Goal: Task Accomplishment & Management: Manage account settings

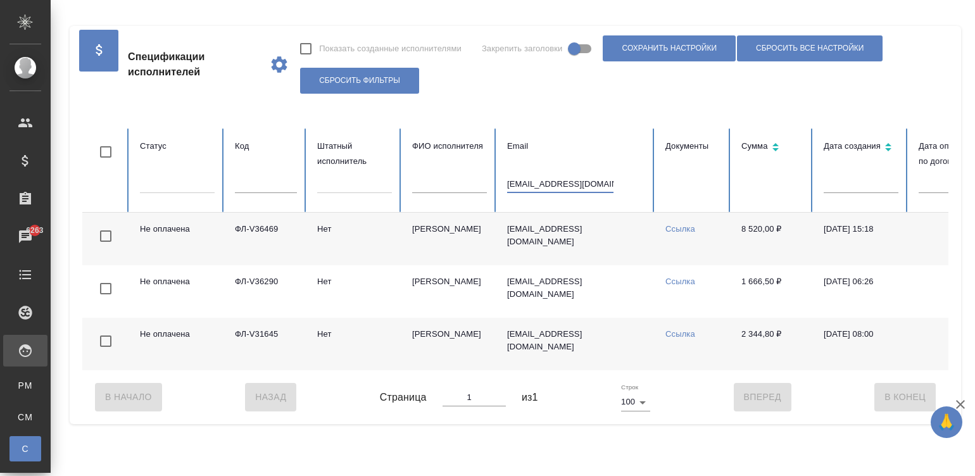
type input "[EMAIL_ADDRESS][DOMAIN_NAME]"
click at [572, 179] on input "gorbovakk@yandex.ru" at bounding box center [560, 184] width 106 height 18
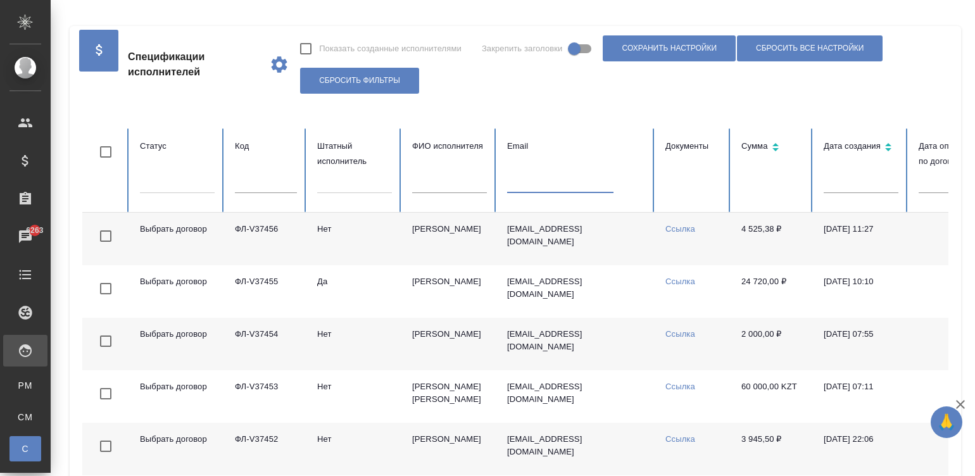
click at [586, 189] on input "text" at bounding box center [560, 184] width 106 height 18
paste input "bird51@mail.ru"
type input "bird51@mail.ru"
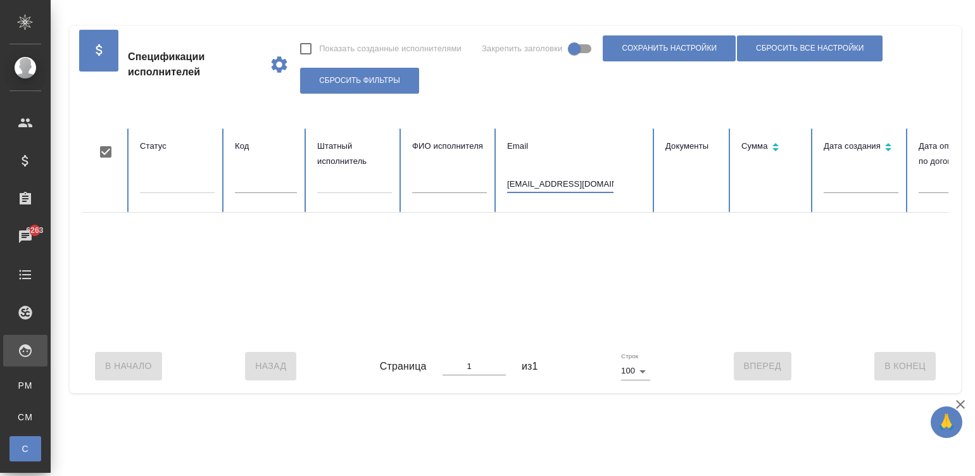
checkbox input "true"
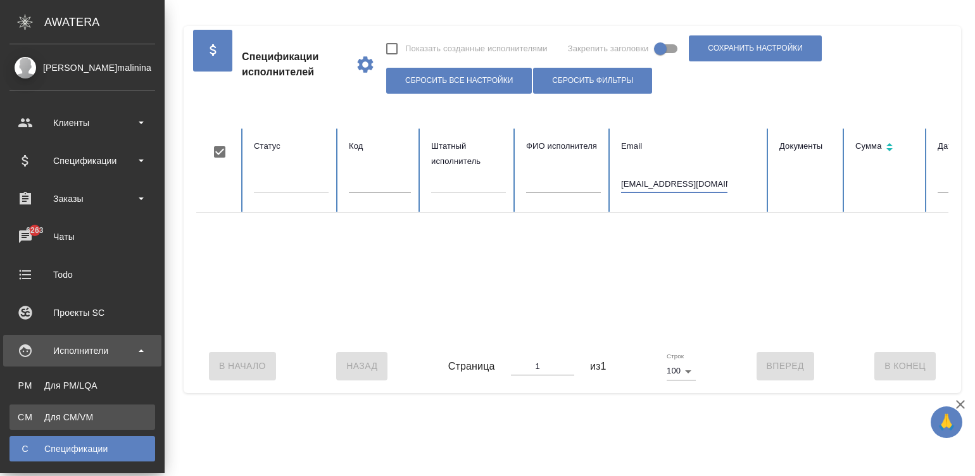
type input "bird51@mail.ru"
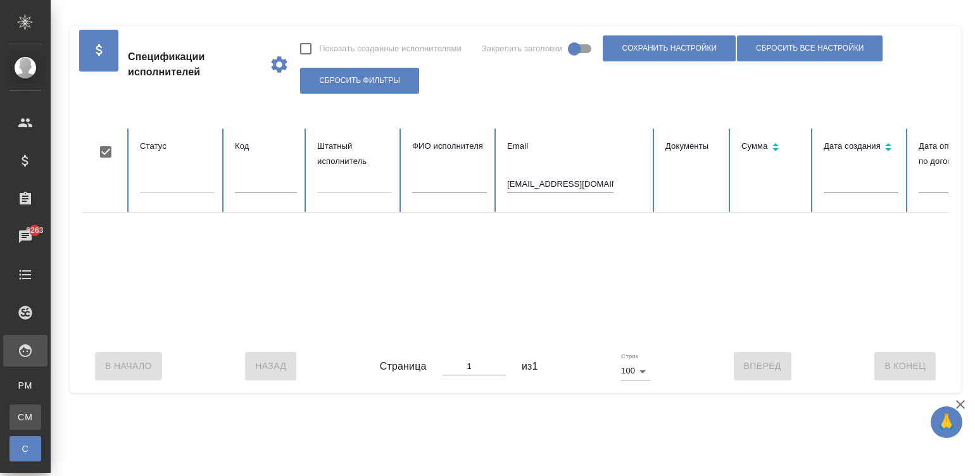
click at [15, 415] on link "CM Для CM/VM" at bounding box center [25, 417] width 32 height 25
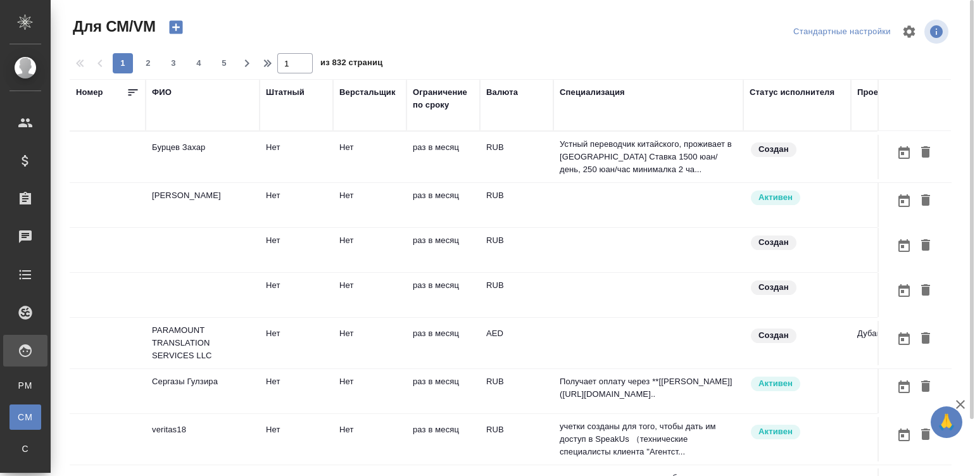
click at [455, 154] on td "раз в месяц" at bounding box center [442, 157] width 73 height 44
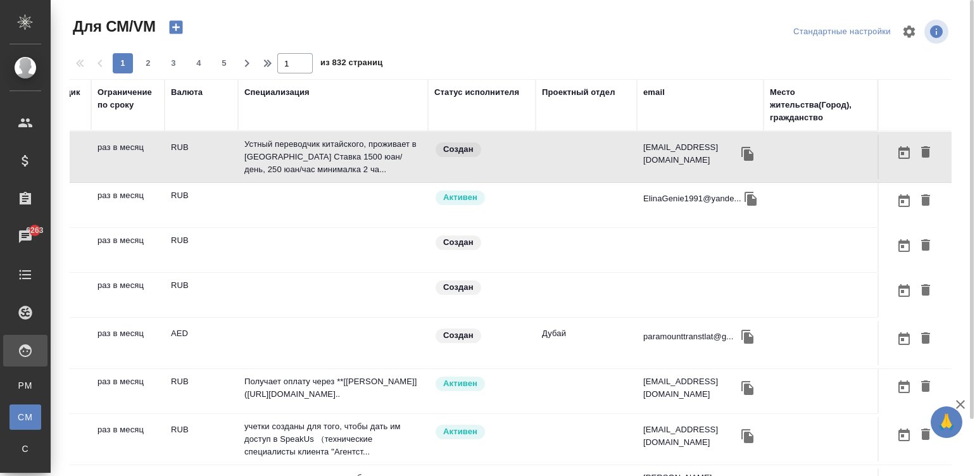
scroll to position [0, 380]
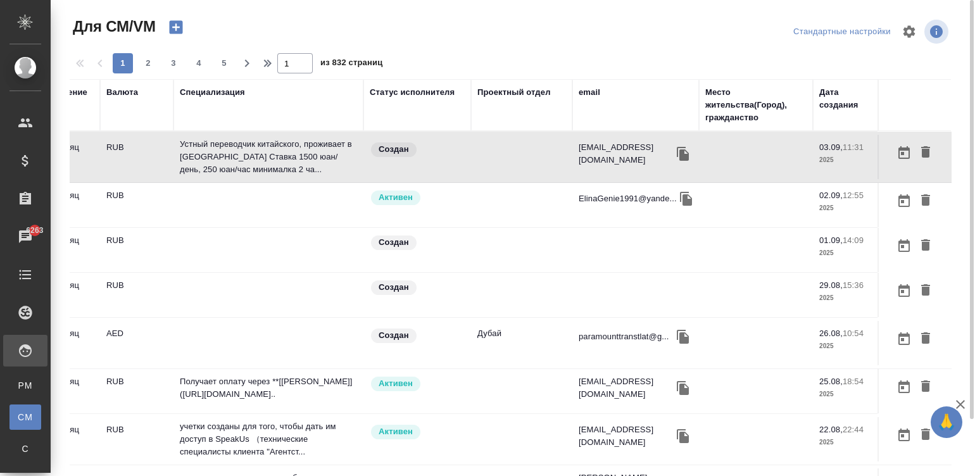
click at [584, 91] on div "email" at bounding box center [590, 92] width 22 height 13
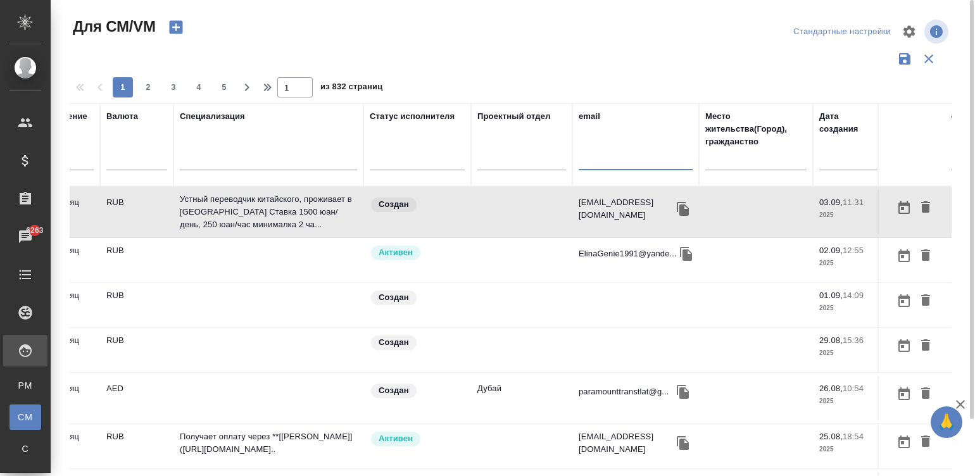
click at [599, 166] on input "text" at bounding box center [636, 162] width 114 height 16
paste input "bird51@mail.ru"
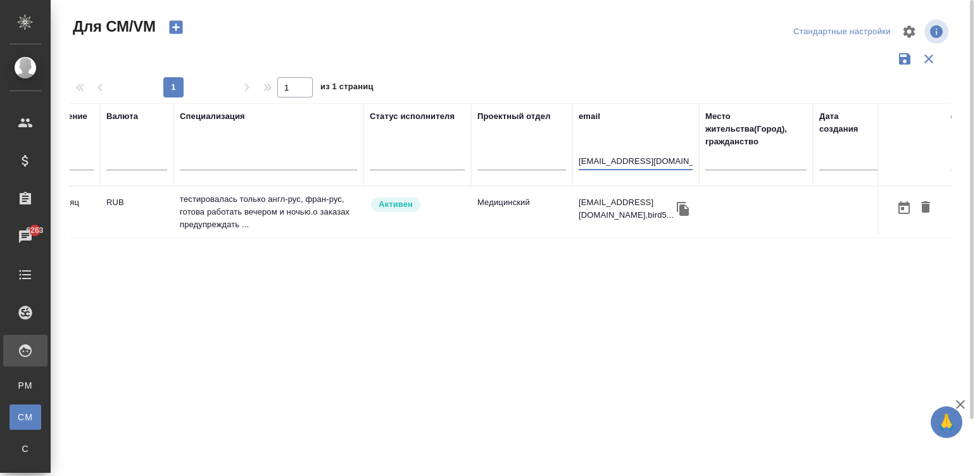
click at [498, 215] on td "Медицинский" at bounding box center [521, 212] width 101 height 44
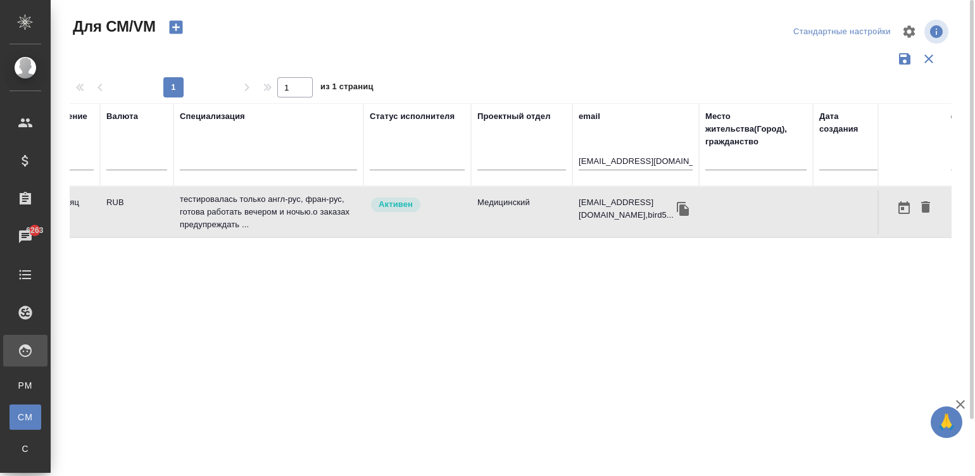
click at [498, 215] on td "Медицинский" at bounding box center [521, 212] width 101 height 44
click at [633, 158] on input "bird51@mail.ru" at bounding box center [636, 162] width 114 height 16
paste input "dream.delphia@gmail.com"
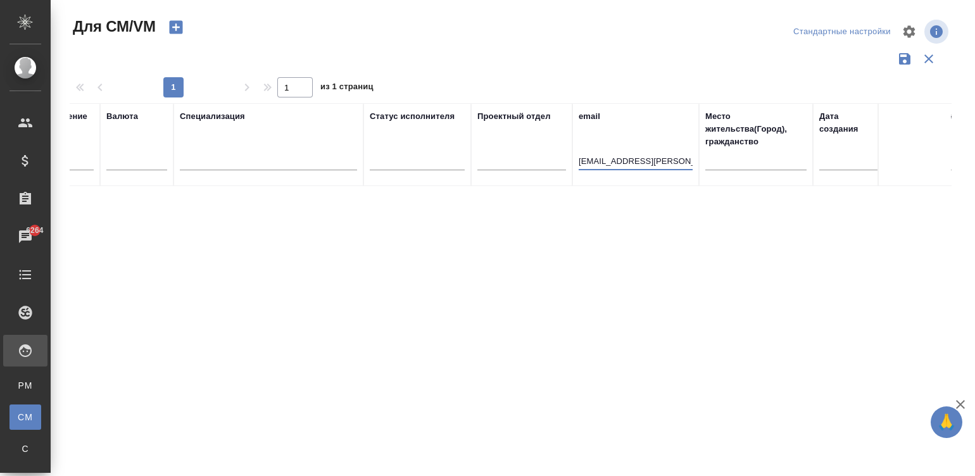
type input "dream.delphia@gmail.com"
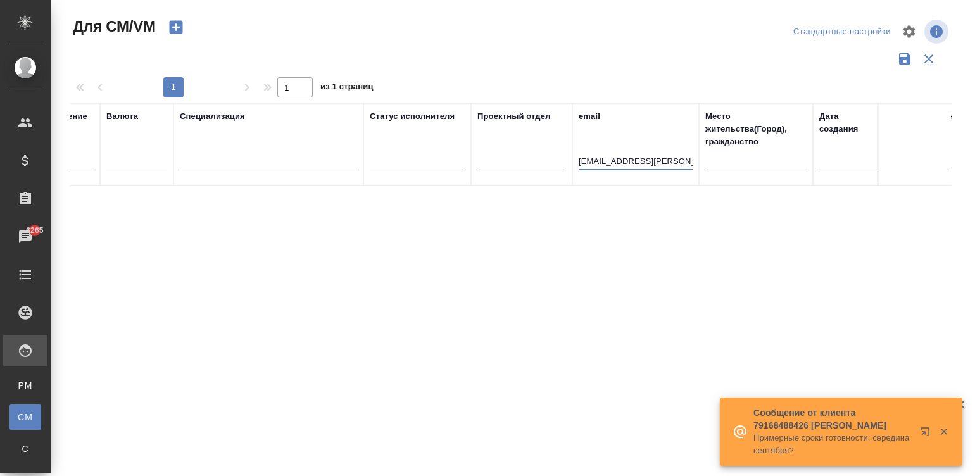
click at [618, 165] on input "dream.delphia@gmail.com" at bounding box center [636, 162] width 114 height 16
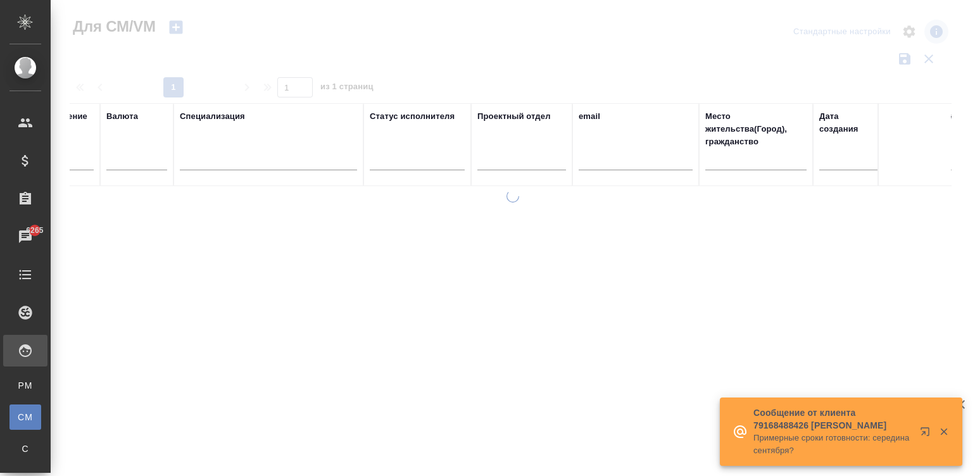
click at [370, 215] on div at bounding box center [513, 333] width 924 height 286
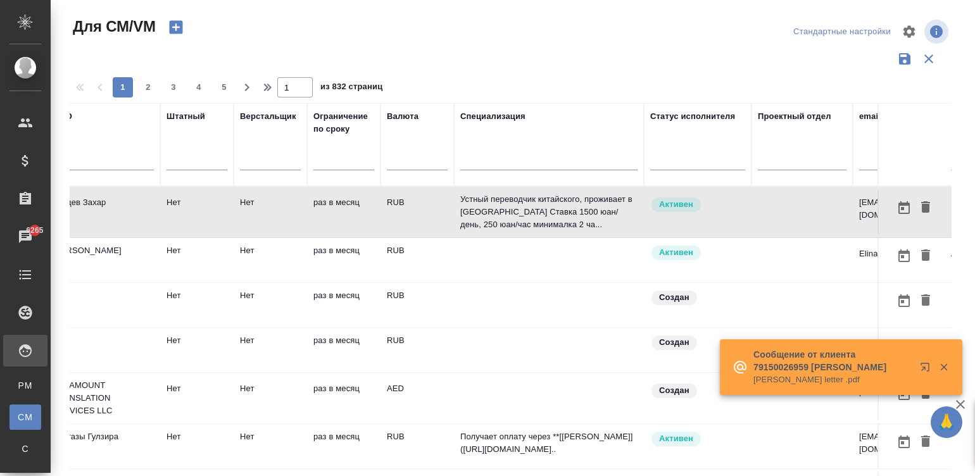
scroll to position [0, 0]
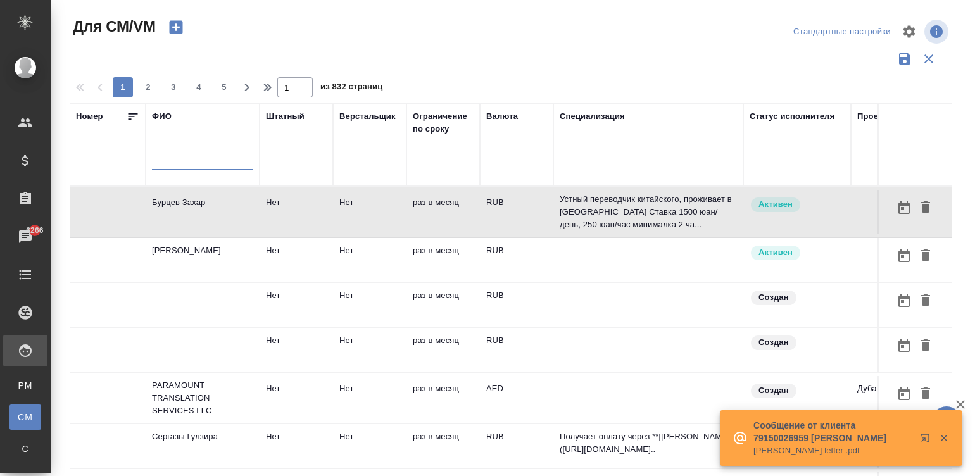
click at [223, 163] on input "text" at bounding box center [202, 162] width 101 height 16
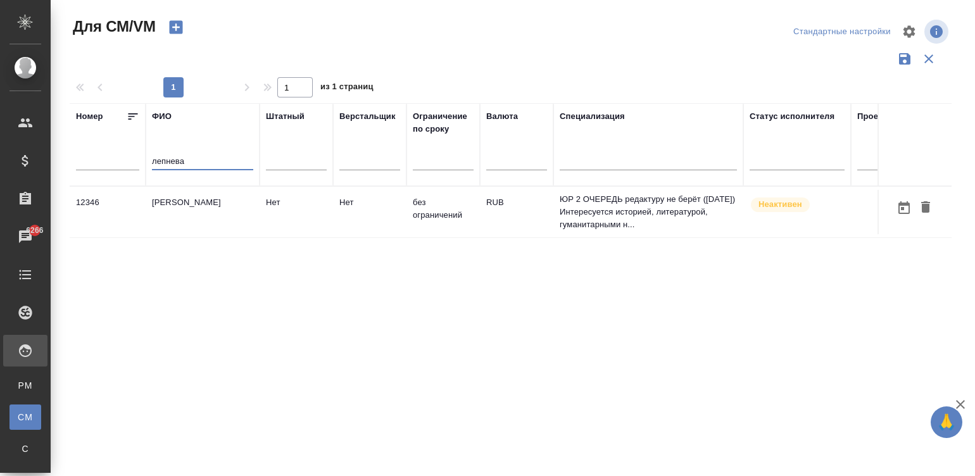
type input "лепнева"
click at [164, 213] on td "Лепнева Мария" at bounding box center [203, 212] width 114 height 44
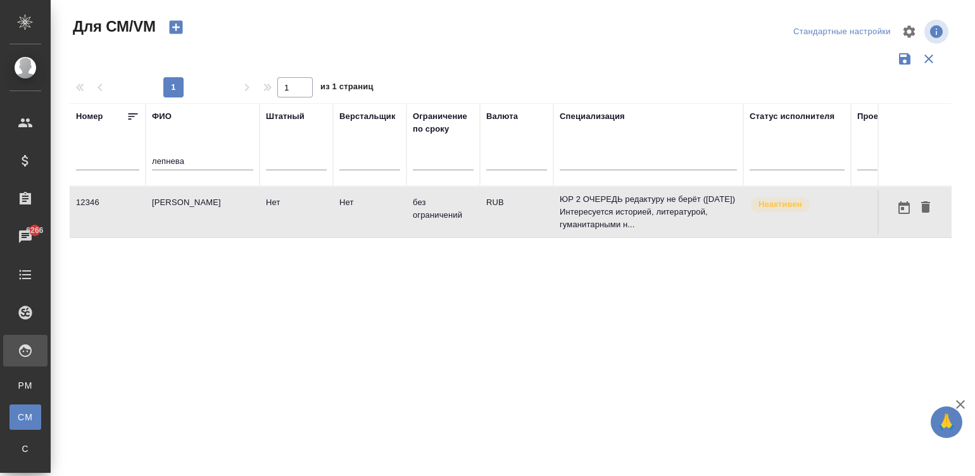
click at [164, 213] on td "Лепнева Мария" at bounding box center [203, 212] width 114 height 44
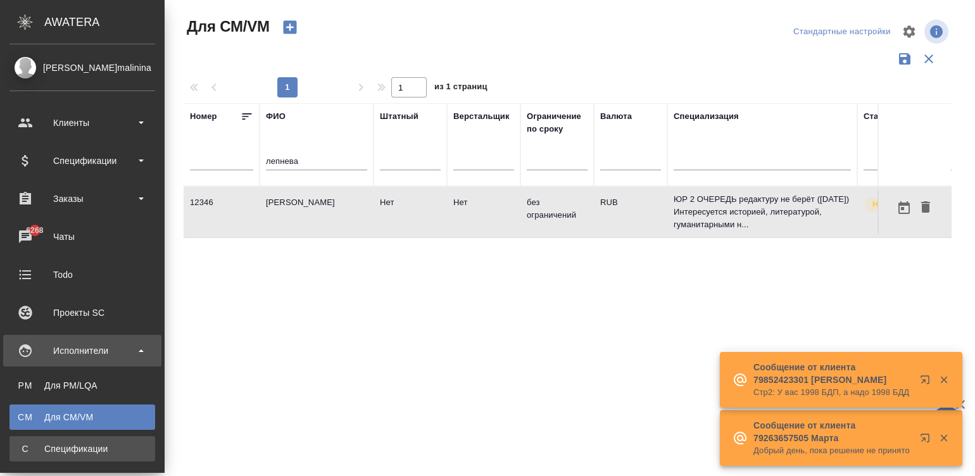
click at [22, 452] on div "Спецификации" at bounding box center [82, 448] width 133 height 13
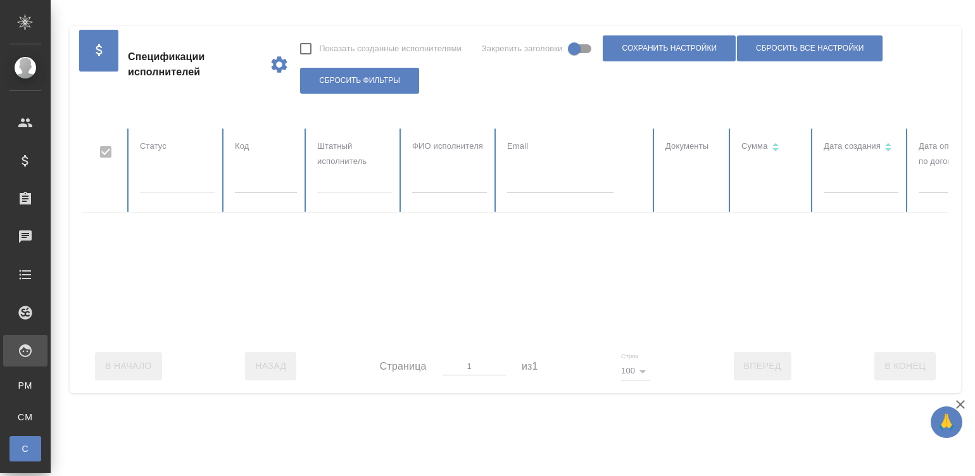
click at [258, 182] on input "text" at bounding box center [266, 184] width 62 height 18
checkbox input "false"
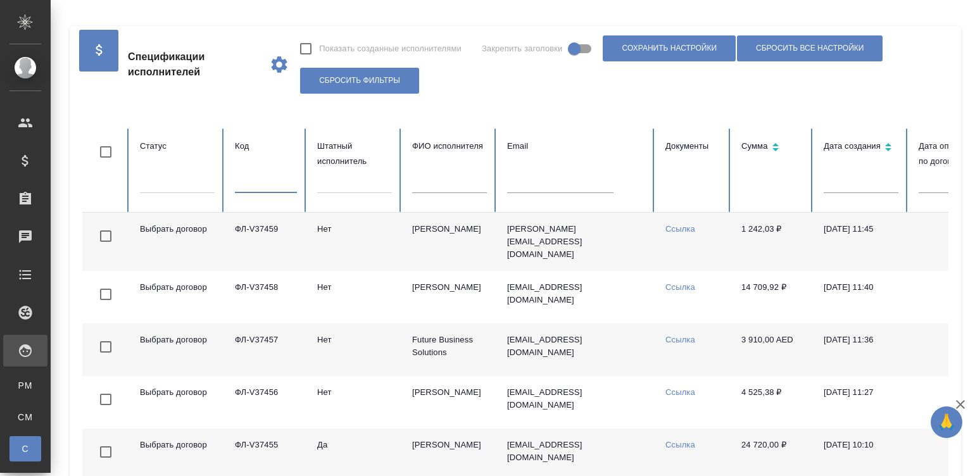
click at [258, 182] on input "text" at bounding box center [266, 184] width 62 height 18
paste input "ФЛ-V37324."
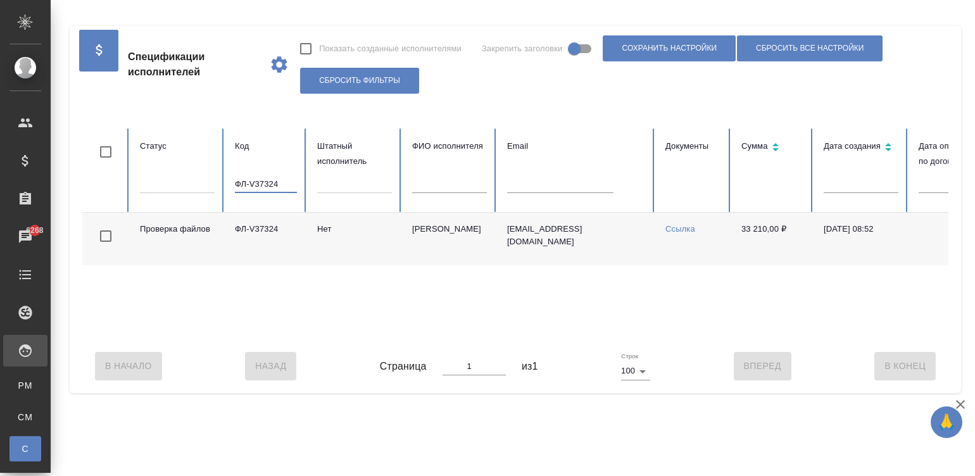
click at [373, 234] on td "Нет" at bounding box center [354, 239] width 95 height 53
click at [253, 182] on input "ФЛ-V37324" at bounding box center [266, 184] width 62 height 18
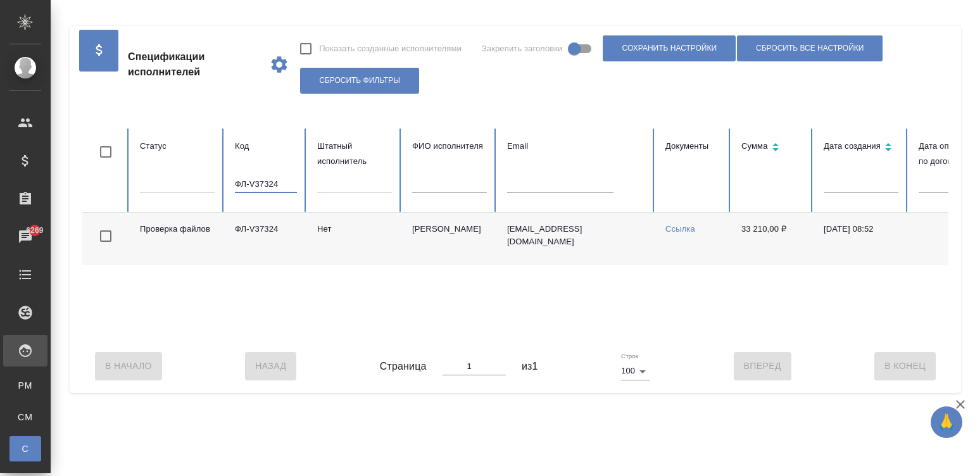
paste input "113"
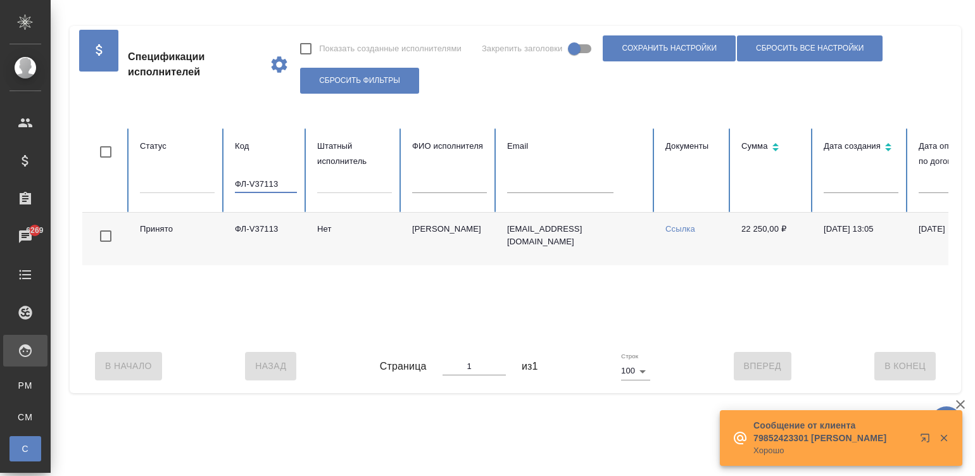
type input "ФЛ-V37113"
click at [264, 186] on input "ФЛ-V37113" at bounding box center [266, 184] width 62 height 18
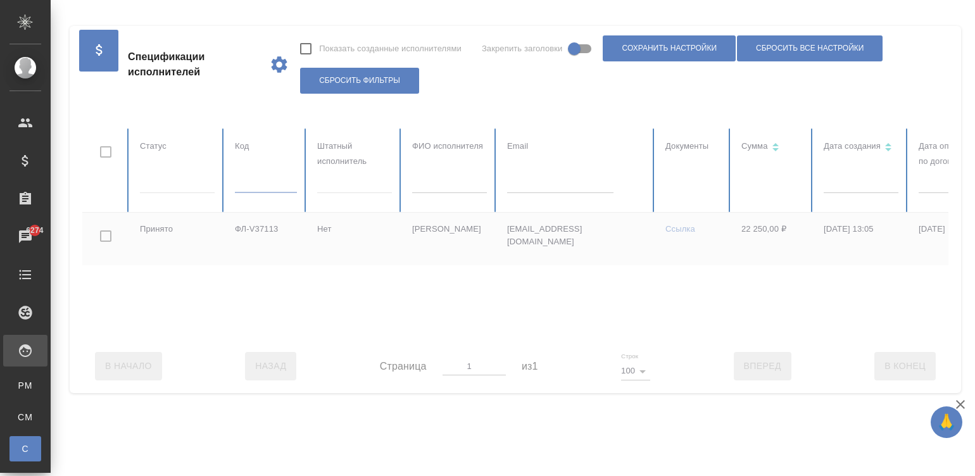
scroll to position [0, 489]
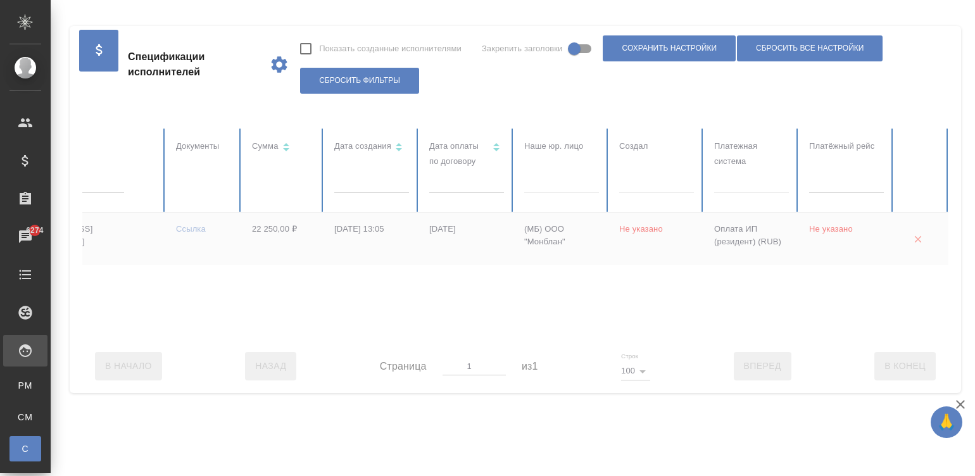
click at [774, 187] on div at bounding box center [271, 234] width 1356 height 211
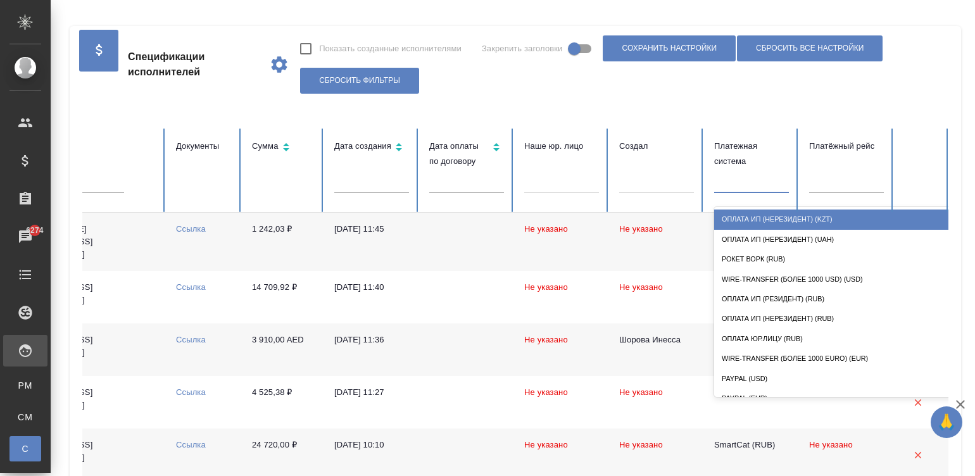
click at [725, 191] on div at bounding box center [751, 181] width 75 height 24
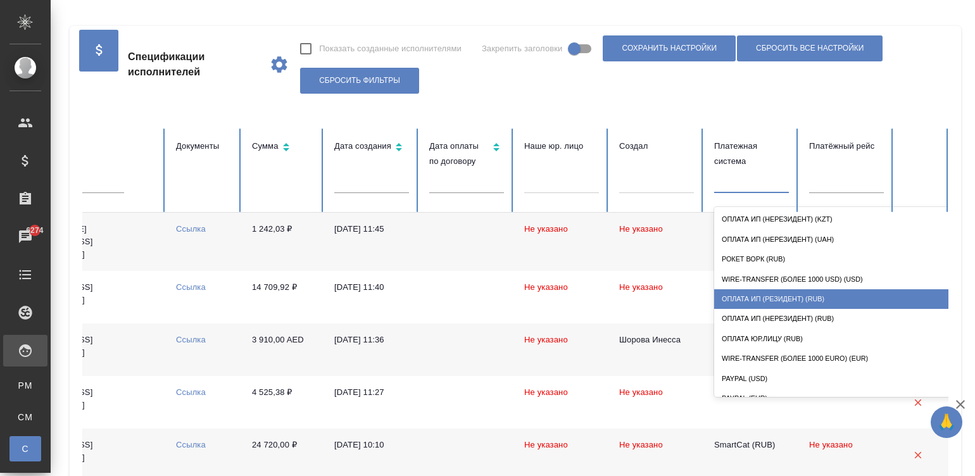
click at [824, 291] on div "Оплата ИП (резидент) (RUB)" at bounding box center [840, 299] width 253 height 20
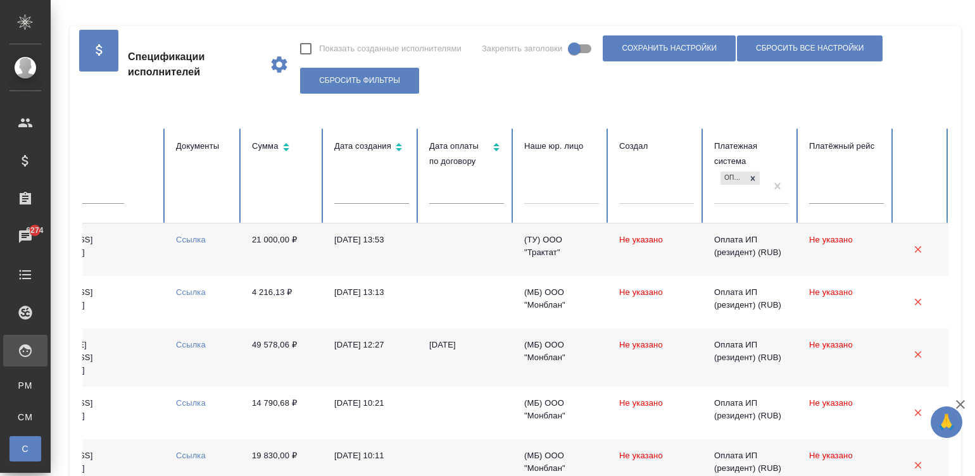
click at [609, 249] on td "Не указано" at bounding box center [656, 249] width 95 height 53
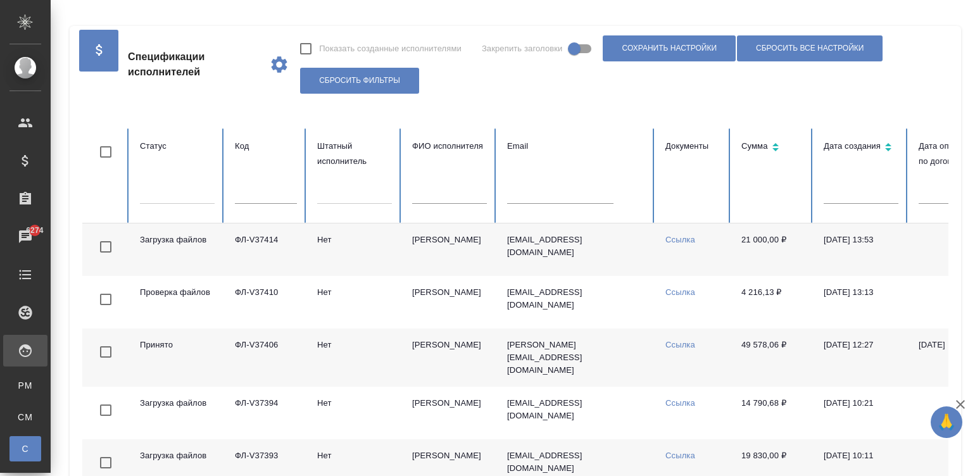
scroll to position [0, 0]
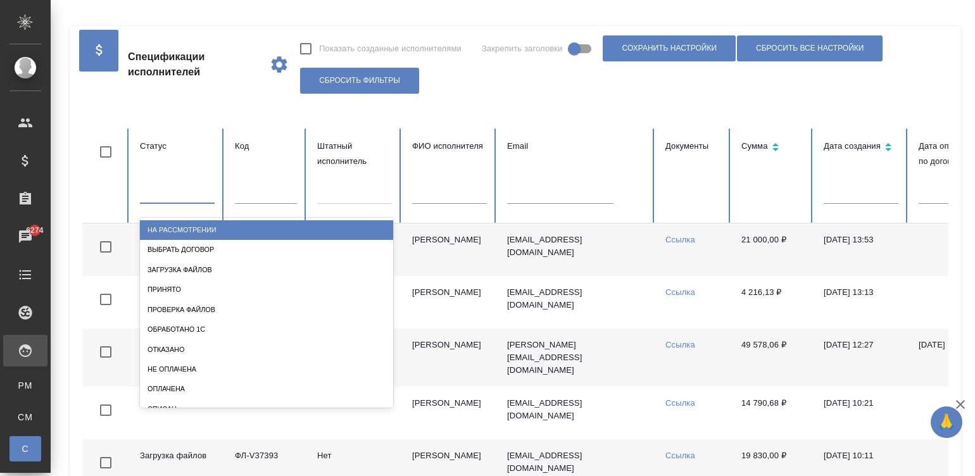
click at [165, 194] on div at bounding box center [177, 191] width 75 height 18
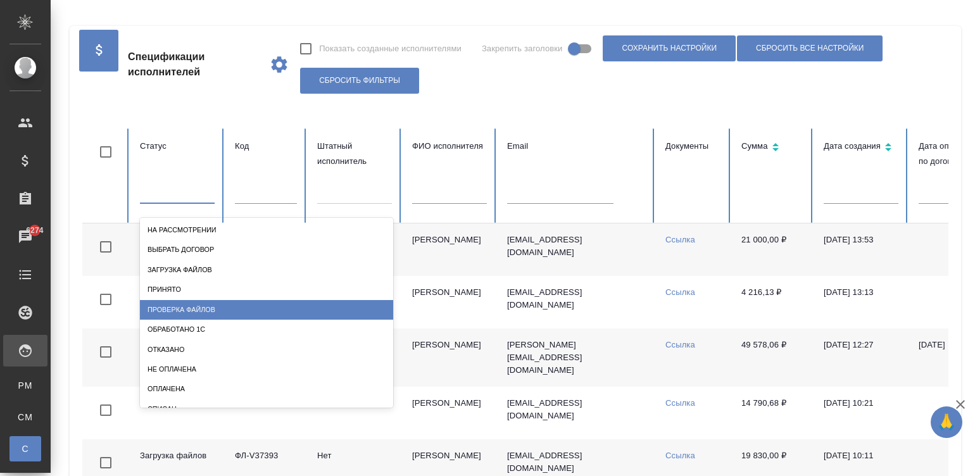
click at [166, 300] on div "Проверка файлов" at bounding box center [266, 310] width 253 height 20
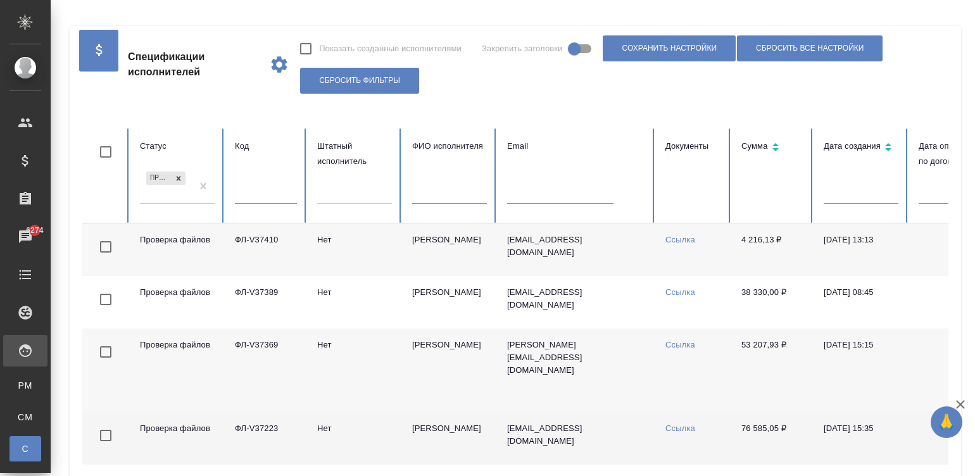
click at [394, 440] on td "Нет" at bounding box center [354, 438] width 95 height 53
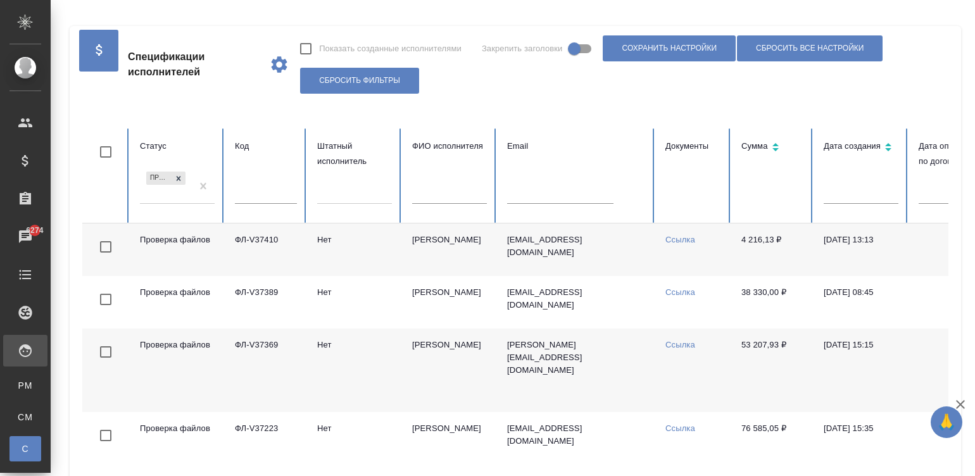
click at [311, 365] on td "Нет" at bounding box center [354, 371] width 95 height 84
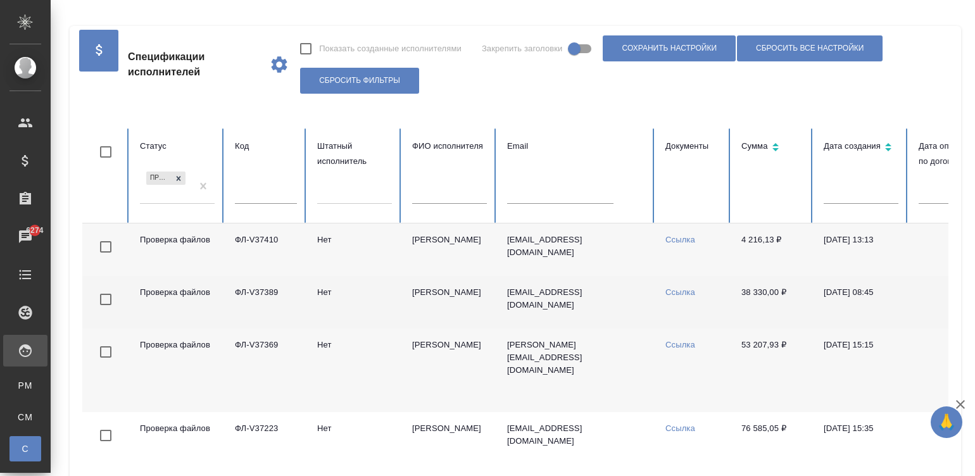
click at [386, 298] on td "Нет" at bounding box center [354, 302] width 95 height 53
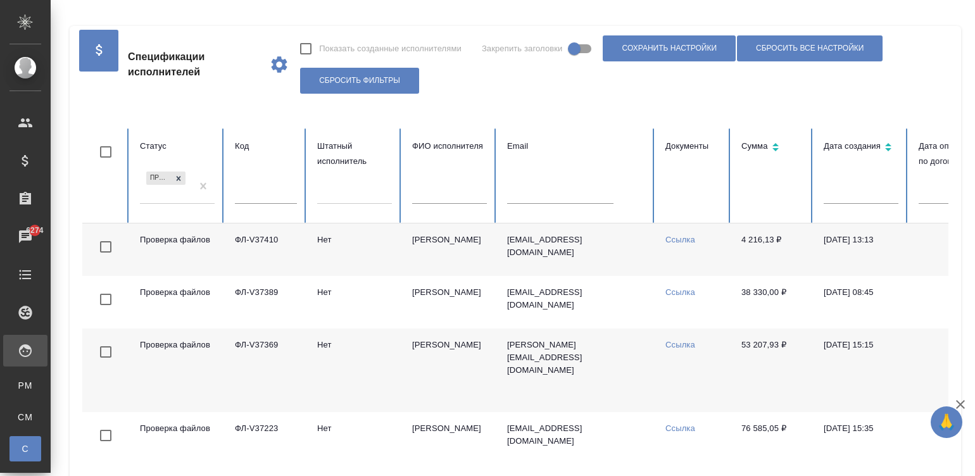
click at [434, 231] on td "Милевский Борис Георгиевич" at bounding box center [449, 249] width 95 height 53
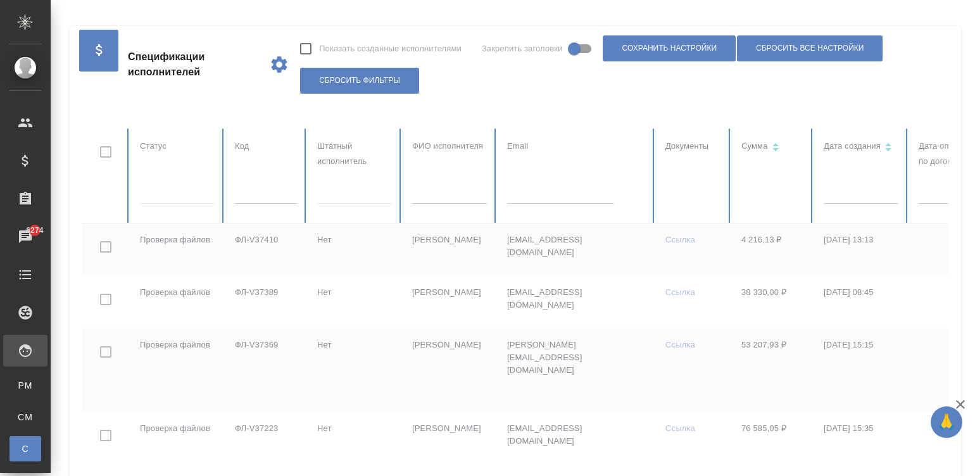
click at [161, 190] on div at bounding box center [760, 297] width 1356 height 336
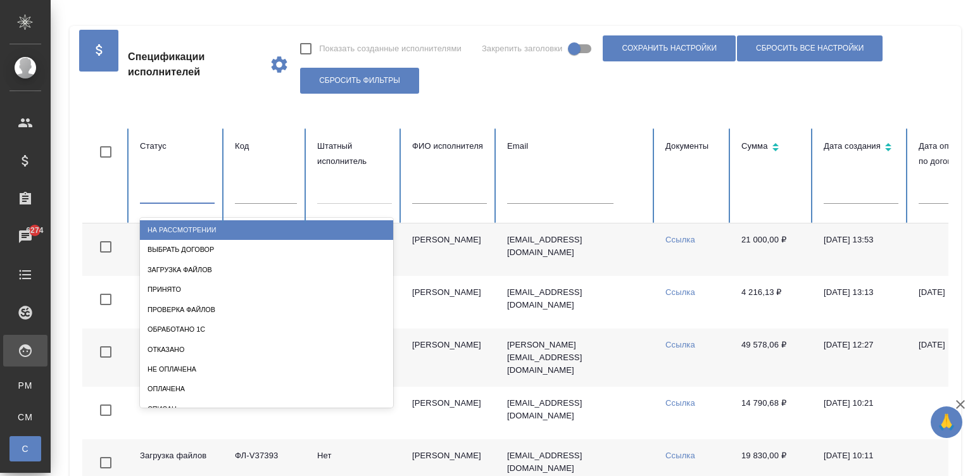
click at [161, 190] on div at bounding box center [177, 191] width 75 height 18
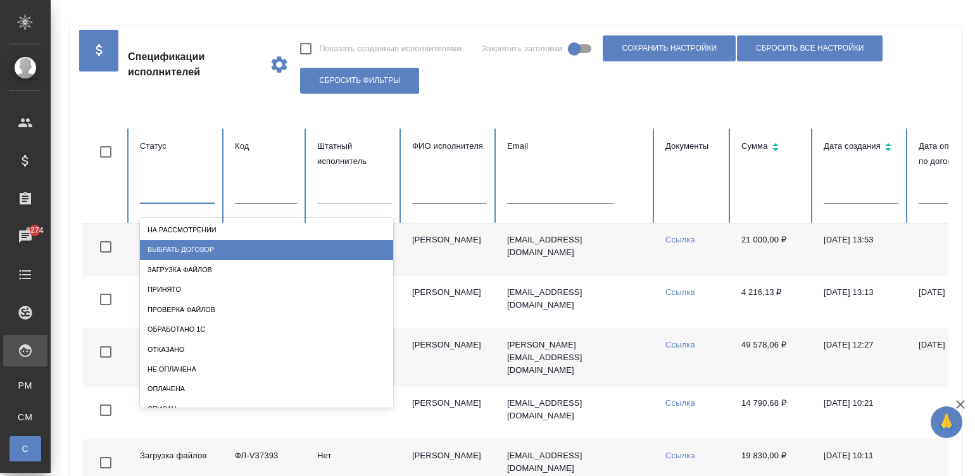
click at [220, 240] on div "Выбрать договор" at bounding box center [266, 250] width 253 height 20
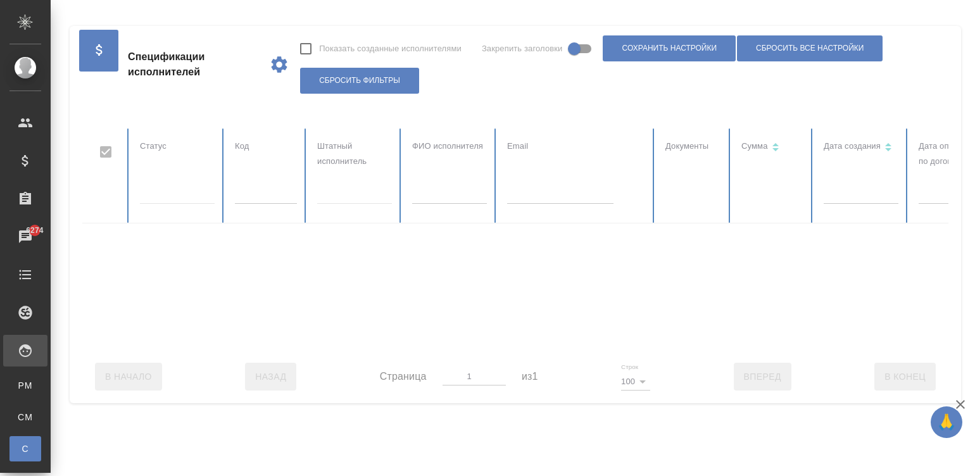
click at [679, 361] on div at bounding box center [515, 376] width 866 height 53
checkbox input "false"
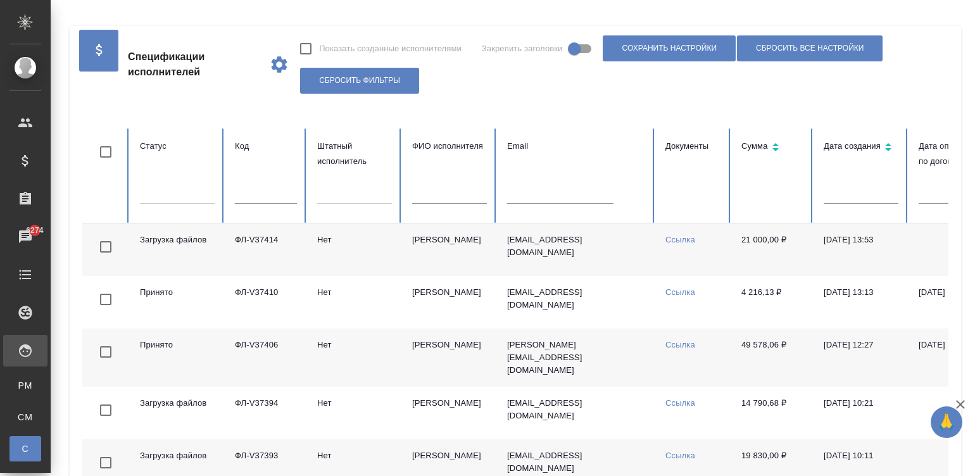
scroll to position [0, 489]
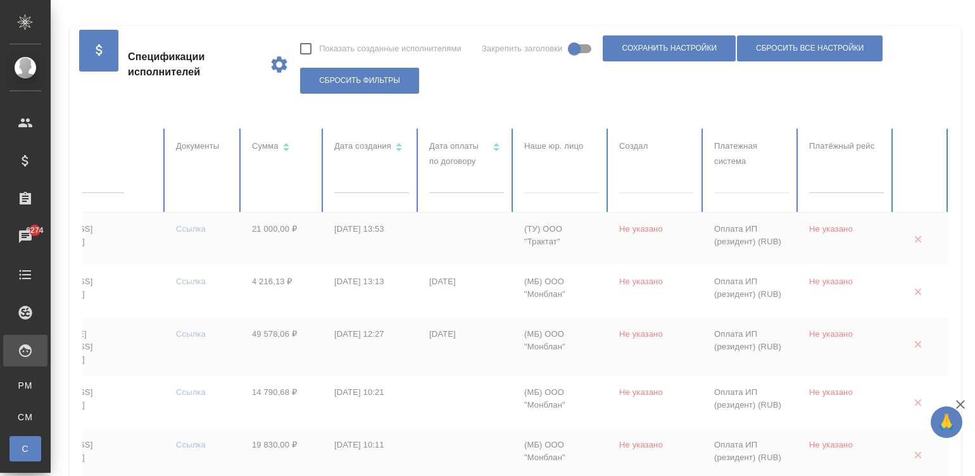
click at [750, 180] on div at bounding box center [751, 181] width 75 height 18
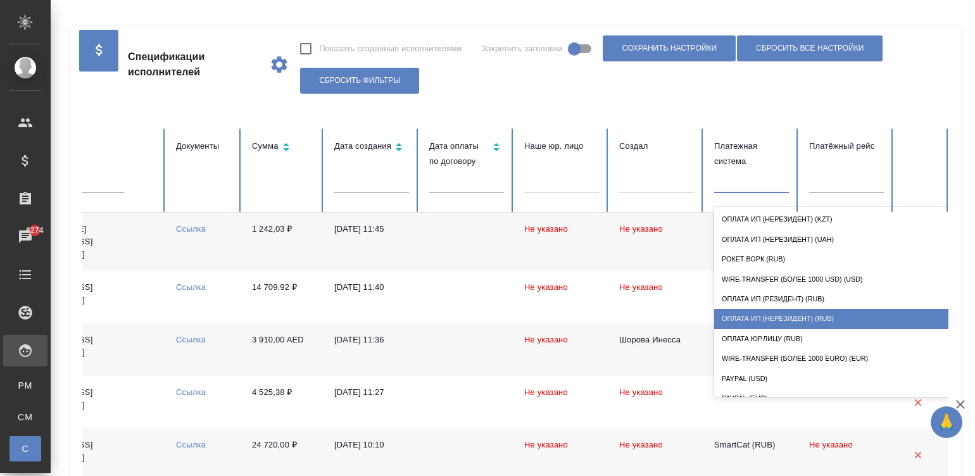
click at [814, 310] on div "Оплата ИП (нерезидент) (RUB)" at bounding box center [840, 319] width 253 height 20
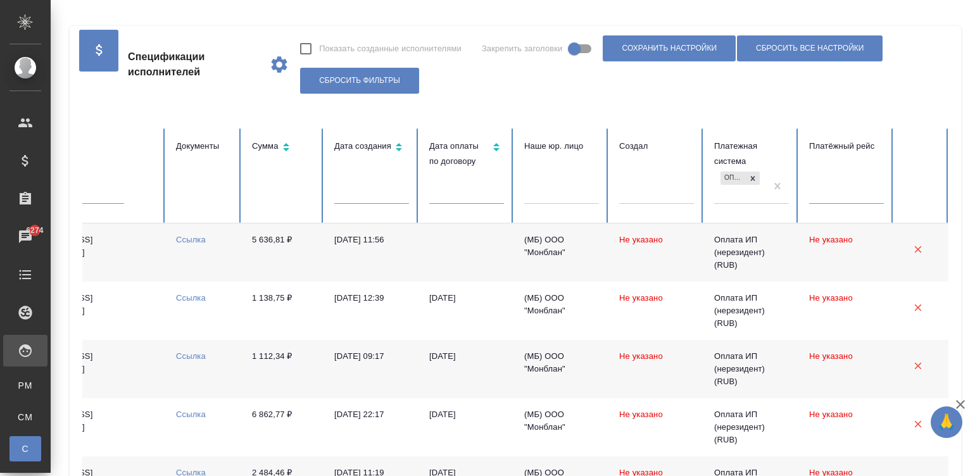
click at [648, 270] on td "Не указано" at bounding box center [656, 252] width 95 height 58
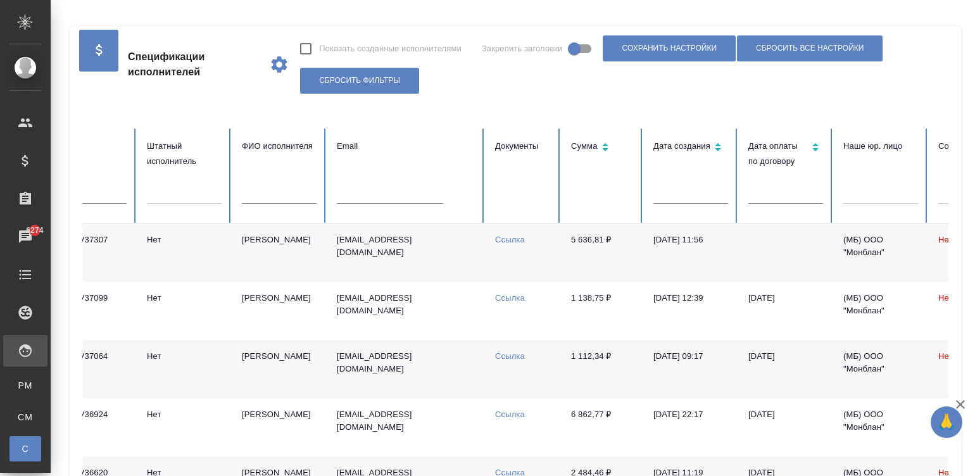
scroll to position [0, 0]
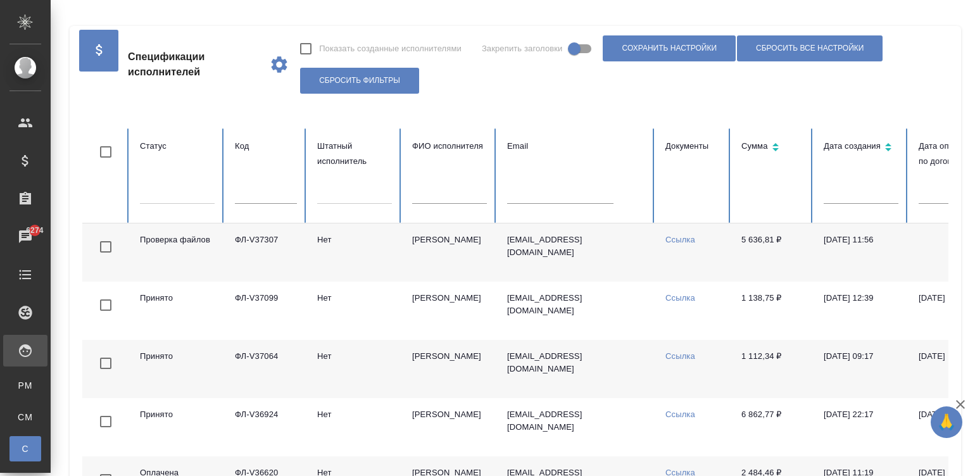
click at [203, 256] on td "Проверка файлов" at bounding box center [177, 252] width 95 height 58
click at [648, 253] on td "t.urbanovich@mail.ru" at bounding box center [576, 252] width 158 height 58
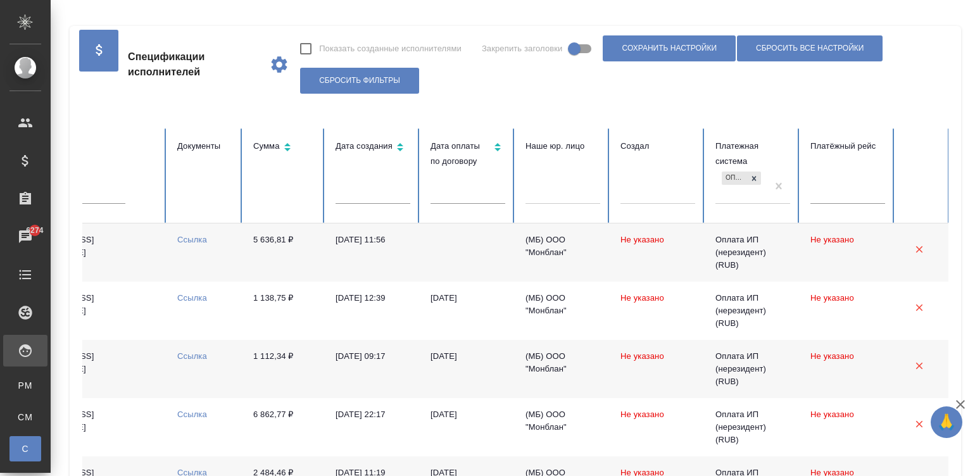
scroll to position [0, 489]
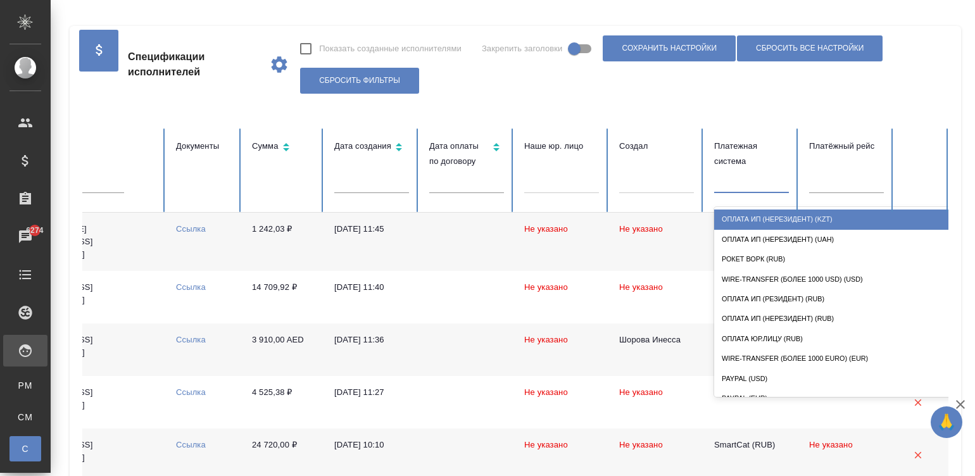
click at [731, 180] on div at bounding box center [751, 181] width 75 height 18
click at [790, 214] on div "Оплата ИП (нерезидент) (KZT)" at bounding box center [840, 220] width 253 height 20
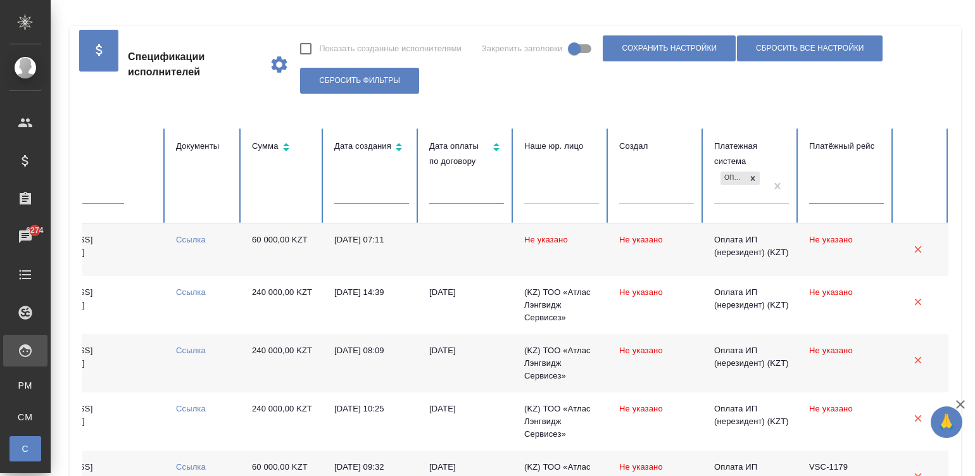
click at [592, 248] on td "Не указано" at bounding box center [561, 249] width 95 height 53
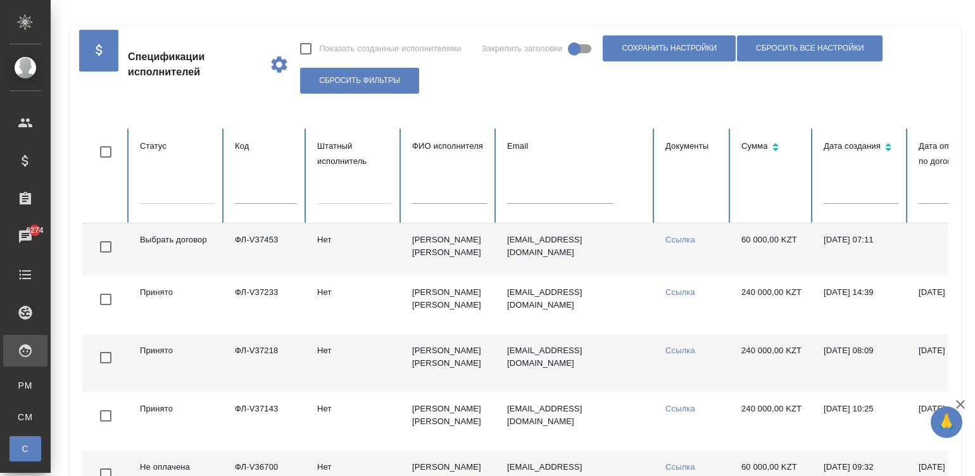
scroll to position [0, 0]
click at [315, 261] on td "Нет" at bounding box center [354, 249] width 95 height 53
click at [264, 197] on input "text" at bounding box center [266, 195] width 62 height 18
click at [513, 260] on td "[EMAIL_ADDRESS][DOMAIN_NAME]" at bounding box center [576, 249] width 158 height 53
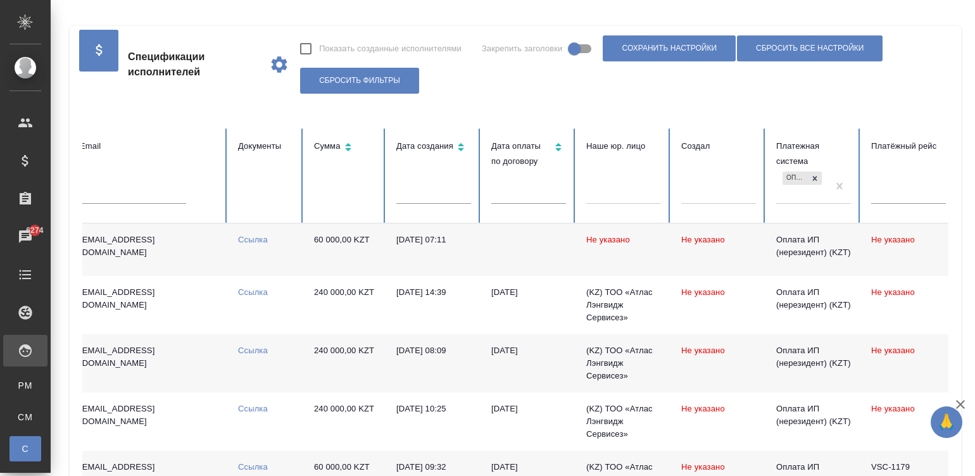
scroll to position [0, 489]
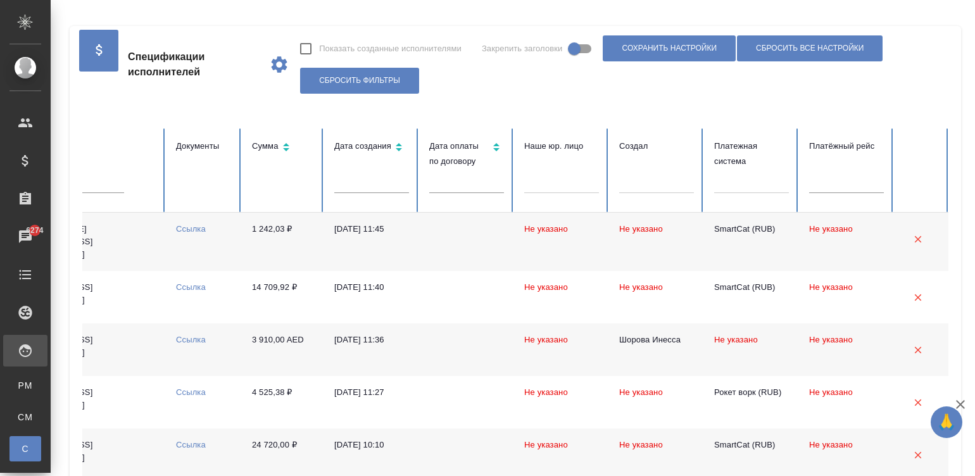
click at [373, 235] on td "[DATE] 11:45" at bounding box center [371, 242] width 95 height 58
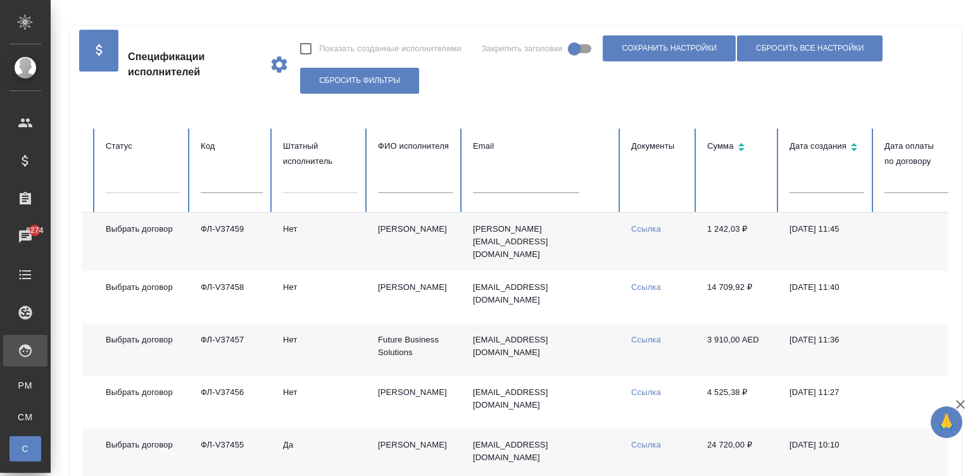
scroll to position [0, 0]
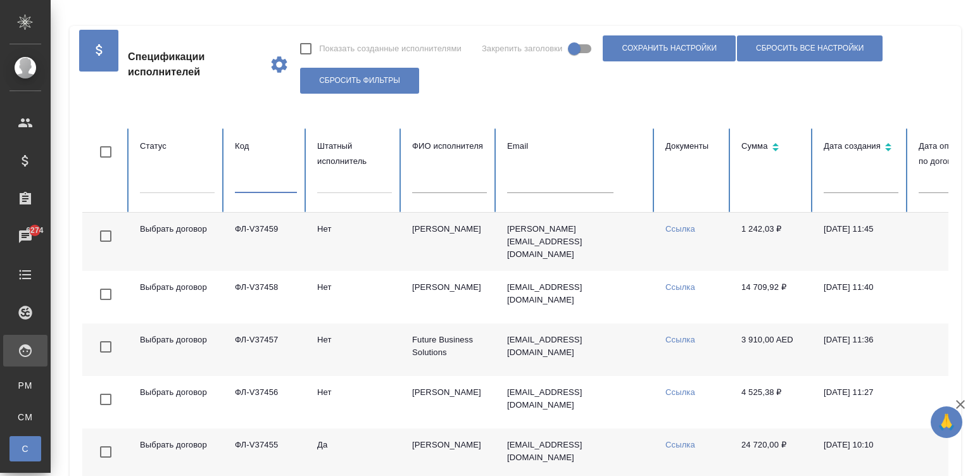
click at [237, 182] on input "text" at bounding box center [266, 184] width 62 height 18
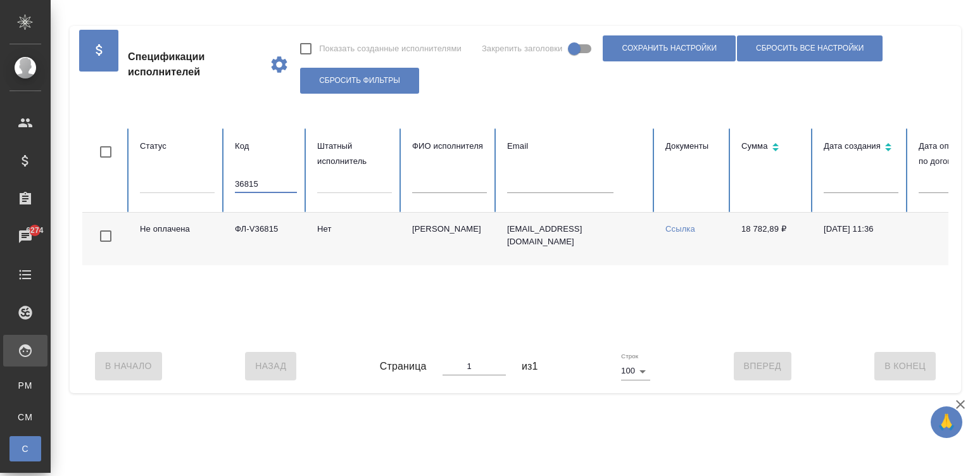
click at [253, 187] on input "36815" at bounding box center [266, 184] width 62 height 18
click at [267, 186] on input "36484" at bounding box center [266, 184] width 62 height 18
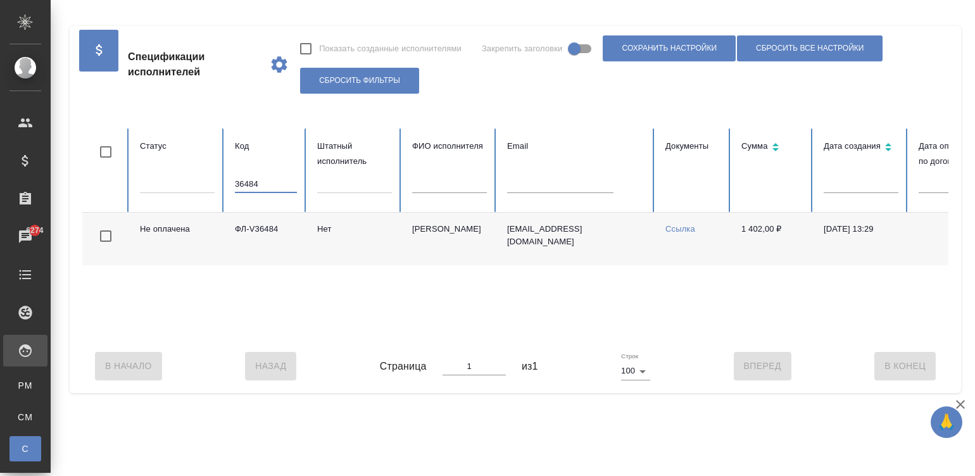
click at [267, 186] on input "36484" at bounding box center [266, 184] width 62 height 18
click at [260, 183] on input "36122" at bounding box center [266, 184] width 62 height 18
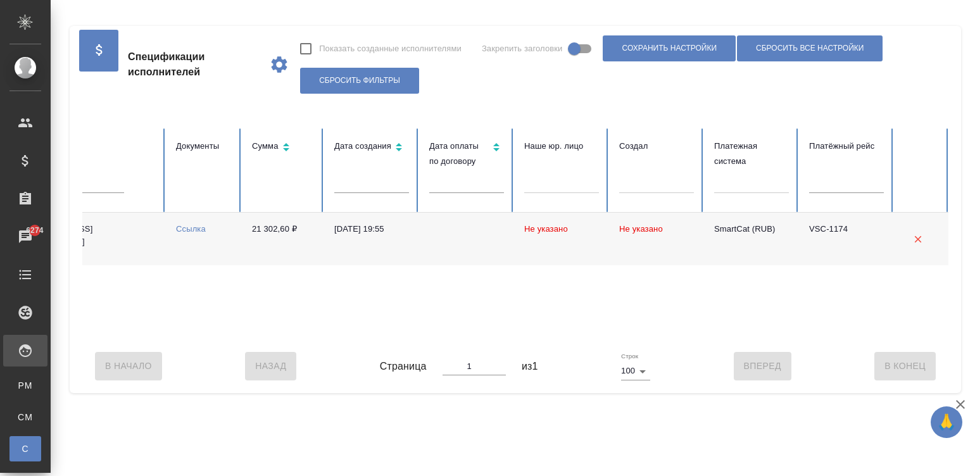
click at [671, 339] on div "Не оплачена ФЛ-V36822 Нет Кутелия Вахтанг Русланович kuteliyav@gmail.com Ссылка…" at bounding box center [271, 276] width 1356 height 127
click at [304, 353] on div "В Начало Назад Страница 1 из 1 Строк 100 100 Вперед В Конец" at bounding box center [515, 365] width 866 height 53
drag, startPoint x: 266, startPoint y: 338, endPoint x: 233, endPoint y: 339, distance: 32.9
click at [233, 339] on div "Не оплачена ФЛ-V36822 Нет Кутелия Вахтанг Русланович kuteliyav@gmail.com Ссылка…" at bounding box center [271, 276] width 1356 height 127
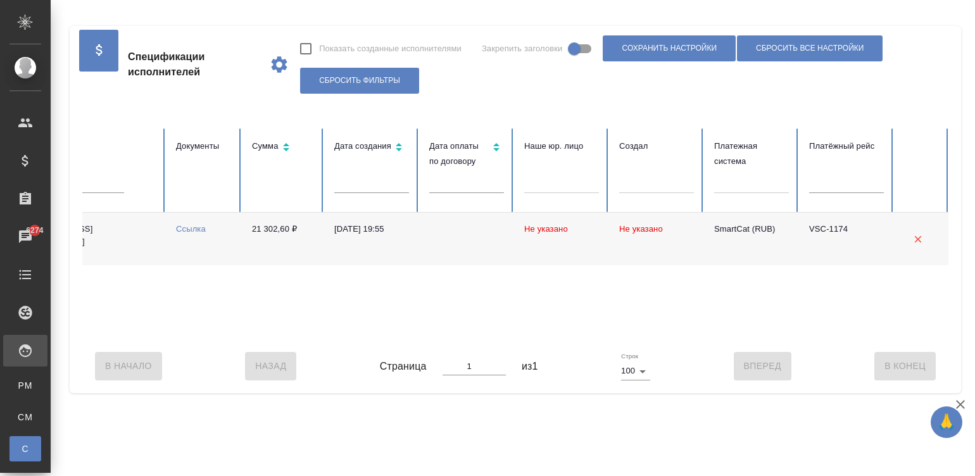
scroll to position [0, 0]
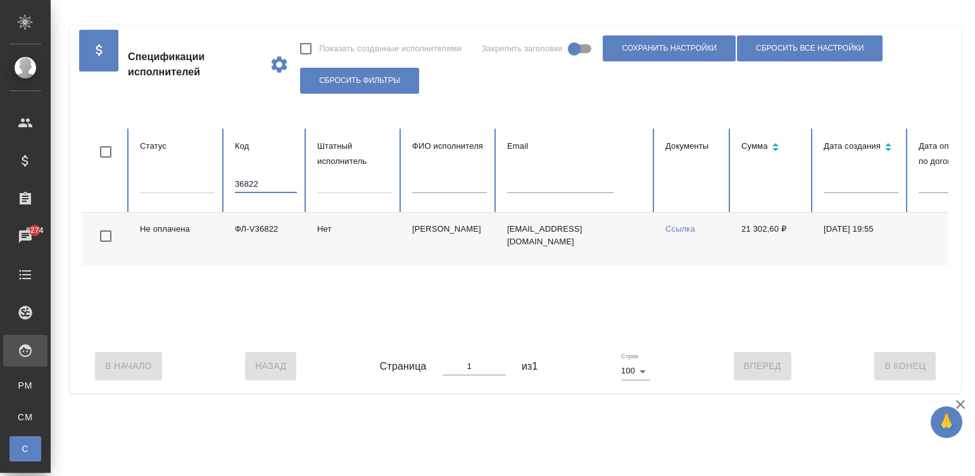
click at [269, 180] on input "36822" at bounding box center [266, 184] width 62 height 18
click at [260, 184] on input "36870" at bounding box center [266, 184] width 62 height 18
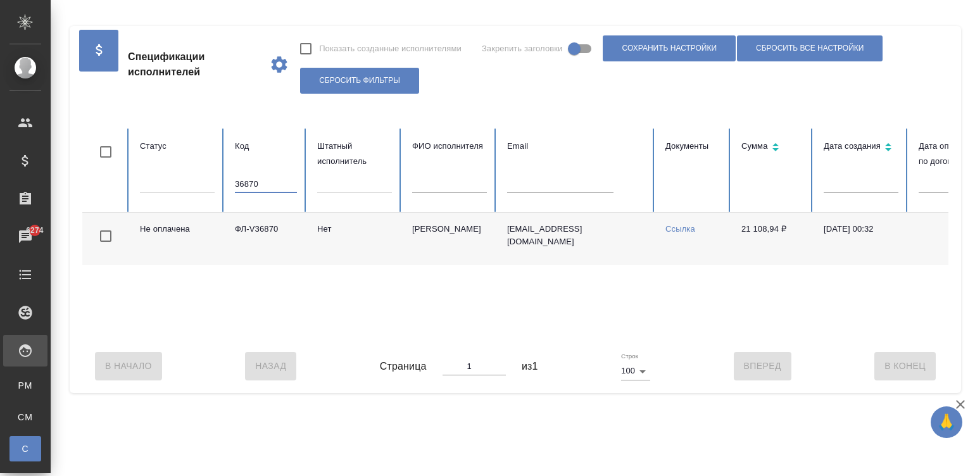
click at [260, 184] on input "36870" at bounding box center [266, 184] width 62 height 18
click at [269, 183] on input "36260" at bounding box center [266, 184] width 62 height 18
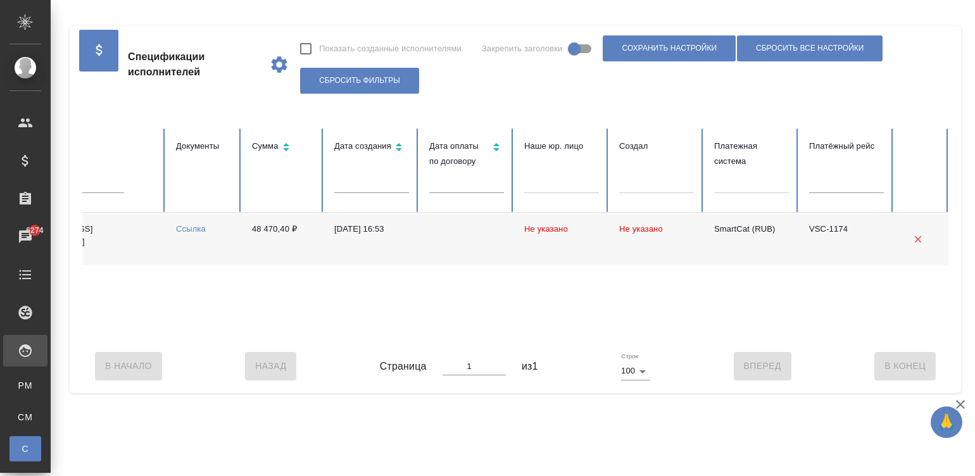
click at [713, 339] on div "Не оплачена ФЛ-V36592 Нет Verma Vikas vermavikas988@gmail.com Ссылка 48 470,40 …" at bounding box center [271, 276] width 1356 height 127
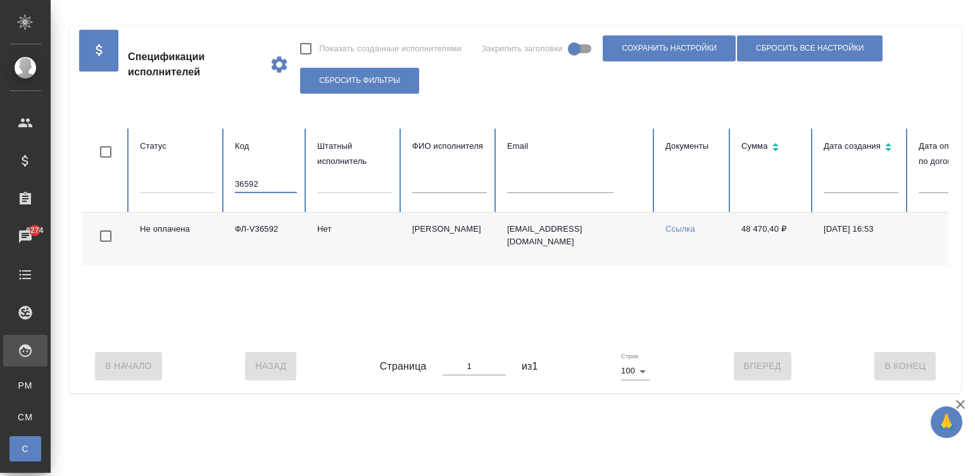
click at [259, 185] on input "36592" at bounding box center [266, 184] width 62 height 18
click at [260, 182] on input "36706" at bounding box center [266, 184] width 62 height 18
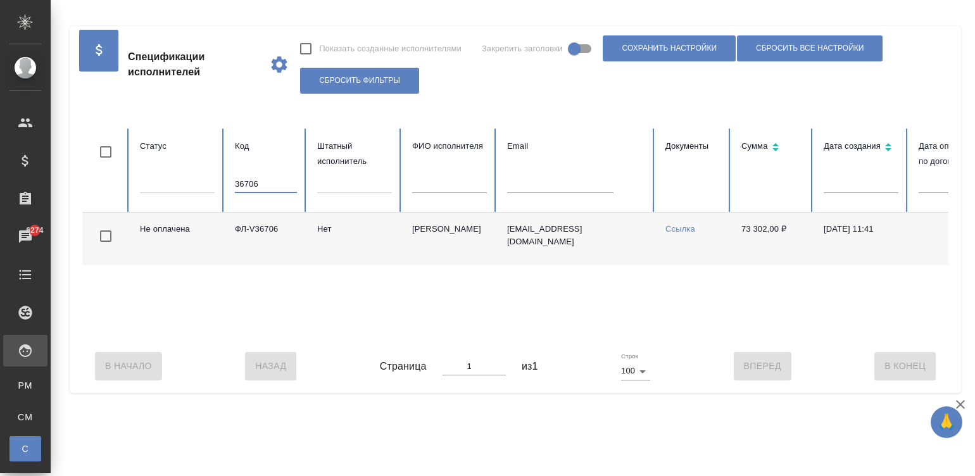
click at [260, 182] on input "36706" at bounding box center [266, 184] width 62 height 18
click at [254, 182] on input "35969" at bounding box center [266, 184] width 62 height 18
click at [254, 182] on input "36502" at bounding box center [266, 184] width 62 height 18
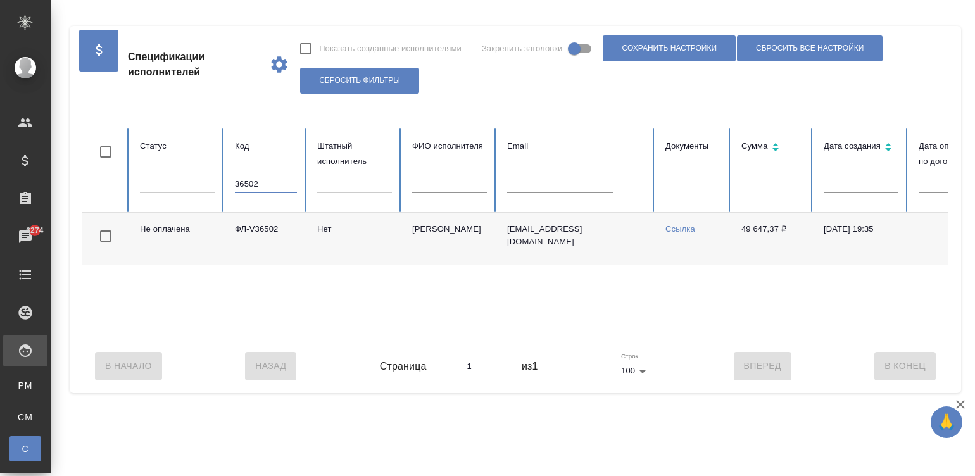
click at [261, 183] on input "36502" at bounding box center [266, 184] width 62 height 18
click at [259, 180] on input "36818" at bounding box center [266, 184] width 62 height 18
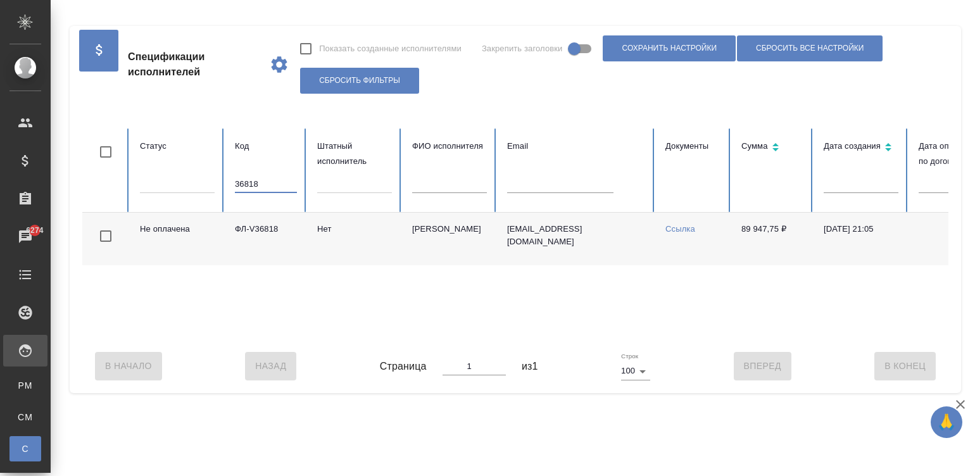
click at [259, 180] on input "36818" at bounding box center [266, 184] width 62 height 18
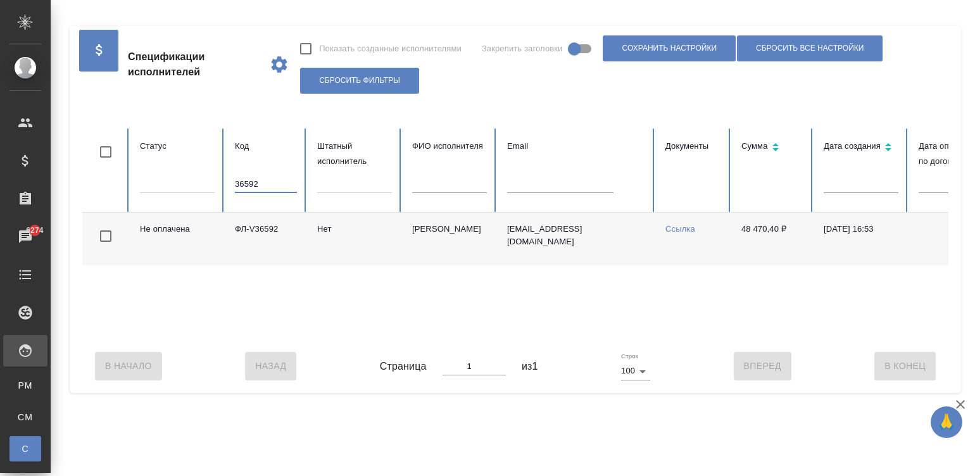
click at [272, 185] on input "36592" at bounding box center [266, 184] width 62 height 18
click at [756, 336] on div "Не оплачена ФЛ-V36456 Нет Байрамов Заур Аслан оглы info@azeperevod.ru Ссылка 20…" at bounding box center [760, 276] width 1356 height 127
click at [270, 184] on input "36456" at bounding box center [266, 184] width 62 height 18
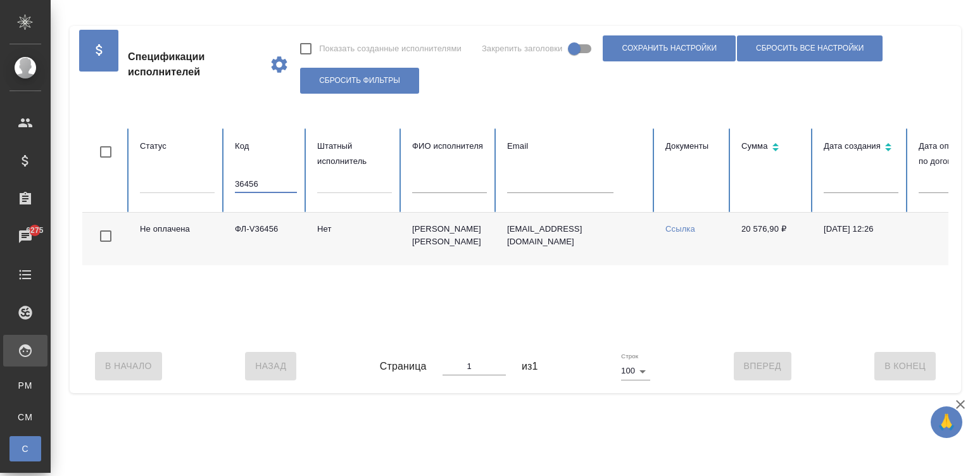
click at [270, 184] on input "36456" at bounding box center [266, 184] width 62 height 18
click at [263, 177] on input "36845" at bounding box center [266, 184] width 62 height 18
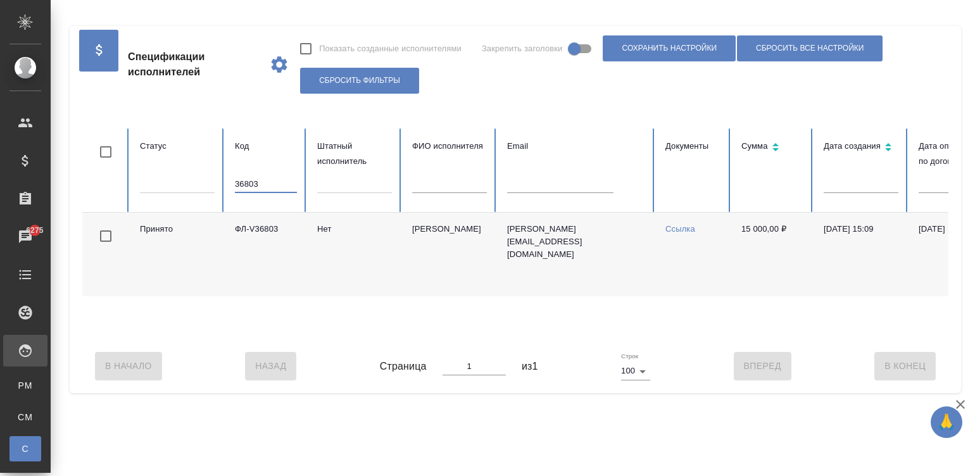
click at [272, 180] on input "36803" at bounding box center [266, 184] width 62 height 18
click at [695, 355] on div "В Начало Назад Страница 1 из 1 Строк 100 100 Вперед В Конец" at bounding box center [515, 365] width 866 height 53
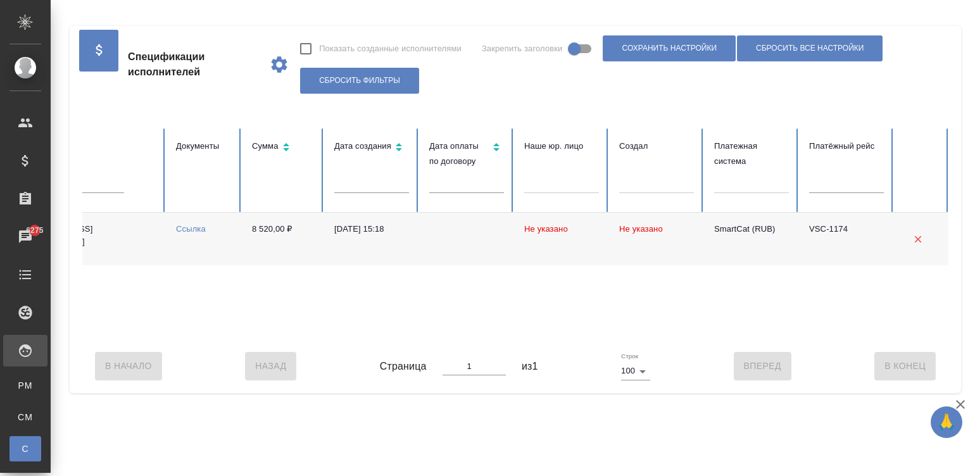
click at [148, 338] on div "Не оплачена ФЛ-V36469 Нет Горбова Ксения Тимофеевна gorbovakk@yandex.ru Ссылка …" at bounding box center [271, 276] width 1356 height 127
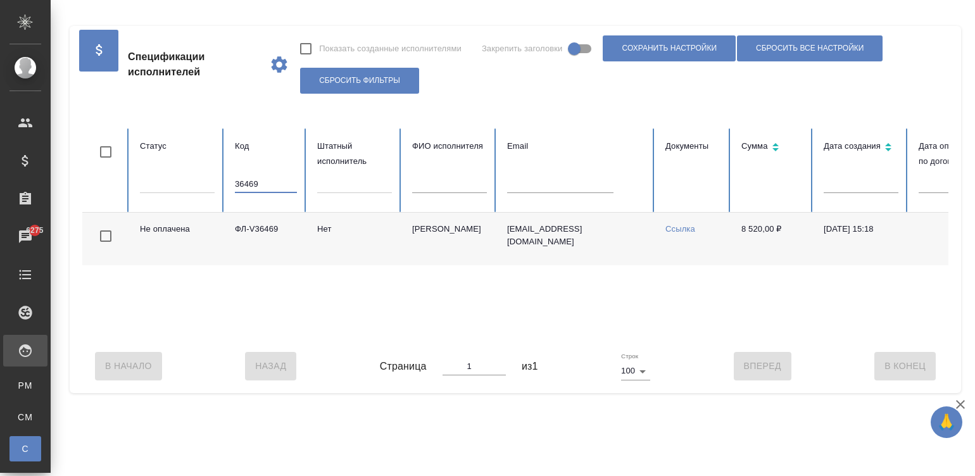
click at [272, 183] on input "36469" at bounding box center [266, 184] width 62 height 18
click at [266, 189] on input "36750" at bounding box center [266, 184] width 62 height 18
click at [265, 184] on input "36750" at bounding box center [266, 184] width 62 height 18
type input "36866"
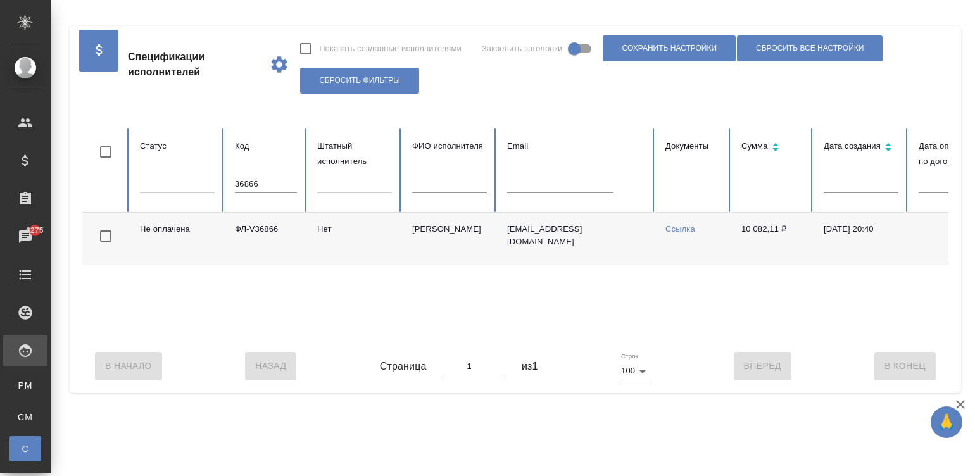
click at [672, 332] on div "Не оплачена ФЛ-V36866 Нет Апсатарова Арууке Эриковна ariapsat16@gmail.com Ссылк…" at bounding box center [760, 276] width 1356 height 127
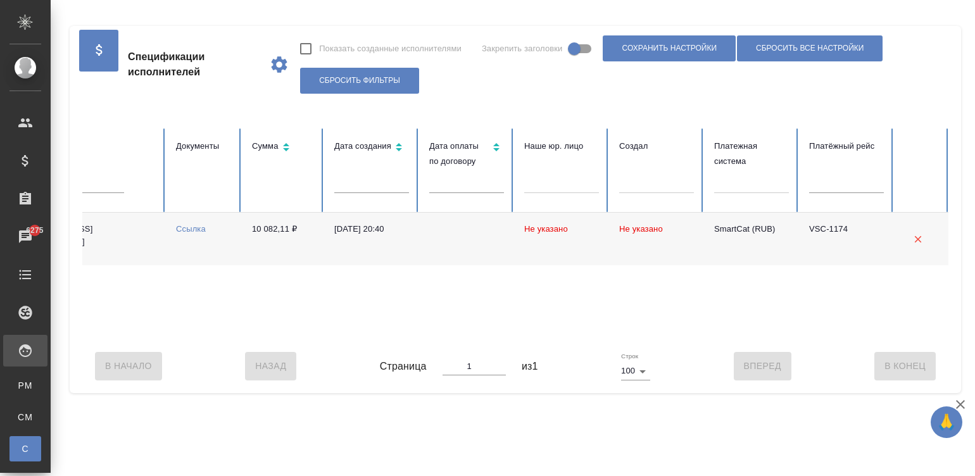
click at [694, 339] on div "Не оплачена ФЛ-V36866 Нет Апсатарова Арууке Эриковна ariapsat16@gmail.com Ссылк…" at bounding box center [271, 276] width 1356 height 127
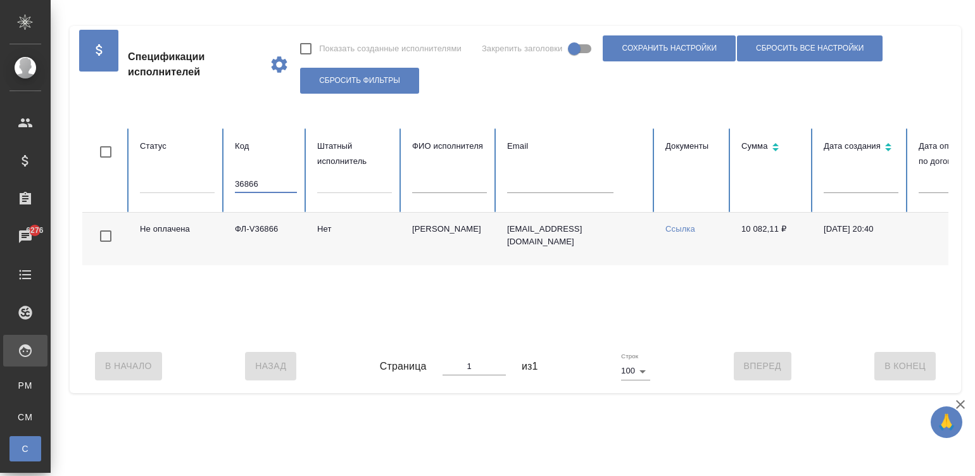
click at [273, 175] on input "36866" at bounding box center [266, 184] width 62 height 18
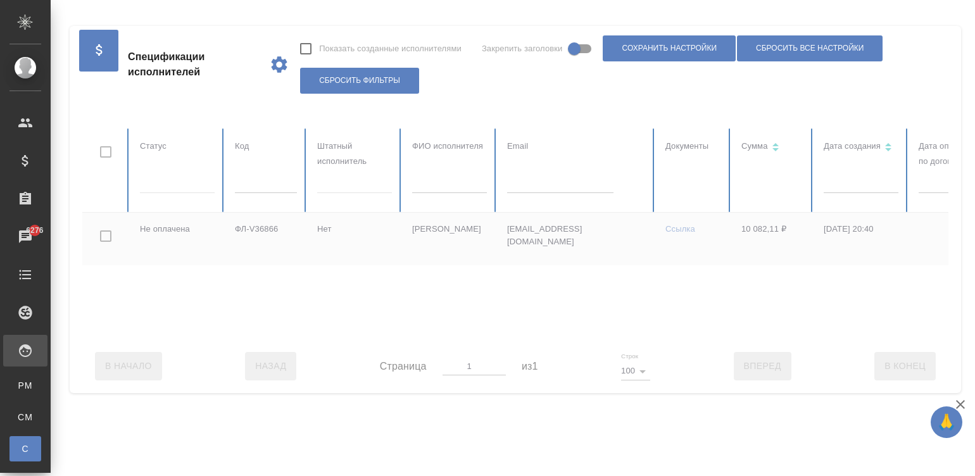
click at [670, 351] on div at bounding box center [515, 365] width 866 height 53
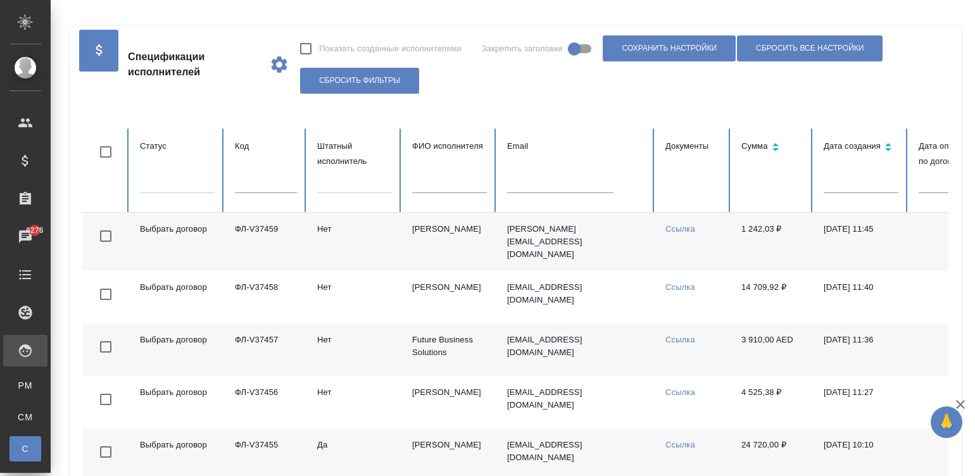
scroll to position [0, 489]
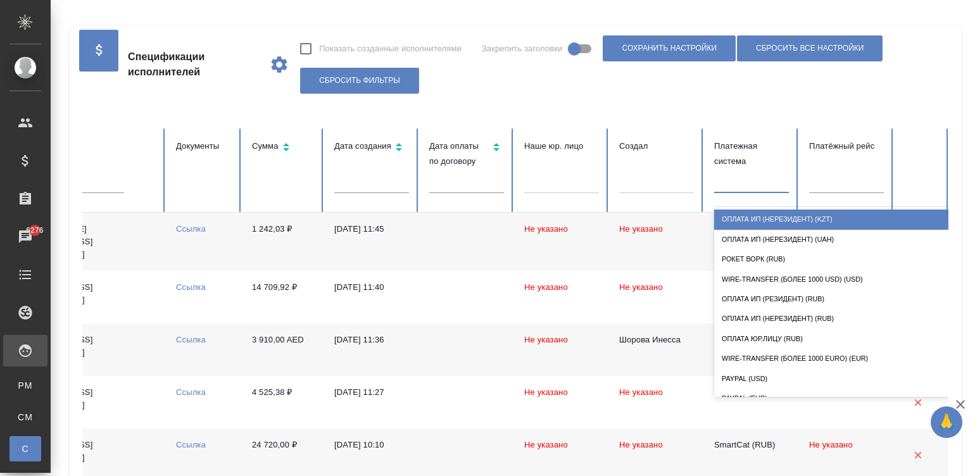
click at [725, 178] on div at bounding box center [751, 181] width 75 height 18
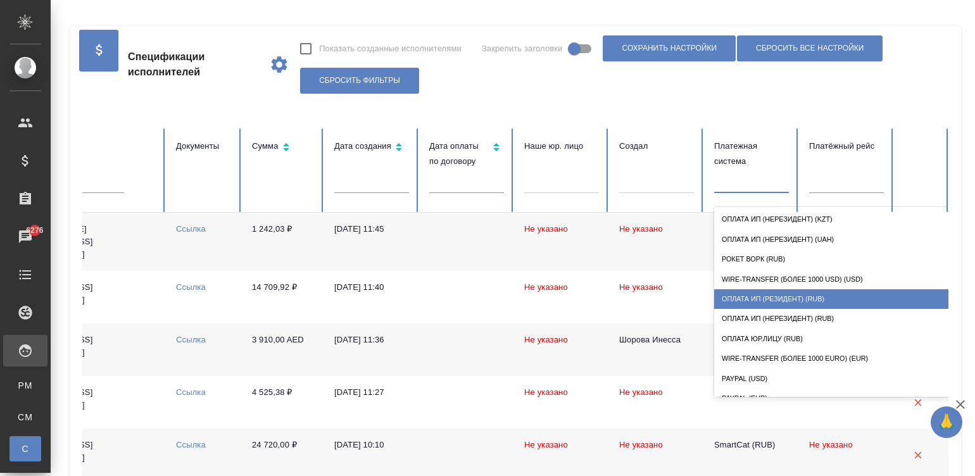
click at [810, 297] on div "Оплата ИП (резидент) (RUB)" at bounding box center [840, 299] width 253 height 20
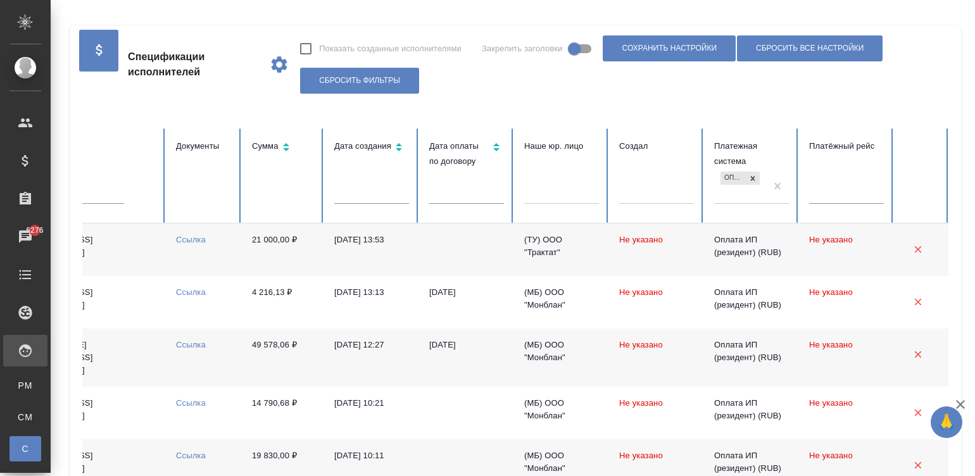
click at [367, 261] on td "[DATE] 13:53" at bounding box center [371, 249] width 95 height 53
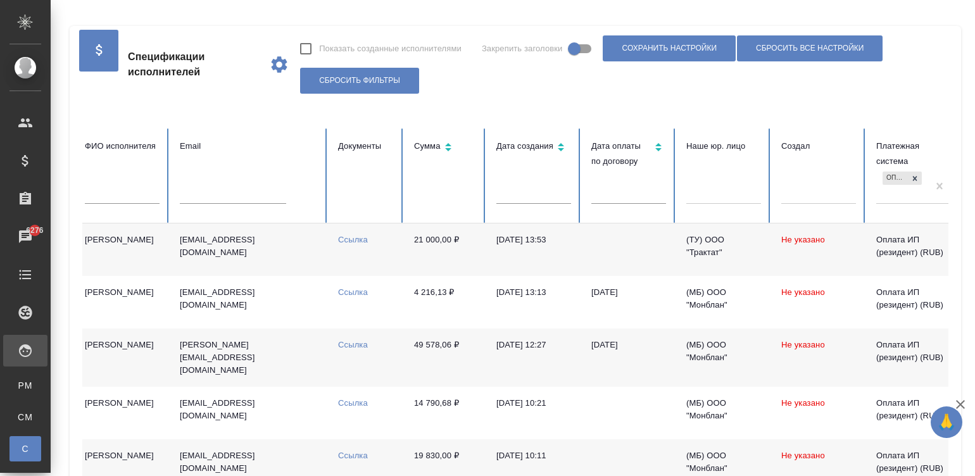
scroll to position [0, 268]
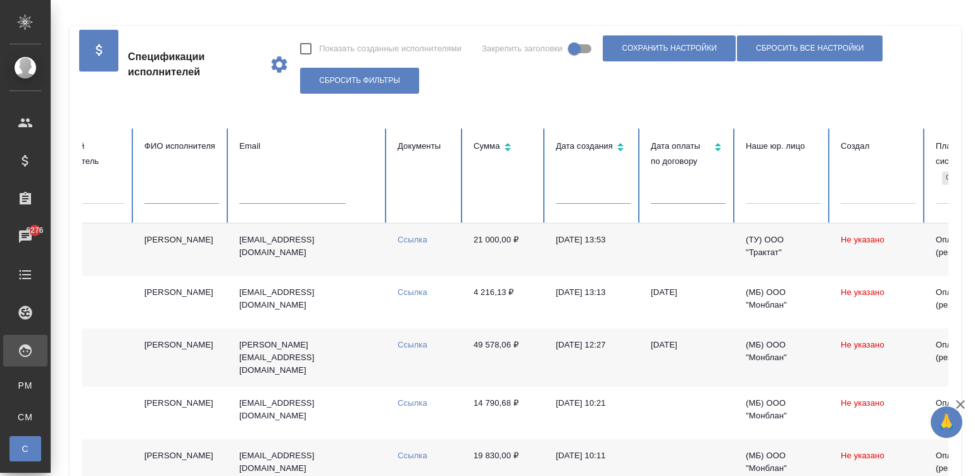
click at [656, 195] on input "text" at bounding box center [688, 195] width 75 height 18
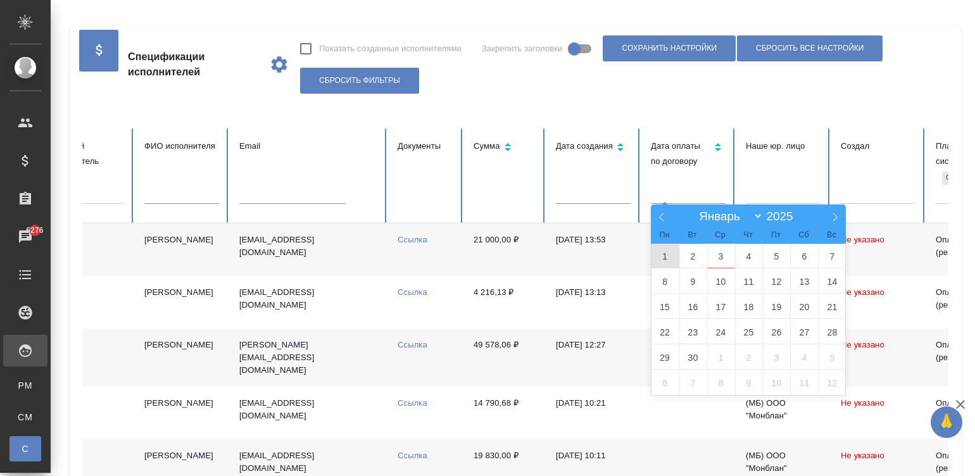
click at [663, 253] on span "1" at bounding box center [665, 256] width 28 height 25
type input "01.09"
click at [739, 257] on span "4" at bounding box center [749, 256] width 28 height 25
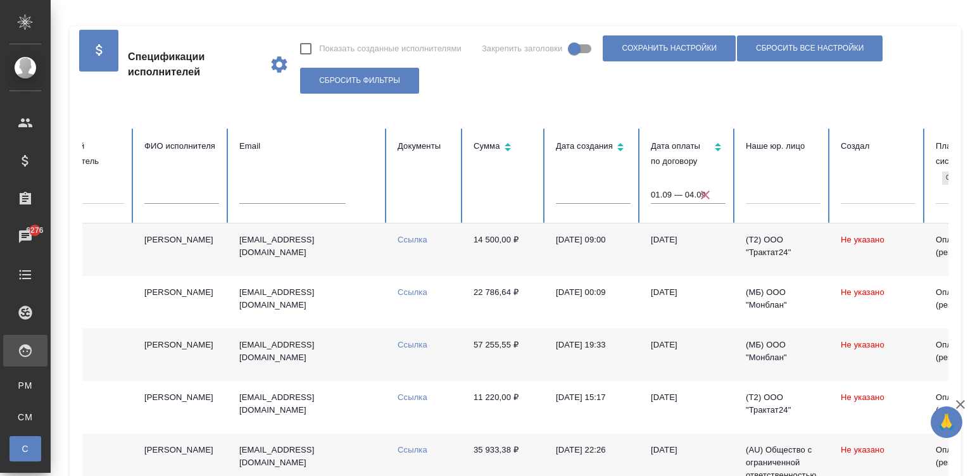
click at [681, 253] on td "02.09.2025" at bounding box center [688, 249] width 95 height 53
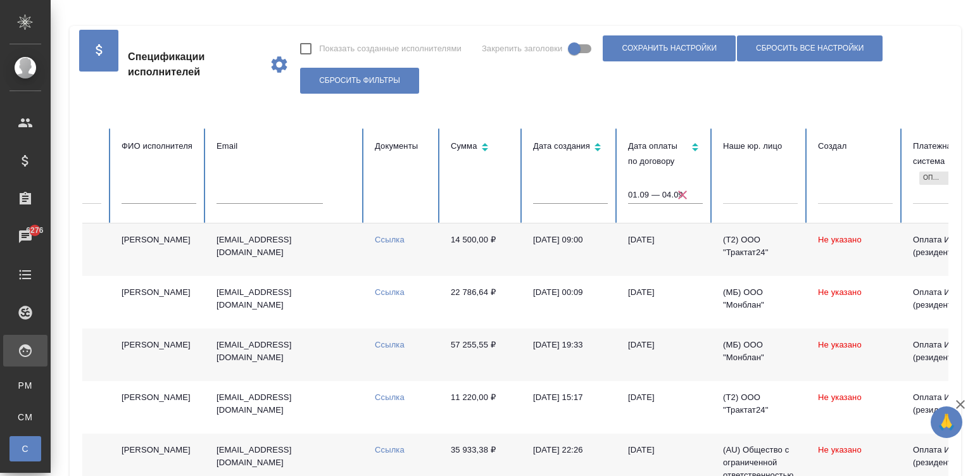
scroll to position [0, 299]
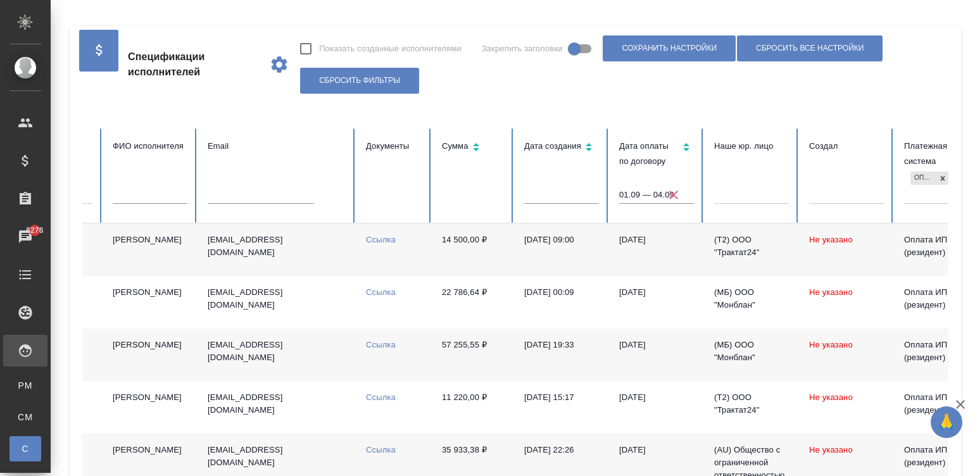
click at [481, 269] on td "14 500,00 ₽" at bounding box center [473, 249] width 82 height 53
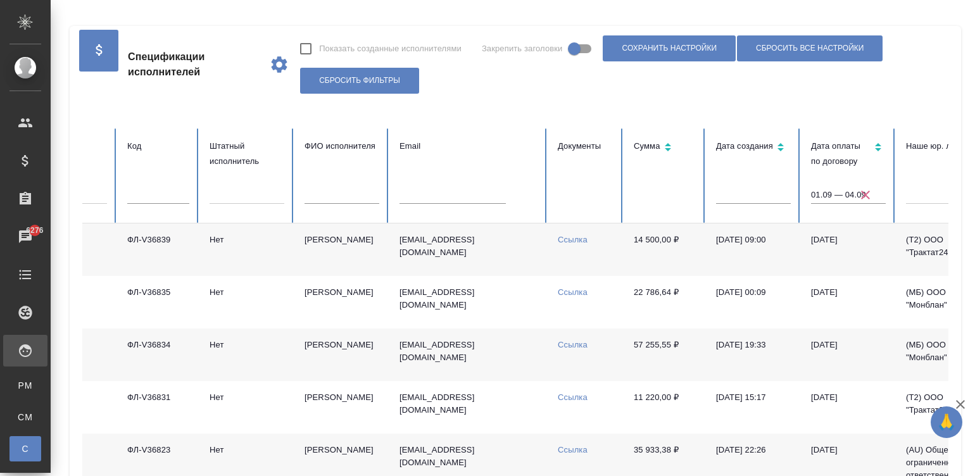
scroll to position [0, 0]
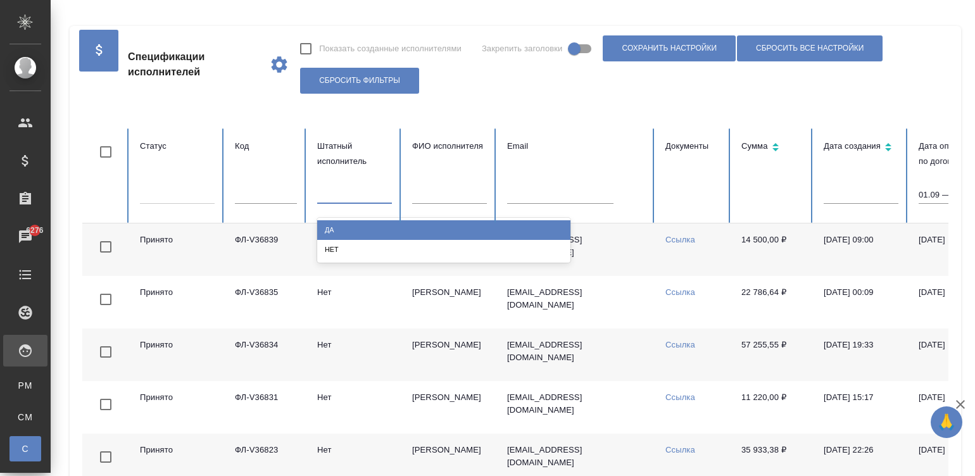
click at [365, 191] on div at bounding box center [354, 191] width 75 height 18
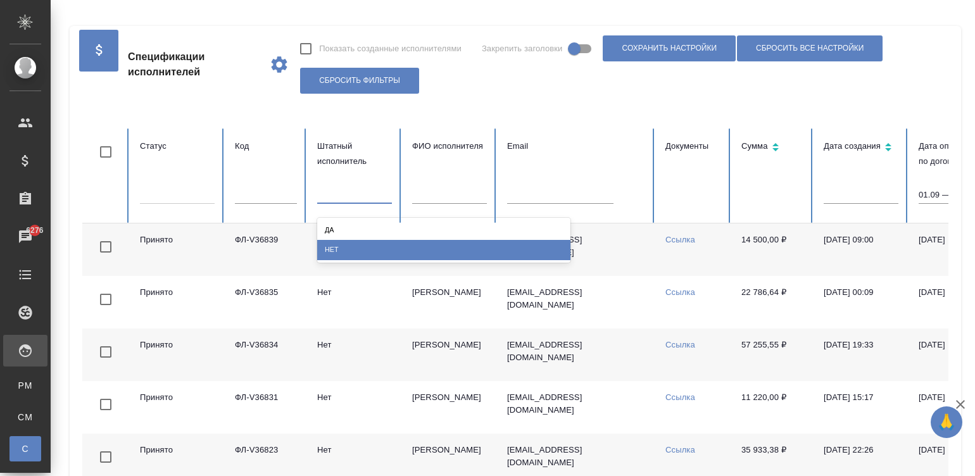
click at [342, 252] on div "Нет" at bounding box center [443, 250] width 253 height 20
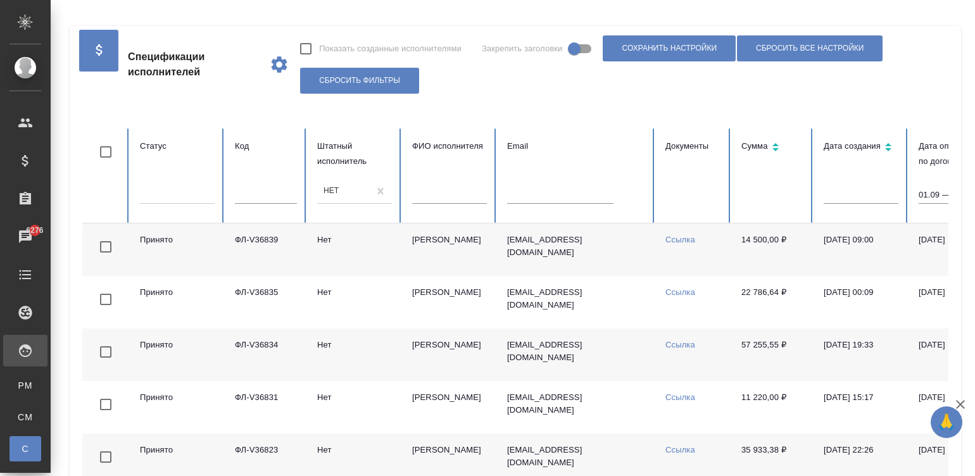
click at [632, 256] on td "marchioness@mail.ru" at bounding box center [576, 249] width 158 height 53
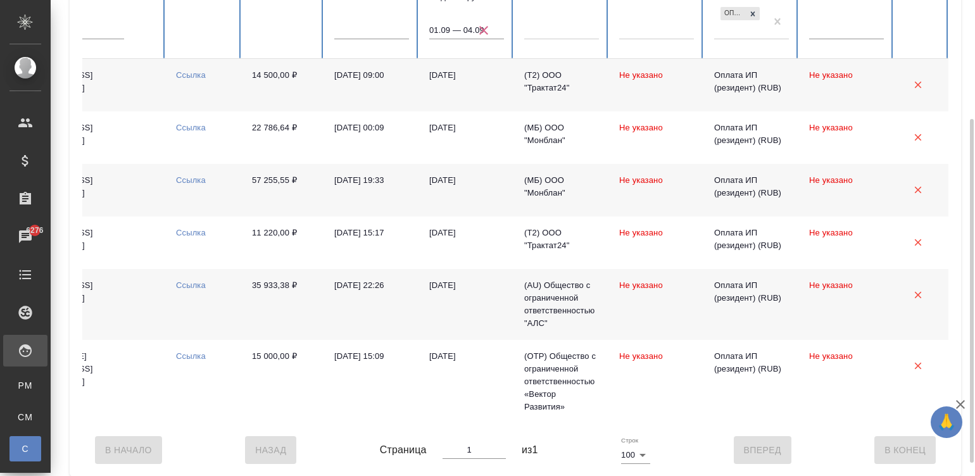
scroll to position [146, 0]
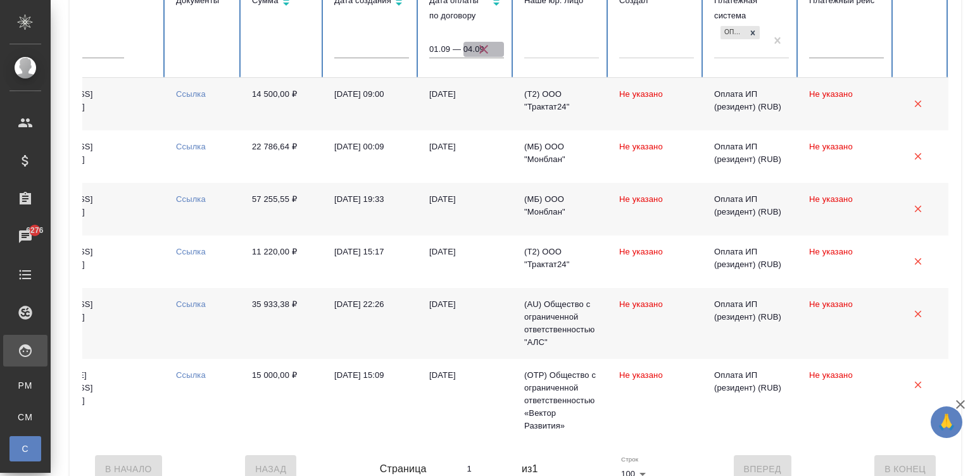
click at [480, 42] on icon "button" at bounding box center [483, 49] width 15 height 15
select select "8"
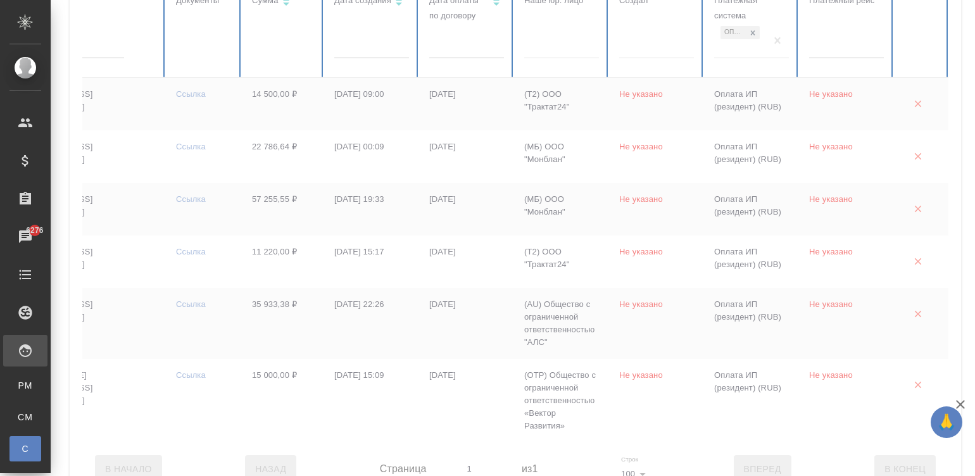
click at [480, 42] on div at bounding box center [271, 213] width 1356 height 460
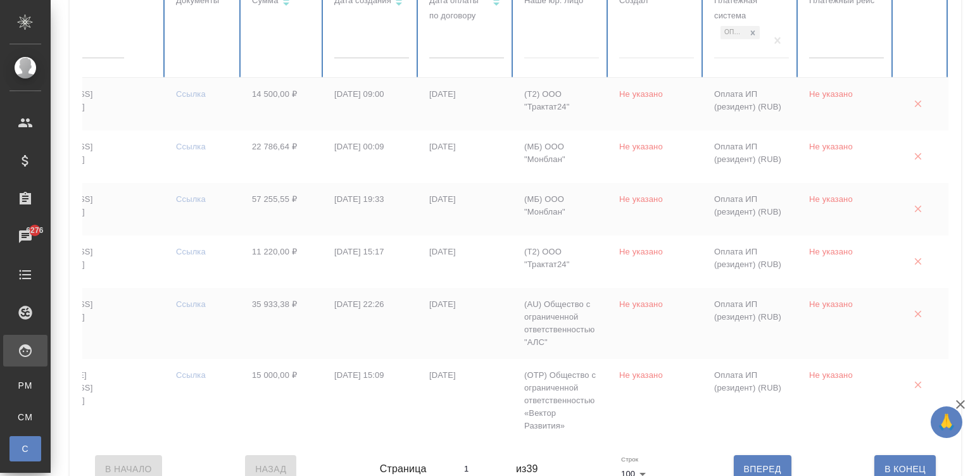
click at [480, 42] on input "text" at bounding box center [466, 50] width 75 height 18
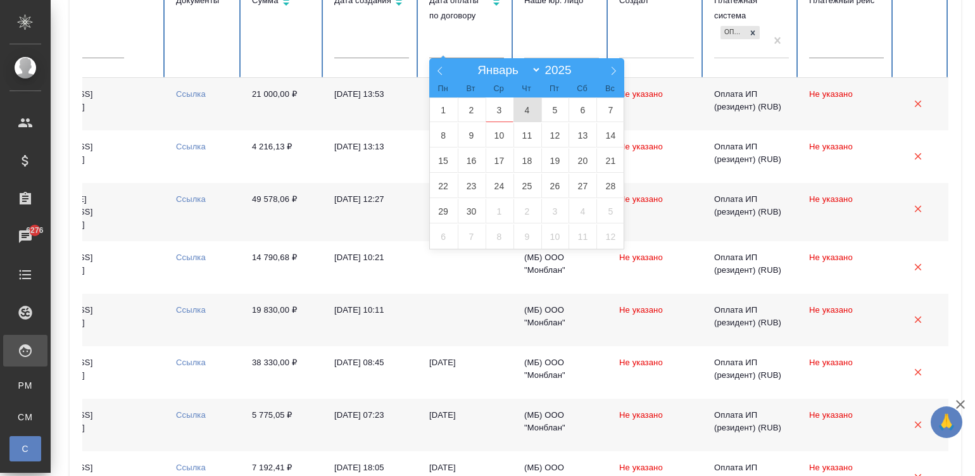
click at [517, 110] on span "4" at bounding box center [527, 109] width 28 height 25
type input "04.09"
click at [549, 110] on span "5" at bounding box center [555, 109] width 28 height 25
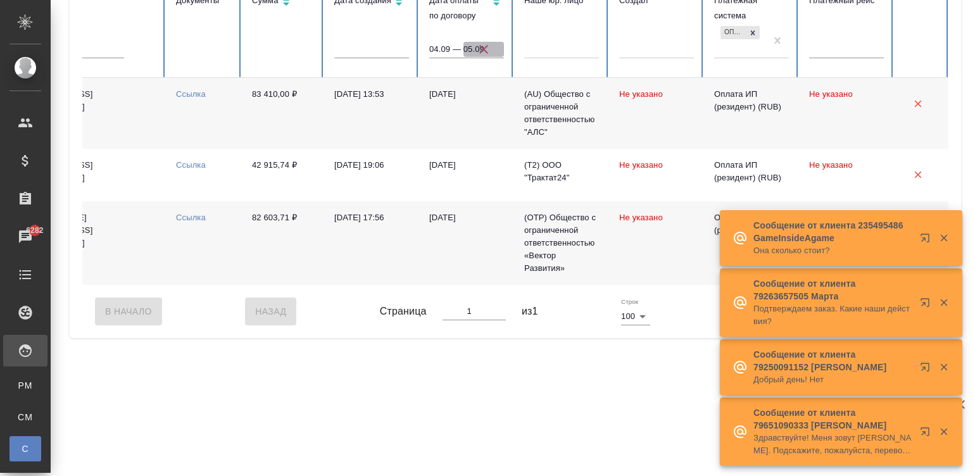
click at [480, 45] on icon "button" at bounding box center [483, 49] width 9 height 9
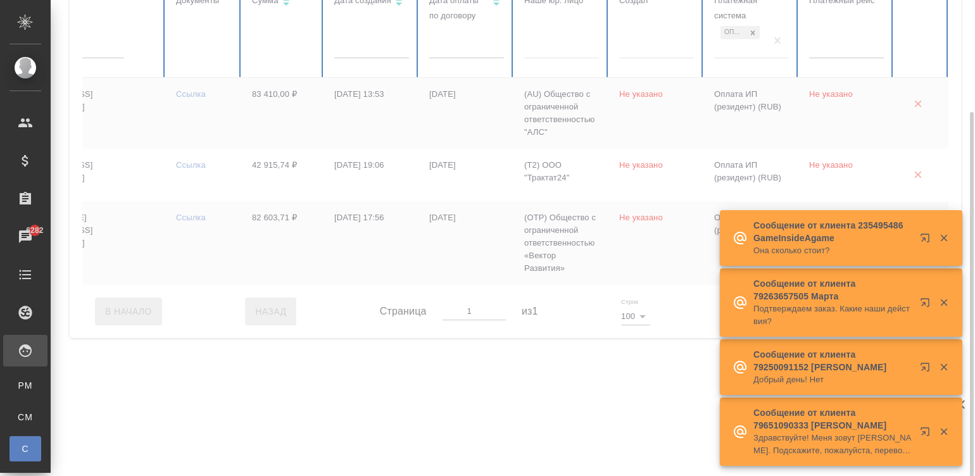
click at [767, 32] on div at bounding box center [271, 134] width 1356 height 302
click at [770, 34] on div at bounding box center [271, 134] width 1356 height 302
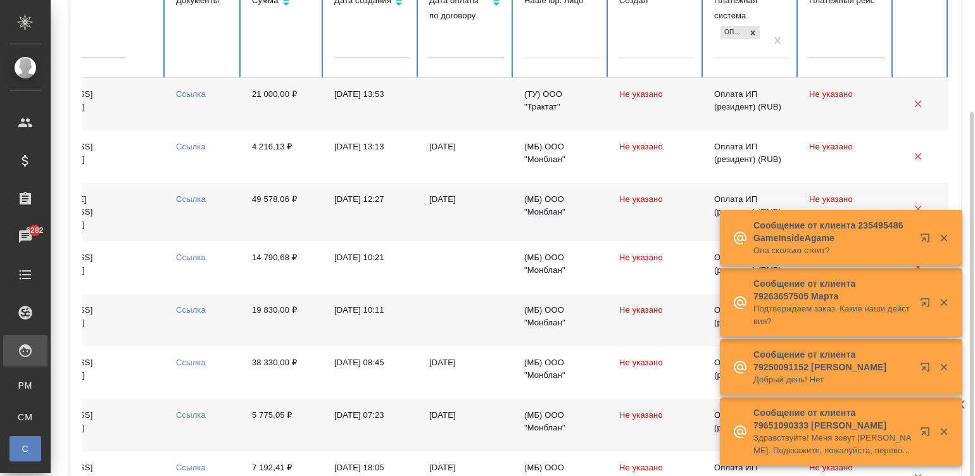
scroll to position [0, 0]
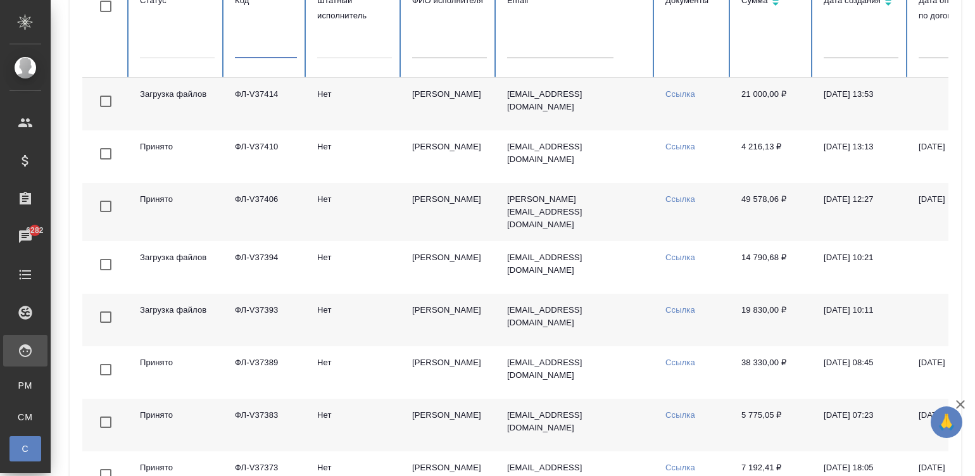
click at [273, 46] on input "text" at bounding box center [266, 50] width 62 height 18
type input "36480"
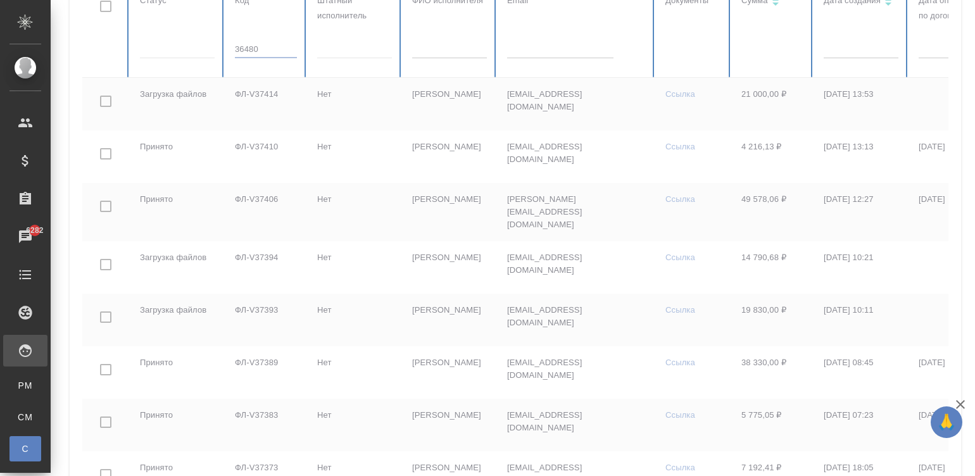
checkbox input "true"
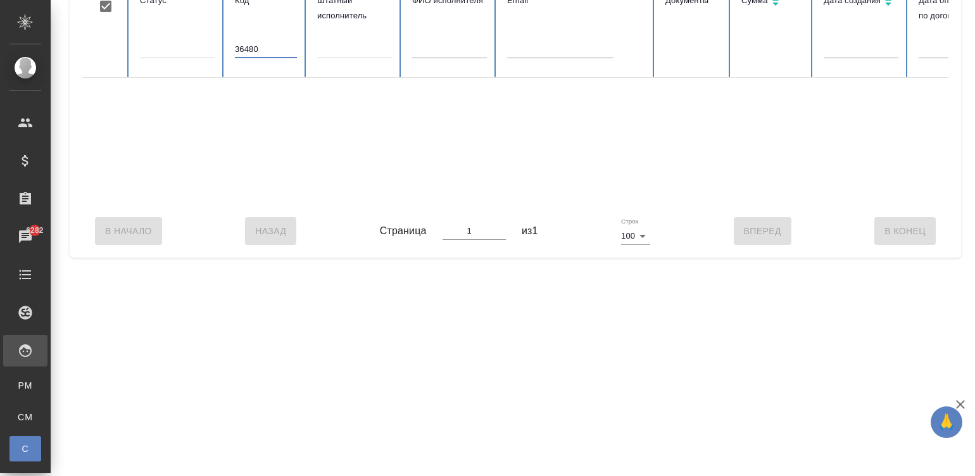
scroll to position [0, 489]
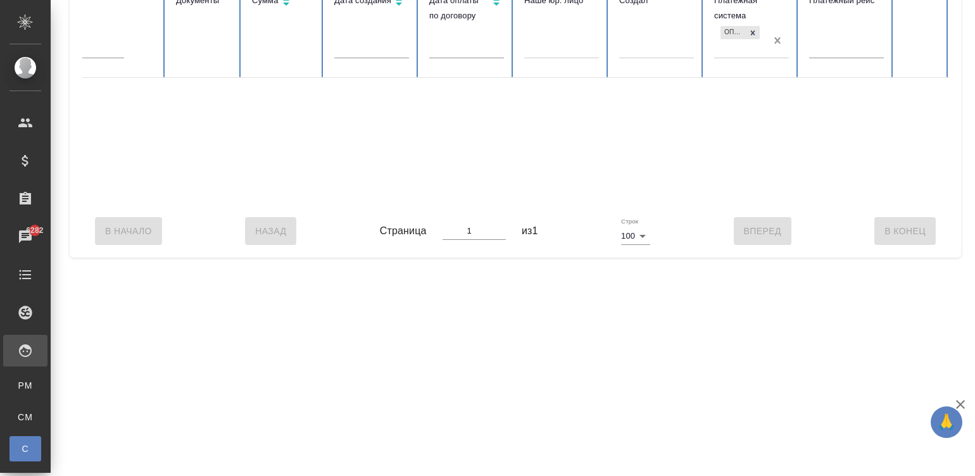
type input "36480"
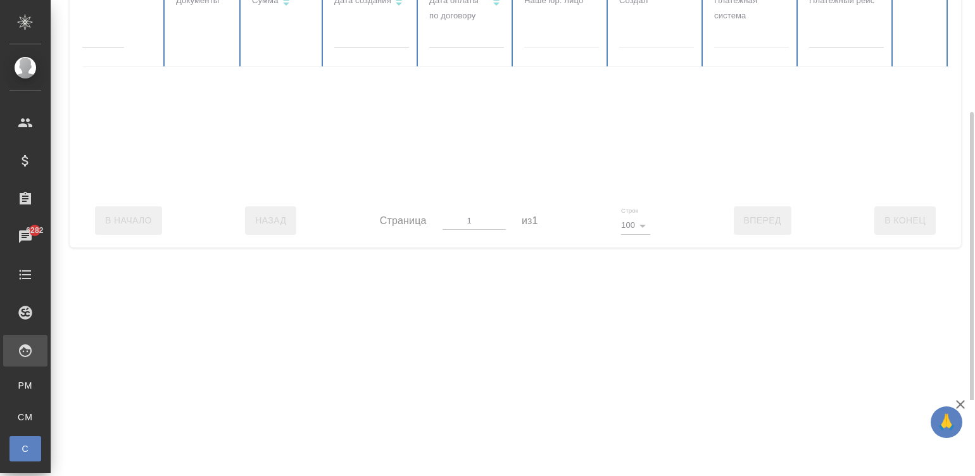
checkbox input "false"
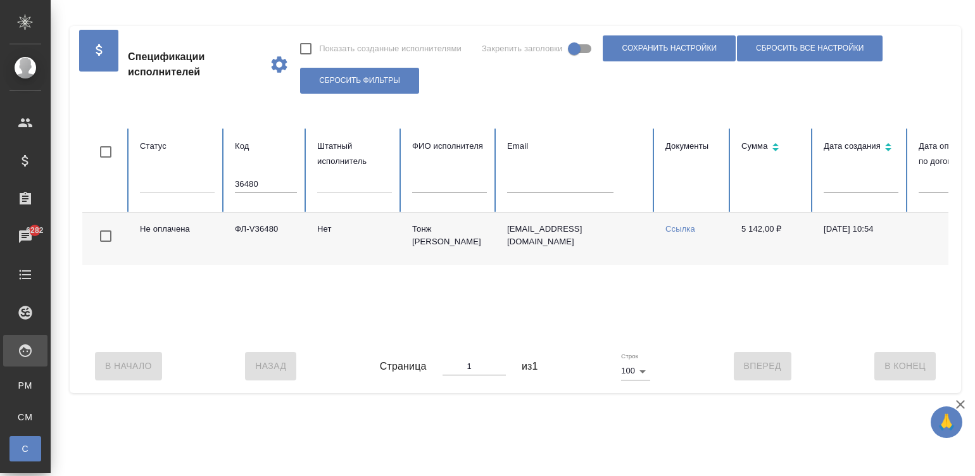
scroll to position [0, 0]
click at [264, 180] on input "36480" at bounding box center [266, 184] width 62 height 18
click at [264, 180] on input "36514" at bounding box center [266, 184] width 62 height 18
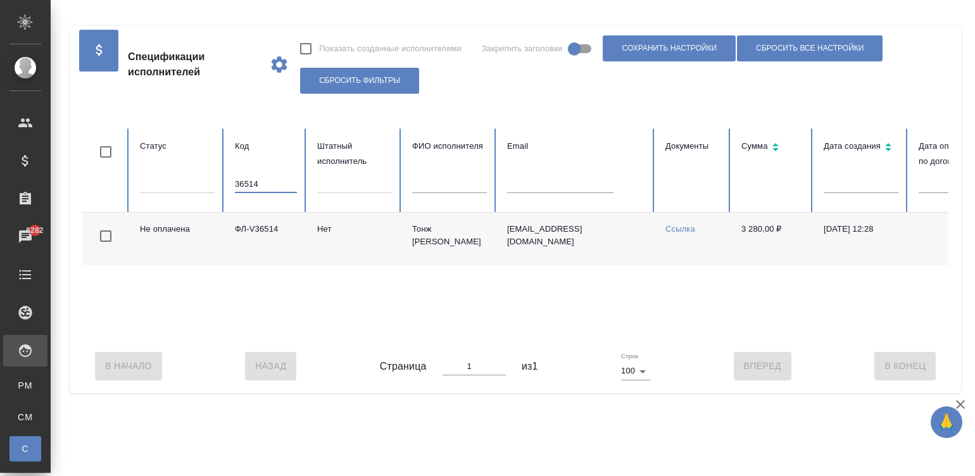
click at [264, 180] on input "36514" at bounding box center [266, 184] width 62 height 18
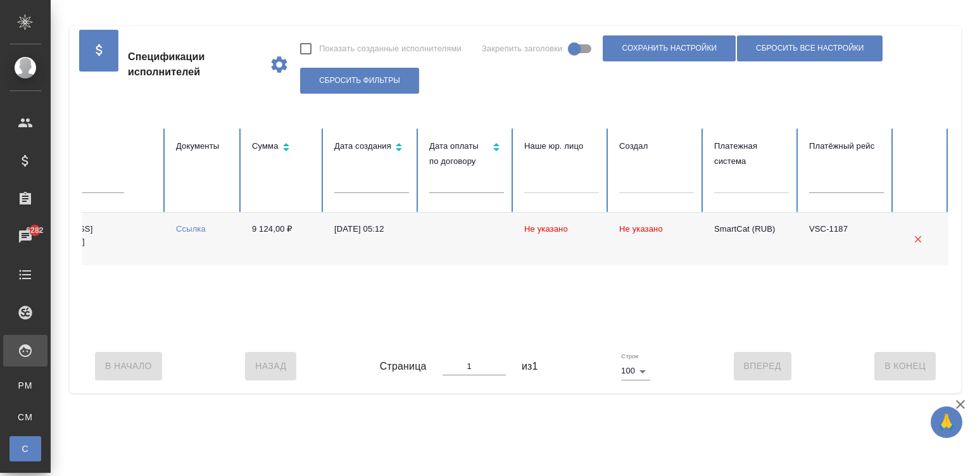
click at [472, 215] on td at bounding box center [466, 239] width 95 height 53
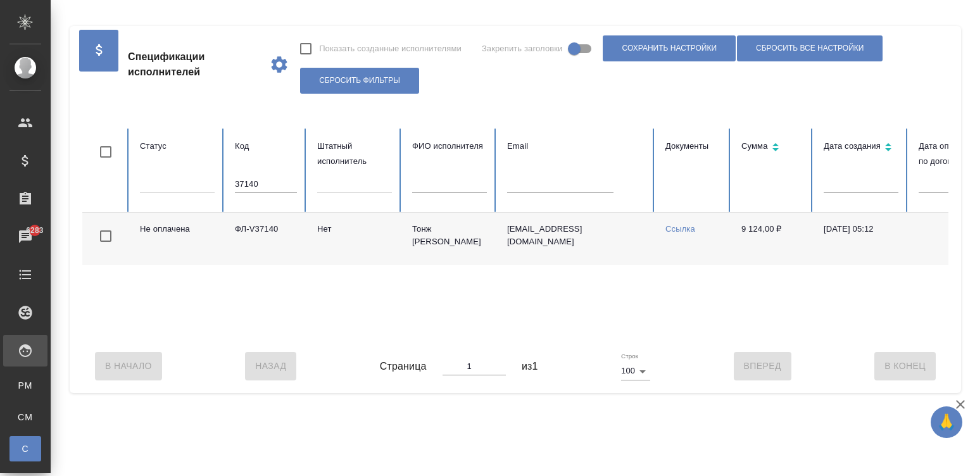
click at [261, 185] on input "37140" at bounding box center [266, 184] width 62 height 18
click at [261, 185] on input "36514" at bounding box center [266, 184] width 62 height 18
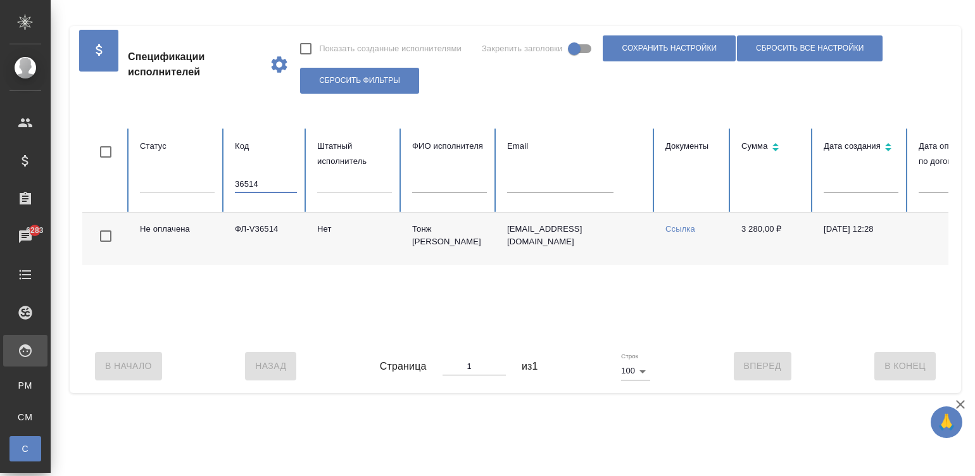
click at [261, 185] on input "36514" at bounding box center [266, 184] width 62 height 18
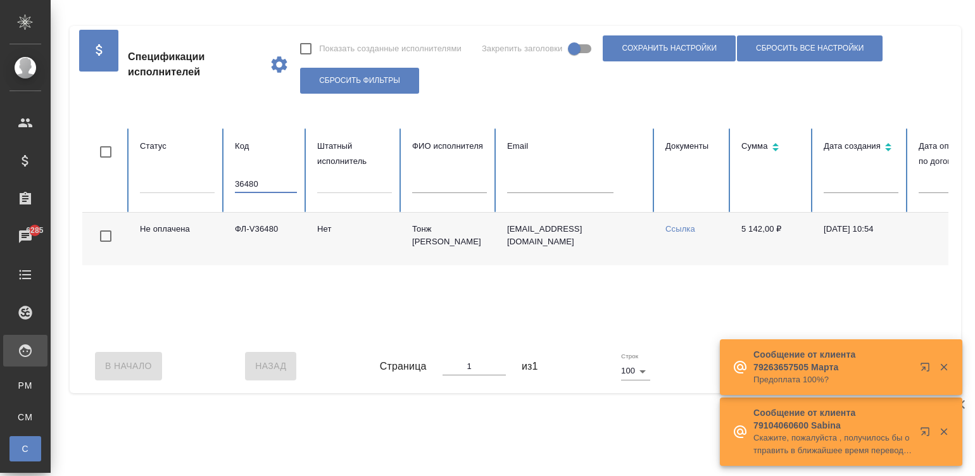
click at [444, 225] on td "Тонж Тэнгис Ганболд" at bounding box center [449, 239] width 95 height 53
click at [258, 182] on input "36480" at bounding box center [266, 184] width 62 height 18
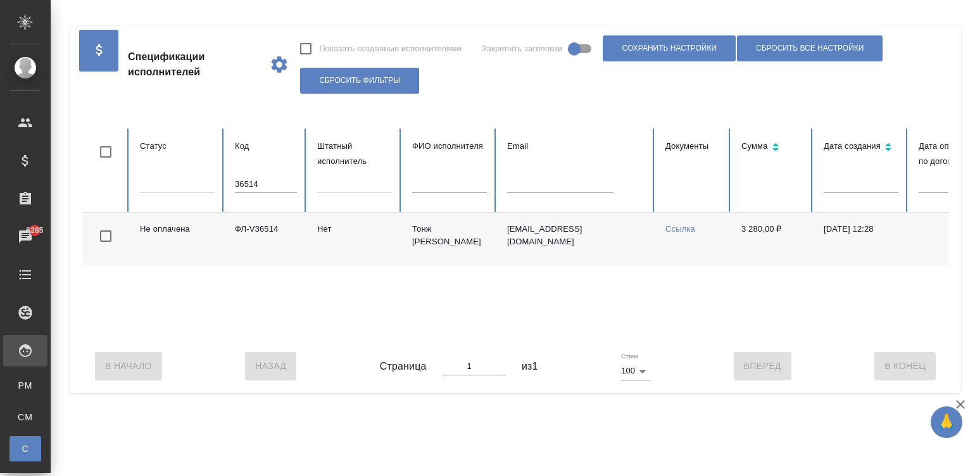
click at [472, 248] on td "Тонж Тэнгис Ганболд" at bounding box center [449, 239] width 95 height 53
click at [272, 185] on input "36514" at bounding box center [266, 184] width 62 height 18
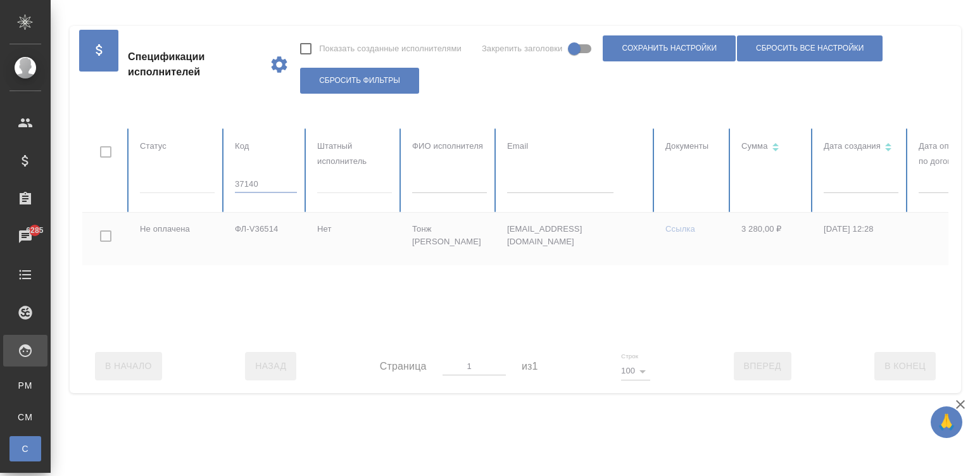
type input "37140"
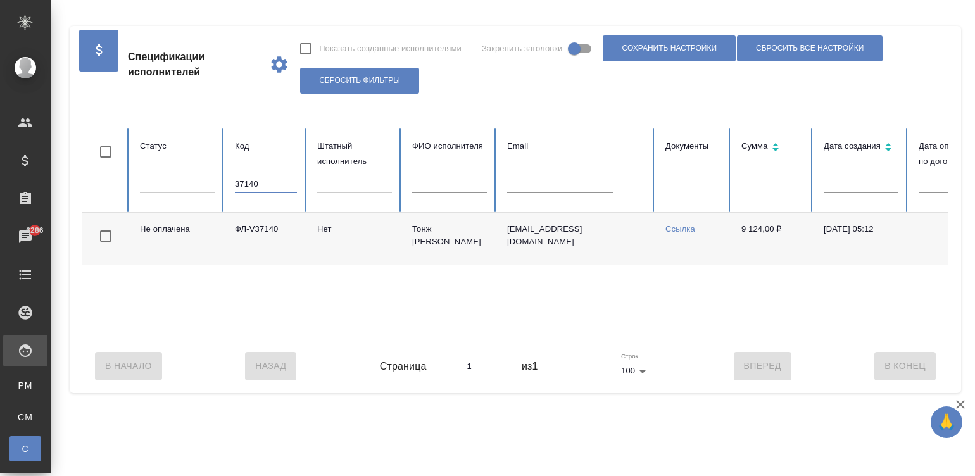
click at [271, 243] on td "ФЛ-V37140" at bounding box center [266, 239] width 82 height 53
drag, startPoint x: 271, startPoint y: 243, endPoint x: 247, endPoint y: 1, distance: 243.6
click at [271, 243] on td "ФЛ-V37140" at bounding box center [266, 239] width 82 height 53
click at [265, 175] on input "37140" at bounding box center [266, 184] width 62 height 18
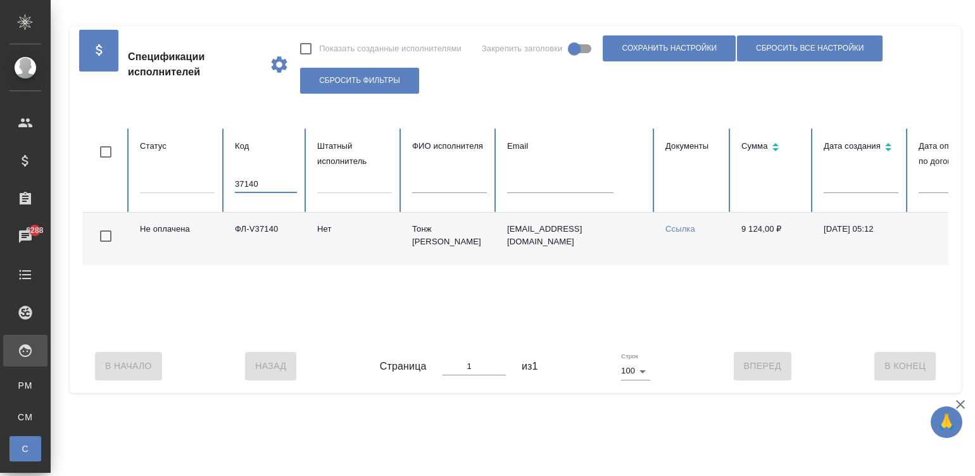
click at [265, 175] on input "37140" at bounding box center [266, 184] width 62 height 18
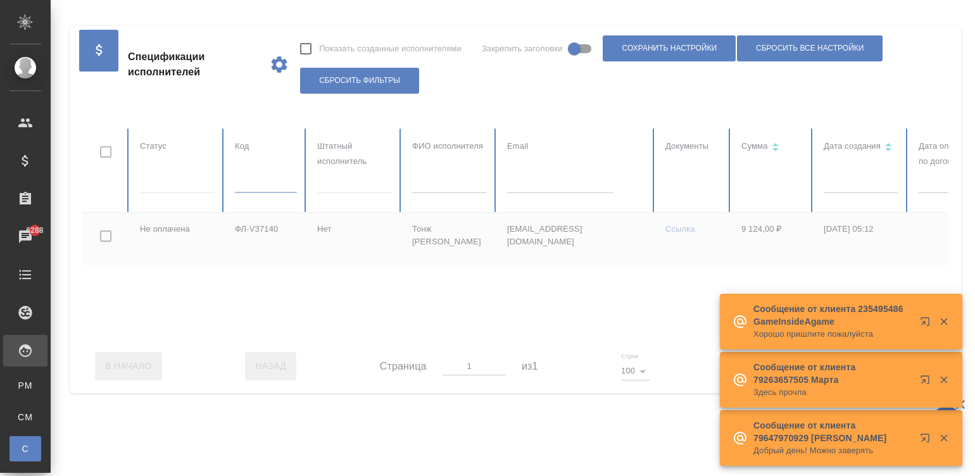
click at [525, 186] on div at bounding box center [760, 234] width 1356 height 211
click at [525, 186] on input "text" at bounding box center [560, 184] width 106 height 18
click at [556, 186] on input "text" at bounding box center [560, 184] width 106 height 18
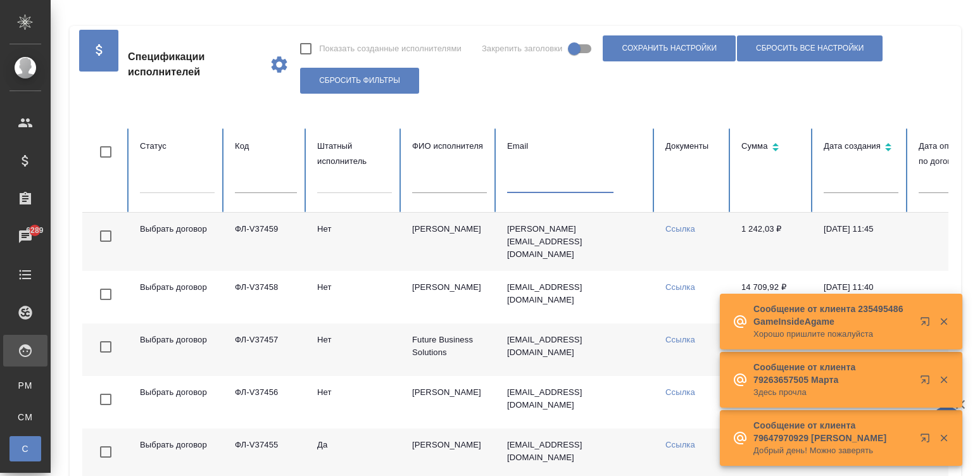
paste input "[EMAIL_ADDRESS][DOMAIN_NAME]"
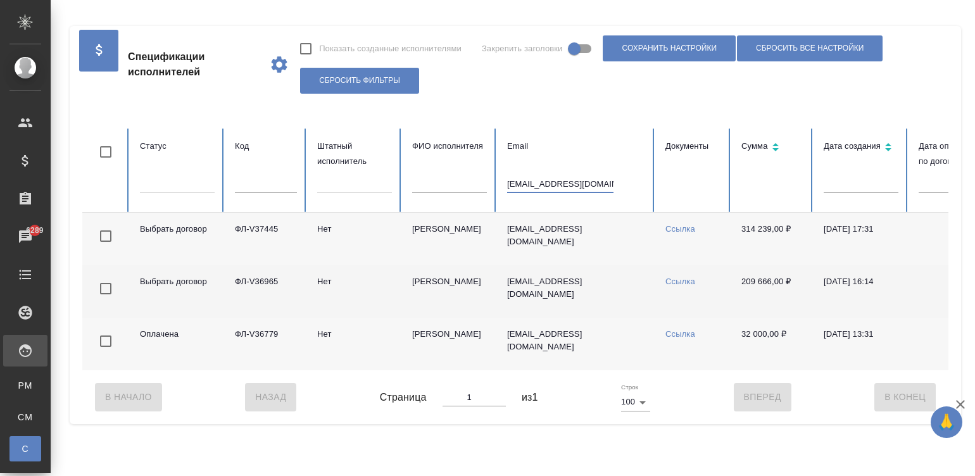
type input "[EMAIL_ADDRESS][DOMAIN_NAME]"
drag, startPoint x: 279, startPoint y: 279, endPoint x: 225, endPoint y: 279, distance: 53.2
click at [225, 279] on td "ФЛ-V36965" at bounding box center [266, 291] width 82 height 53
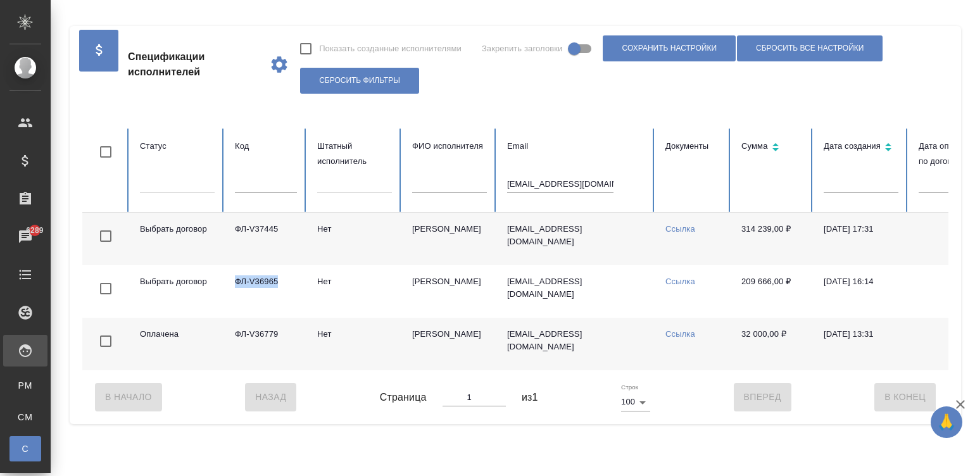
copy td "ФЛ-V36965"
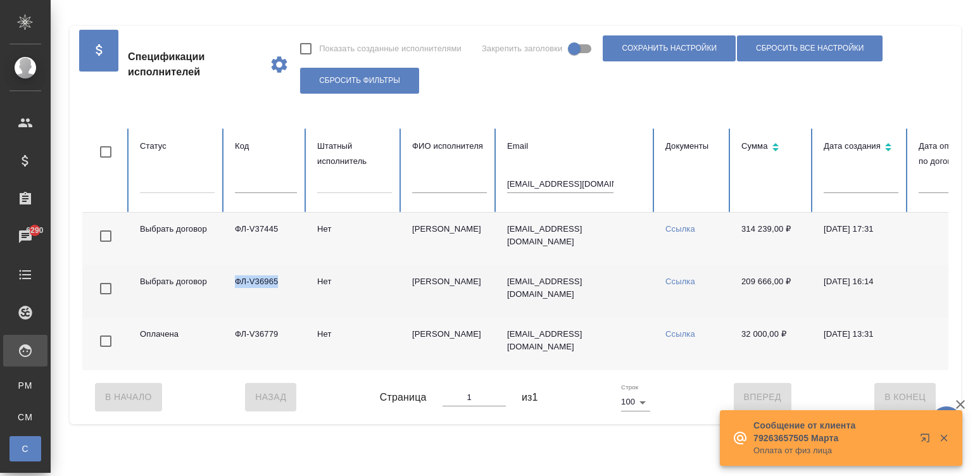
drag, startPoint x: 736, startPoint y: 279, endPoint x: 891, endPoint y: 276, distance: 155.8
click at [891, 276] on tr "Выбрать договор ФЛ-V36965 Нет Бадмаева Туяна Сергеевна janabad@yandex.ru Ссылка…" at bounding box center [760, 291] width 1356 height 53
copy tr "209 666,00 ₽ 01.08.2025, 16:14"
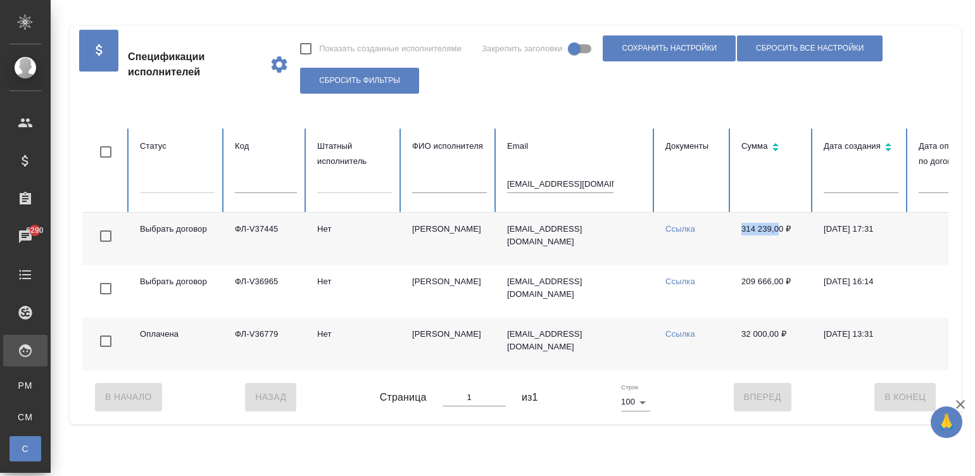
drag, startPoint x: 736, startPoint y: 226, endPoint x: 779, endPoint y: 233, distance: 43.0
click at [779, 233] on td "314 239,00 ₽" at bounding box center [772, 239] width 82 height 53
drag, startPoint x: 295, startPoint y: 223, endPoint x: 234, endPoint y: 225, distance: 60.8
click at [234, 225] on td "ФЛ-V37445" at bounding box center [266, 239] width 82 height 53
copy td "ФЛ-V37445"
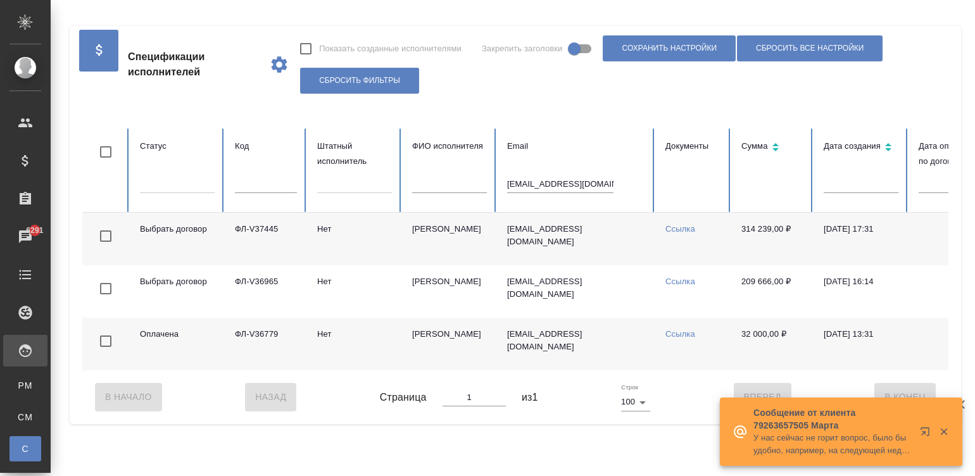
click at [606, 227] on td "[EMAIL_ADDRESS][DOMAIN_NAME]" at bounding box center [576, 239] width 158 height 53
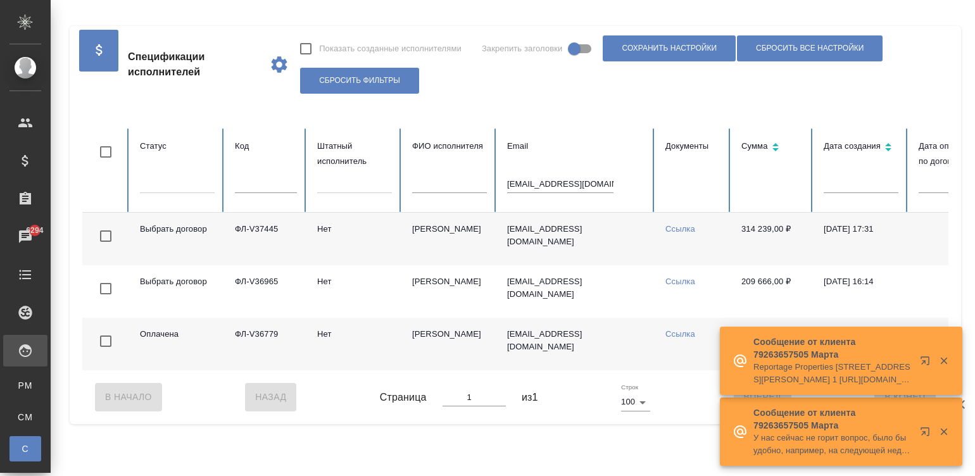
click at [555, 180] on input "[EMAIL_ADDRESS][DOMAIN_NAME]" at bounding box center [560, 184] width 106 height 18
click at [242, 187] on table "Статус Код Штатный исполнитель ФИО исполнителя Email Документы Сумма Дата созда…" at bounding box center [760, 250] width 1356 height 242
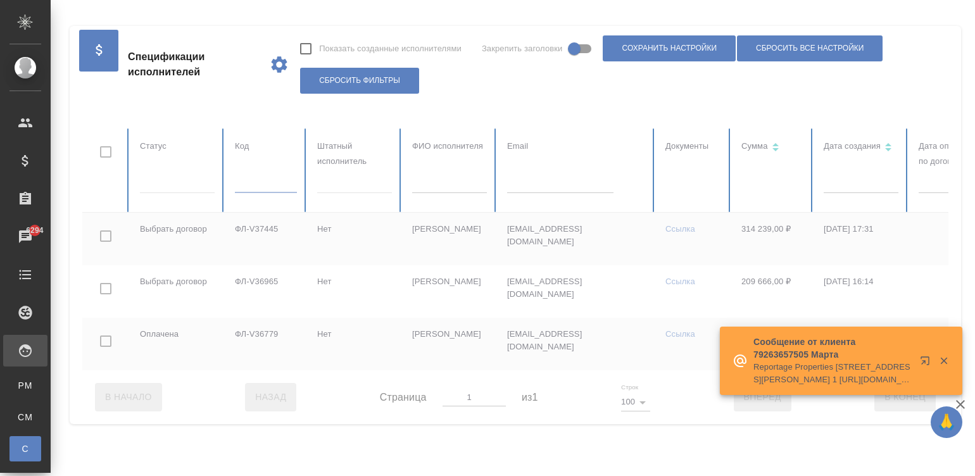
paste input "36793"
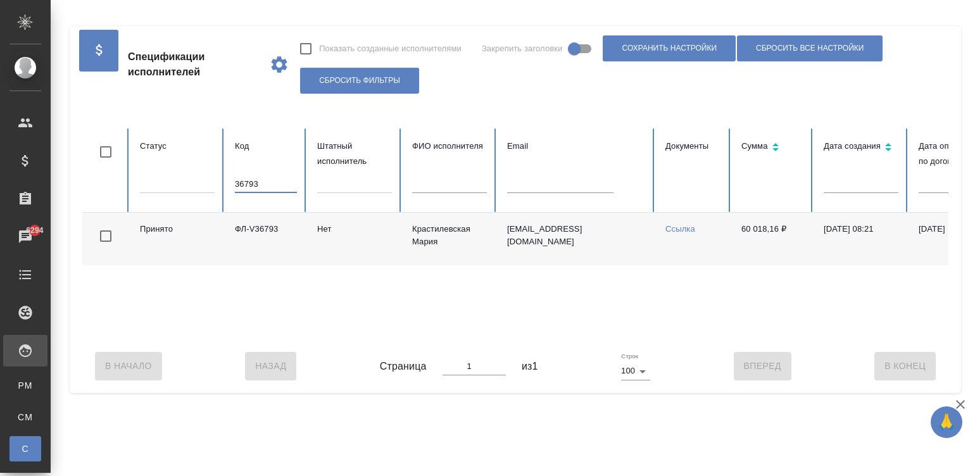
type input "36793"
click at [749, 337] on div "Принято ФЛ-V36793 Нет Крастилевская Мария mariagr@yandex.ru Ссылка 60 018,16 ₽ …" at bounding box center [760, 276] width 1356 height 127
click at [278, 190] on input "36793" at bounding box center [266, 184] width 62 height 18
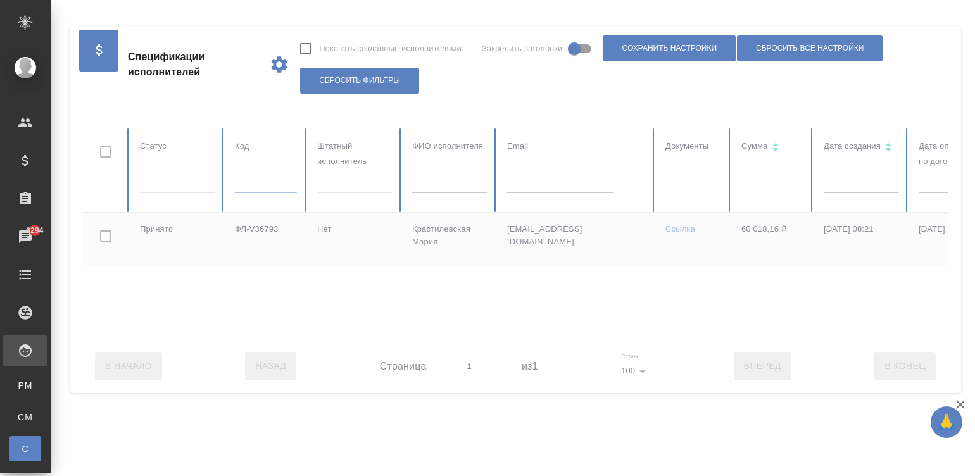
scroll to position [0, 489]
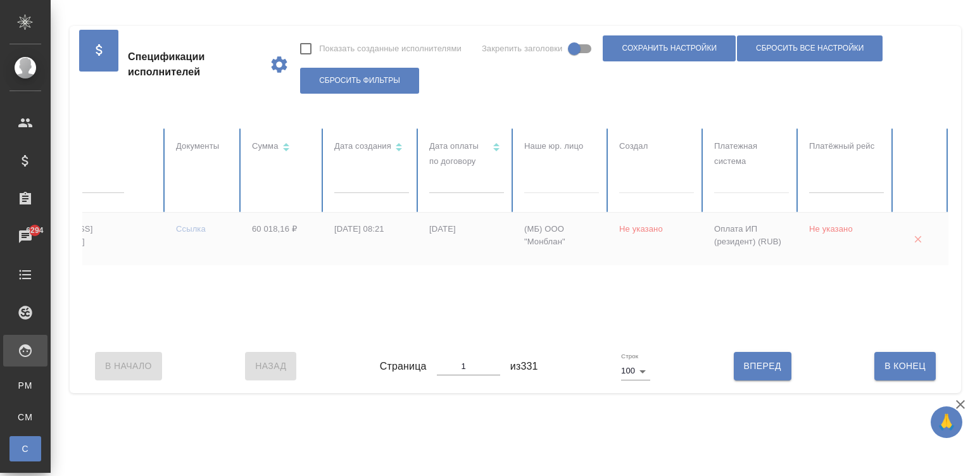
click at [741, 178] on div at bounding box center [751, 181] width 75 height 18
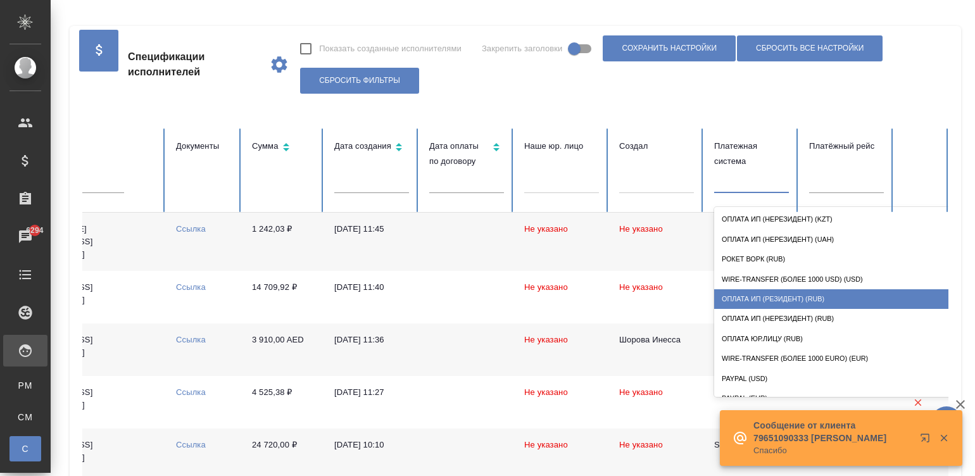
click at [811, 296] on div "Оплата ИП (резидент) (RUB)" at bounding box center [840, 299] width 253 height 20
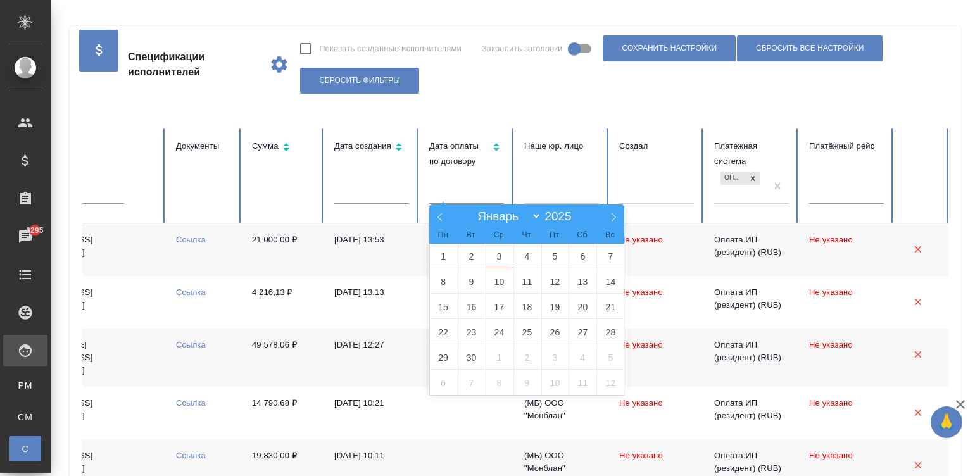
click at [464, 202] on body "🙏 .cls-1 fill:#fff; AWATERA Малинина Мария m.malinina Клиенты Спецификации Зака…" at bounding box center [487, 238] width 975 height 476
click at [441, 252] on span "1" at bounding box center [444, 256] width 28 height 25
type input "01.09"
click at [544, 258] on span "5" at bounding box center [555, 256] width 28 height 25
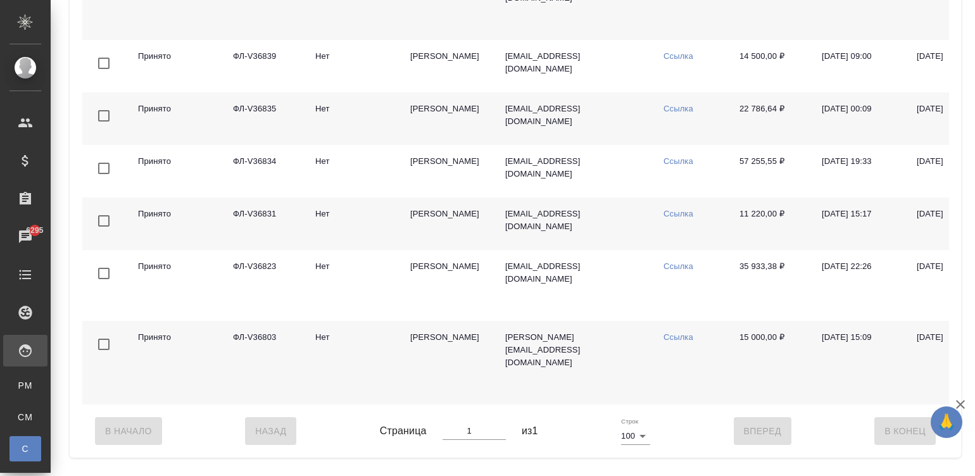
scroll to position [0, 0]
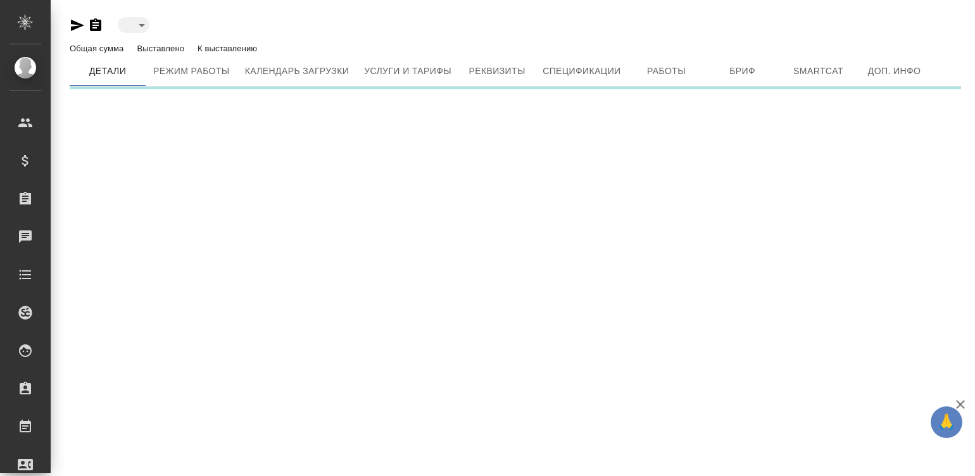
type input "active"
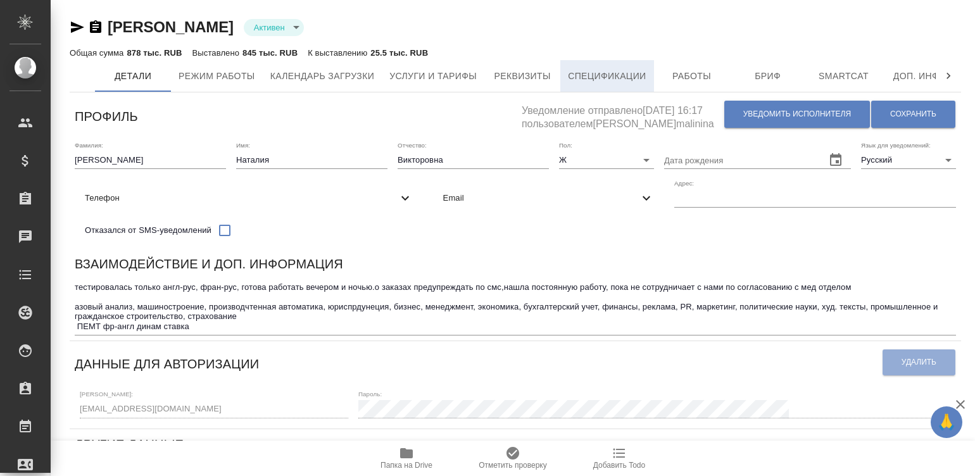
type input "TradosSDLX. SmartCAT"
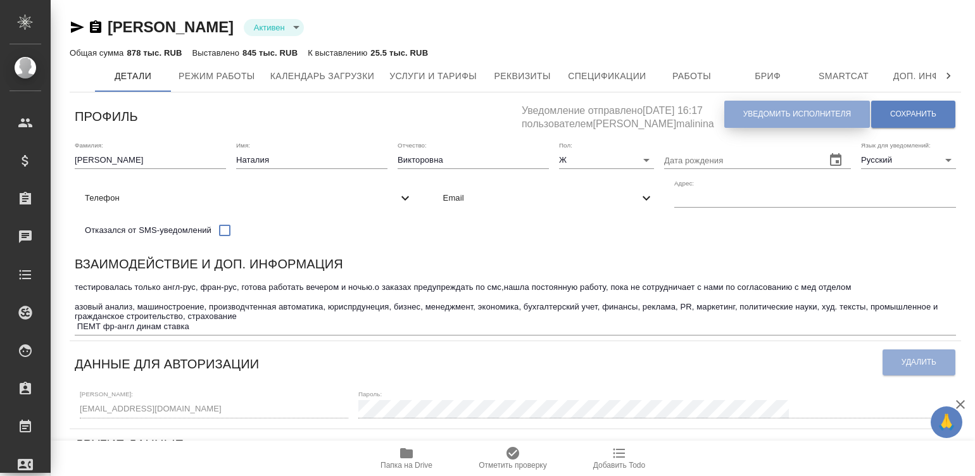
click at [766, 117] on span "Уведомить исполнителя" at bounding box center [797, 114] width 108 height 11
type textarea "Loremi dolo, Sitamet! Consectetura e seddoeius temporincid ut laboreetdol magna…"
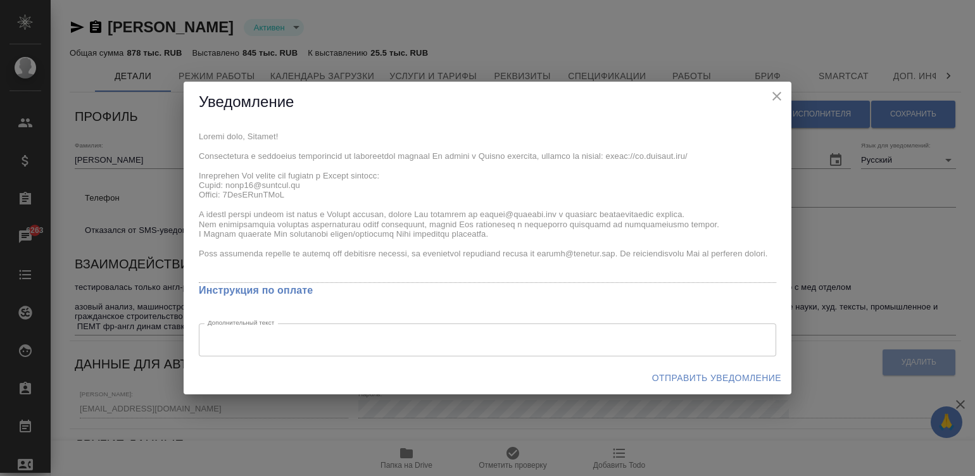
click at [192, 136] on div "x Инструкция по оплате Дополнительный текст x Дополнительный текст" at bounding box center [488, 242] width 608 height 239
click at [696, 376] on span "Отправить уведомление" at bounding box center [716, 378] width 129 height 16
type input "TradosSDLX. SmartCAT"
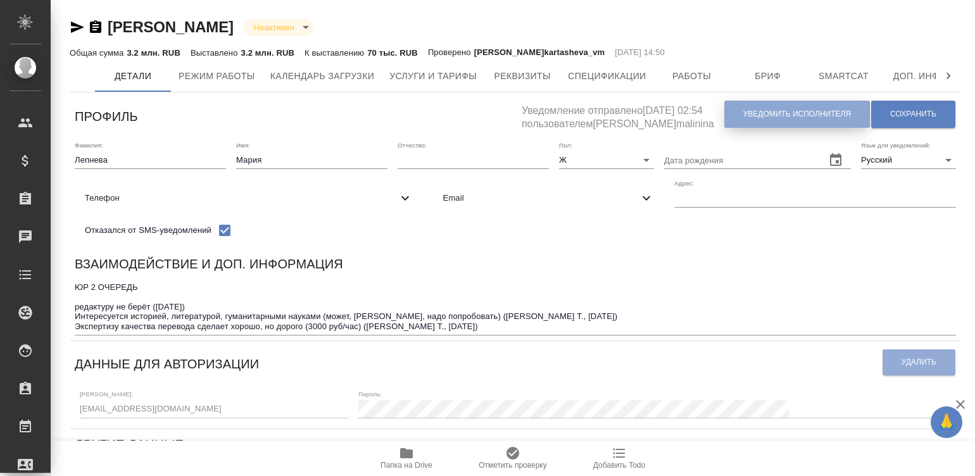
click at [770, 114] on span "Уведомить исполнителя" at bounding box center [797, 114] width 108 height 11
type textarea "Добрый день, Мария! Ознакомиться с подробной информацией по выполненным работам…"
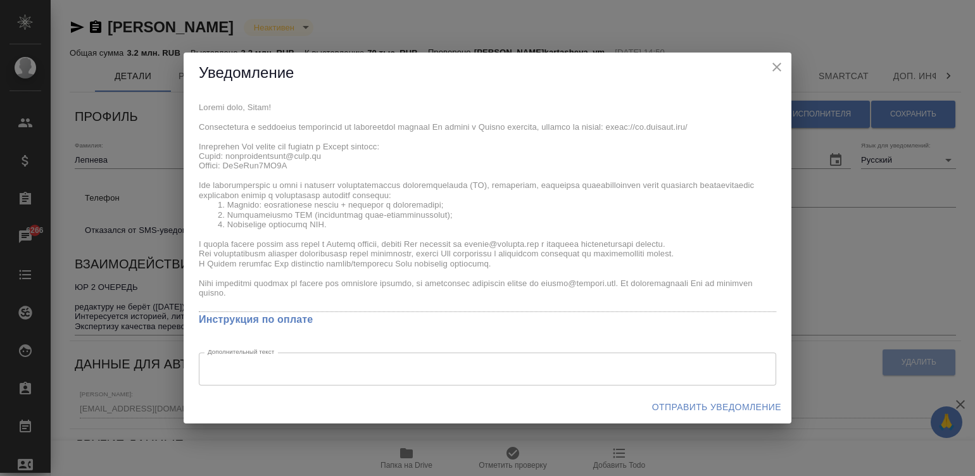
click at [187, 106] on div "x Инструкция по оплате Дополнительный текст x Дополнительный текст" at bounding box center [488, 242] width 608 height 297
click at [705, 399] on span "Отправить уведомление" at bounding box center [716, 407] width 129 height 16
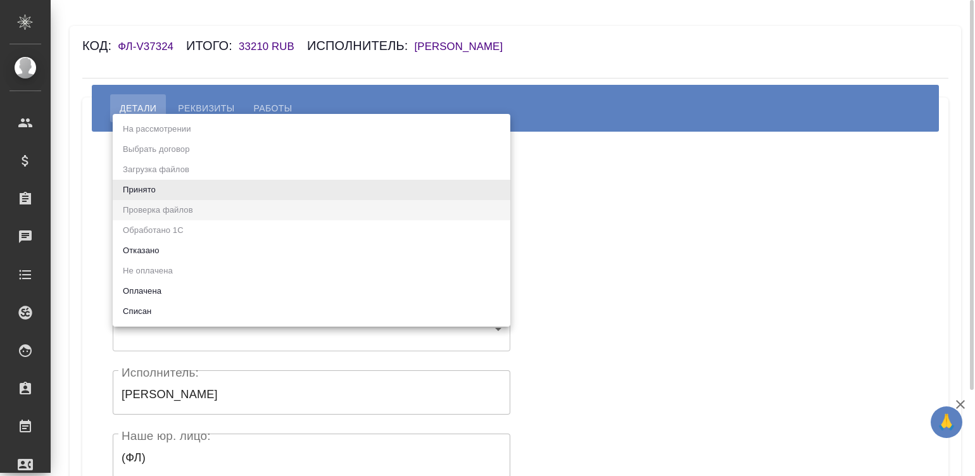
click at [217, 187] on body "🙏 .cls-1 fill:#fff; AWATERA Малинина Мария m.malinina Клиенты Спецификации Зака…" at bounding box center [487, 238] width 975 height 476
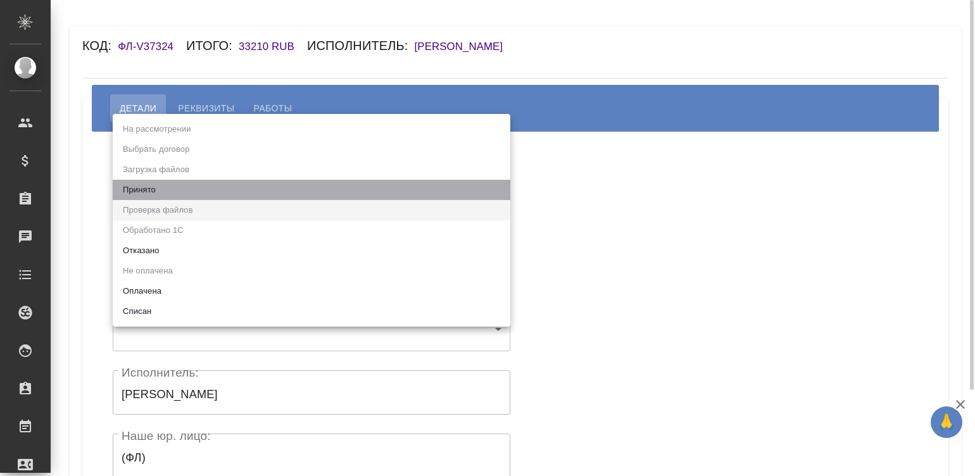
click at [217, 187] on li "Принято" at bounding box center [312, 190] width 398 height 20
type input "accepted"
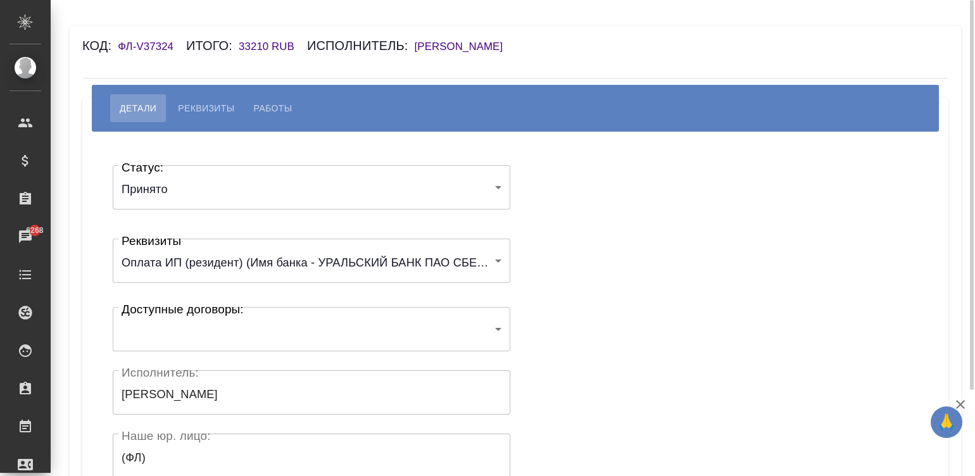
click at [542, 224] on div "Статус: Принято accepted Статус: Реквизиты Оплата ИП (резидент) (Имя банка - УР…" at bounding box center [515, 380] width 815 height 458
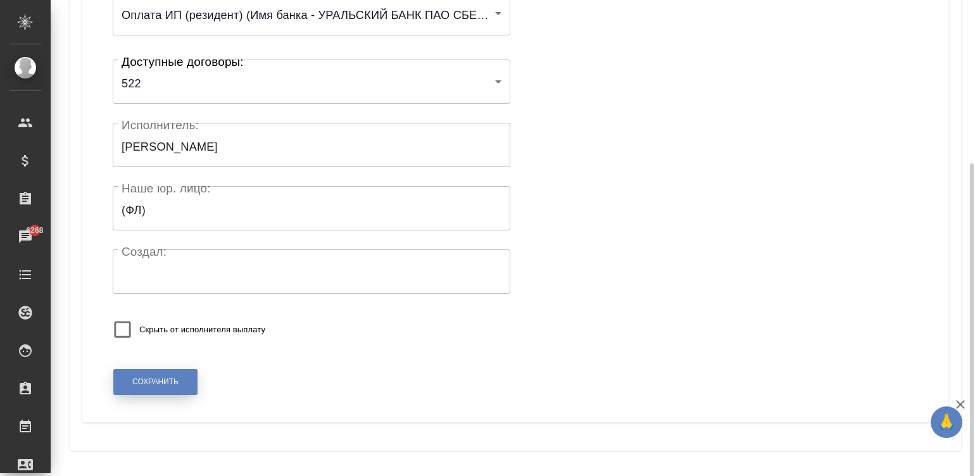
click at [151, 383] on span "Сохранить" at bounding box center [155, 382] width 46 height 11
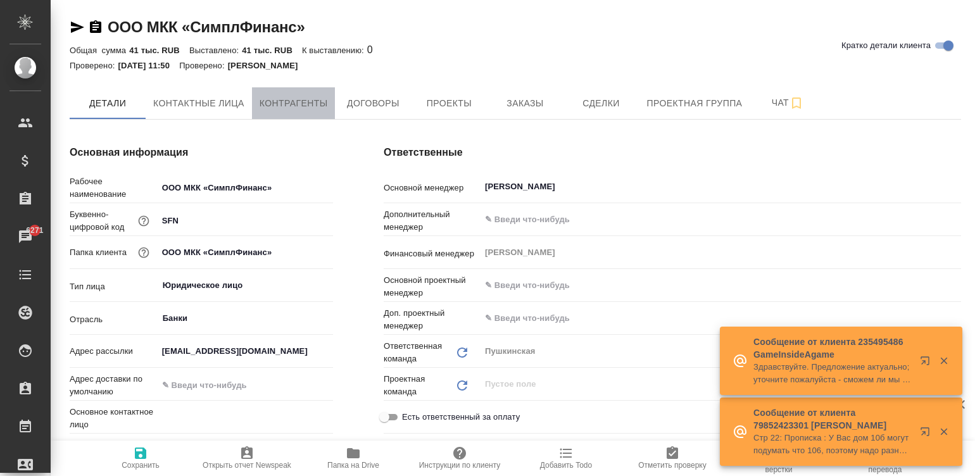
click at [286, 115] on button "Контрагенты" at bounding box center [294, 103] width 84 height 32
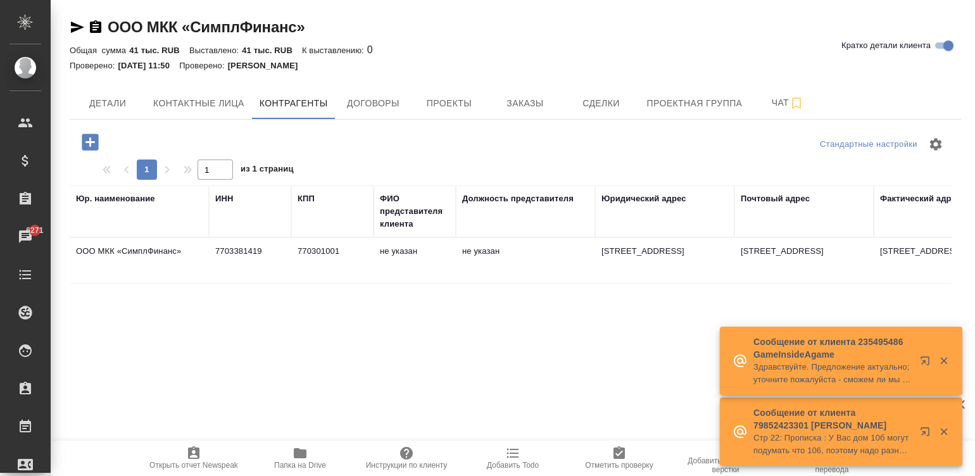
scroll to position [0, 770]
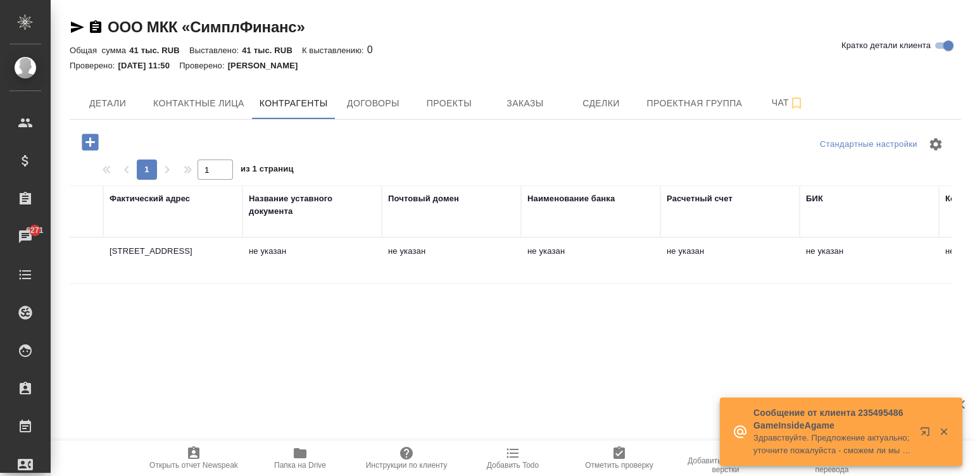
click at [665, 272] on td "не указан" at bounding box center [869, 261] width 139 height 44
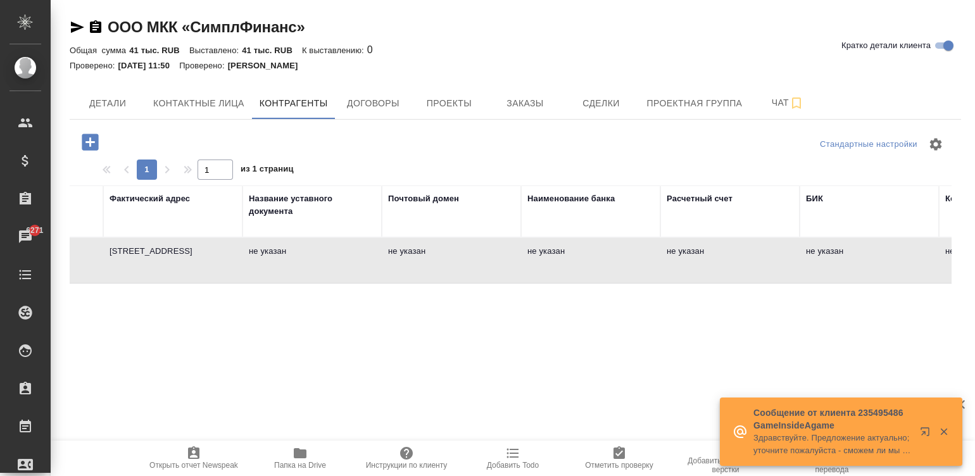
click at [665, 272] on td "не указан" at bounding box center [869, 261] width 139 height 44
type textarea "ООО МКК «СимплФинанс»"
type input "7703381419"
type input "770301001"
type textarea "123610, г. Москва, Краснопресненская наб, дом №12, офисное здание 1, помещение …"
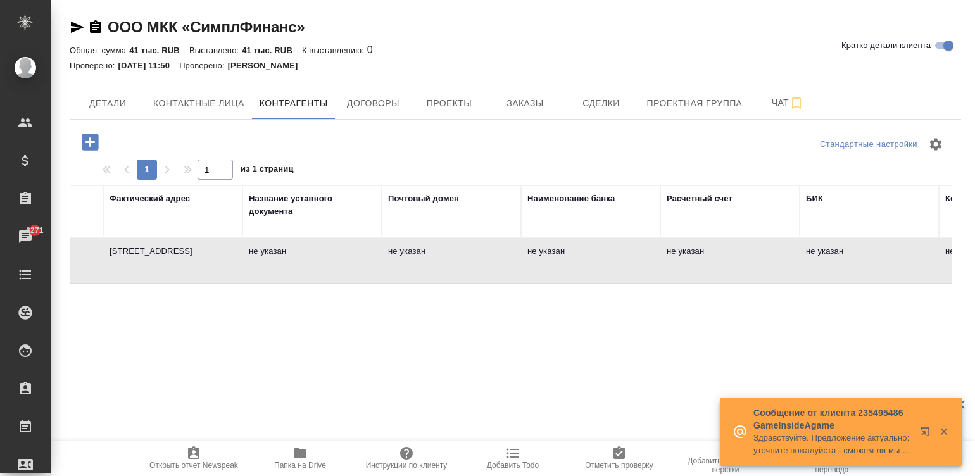
type textarea "123610, г. Москва, Краснопресненская наб, дом №12, офисное здание 1, помещение …"
type textarea "г. Москва, 115191 Холодильный переулок, д. 3"
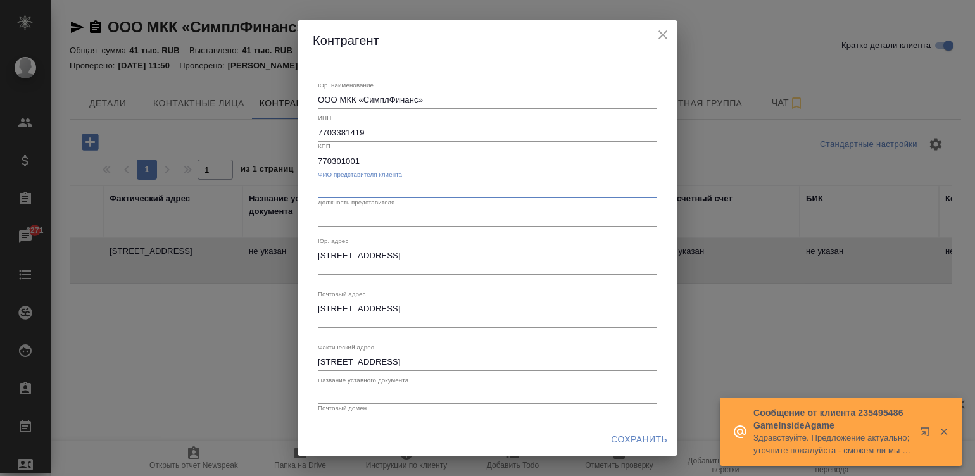
click at [361, 190] on input "text" at bounding box center [487, 189] width 339 height 18
paste input "Басенко Алексей Юрьевич"
type input "Басенко Алексей Юрьевич"
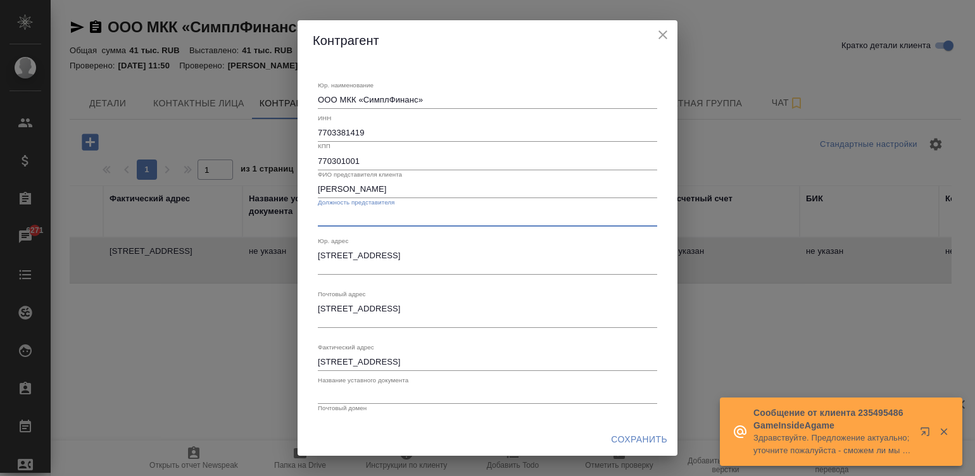
click at [394, 212] on input "text" at bounding box center [487, 217] width 339 height 18
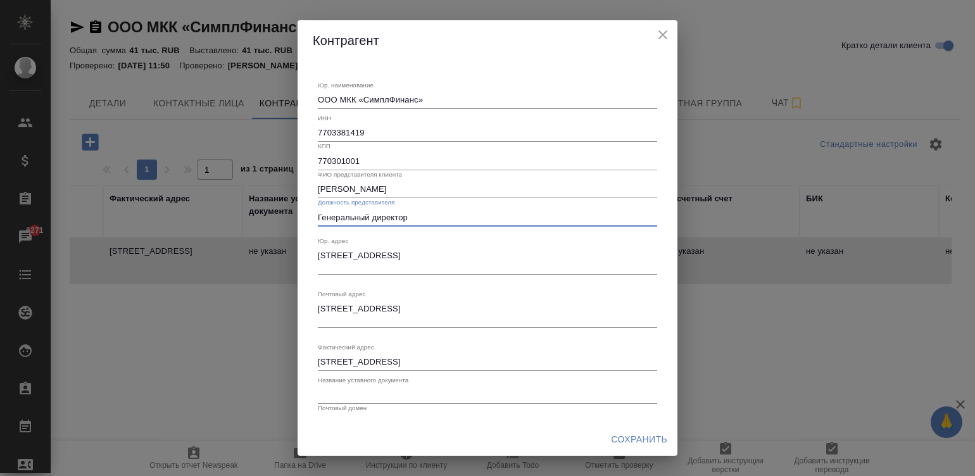
type input "Генеральный директор"
click at [398, 389] on input "text" at bounding box center [487, 395] width 339 height 18
type input "Устав"
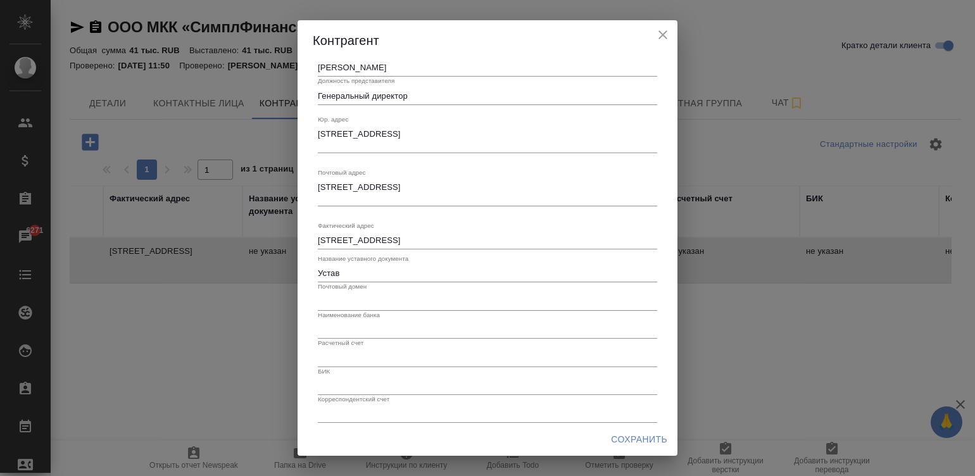
scroll to position [131, 0]
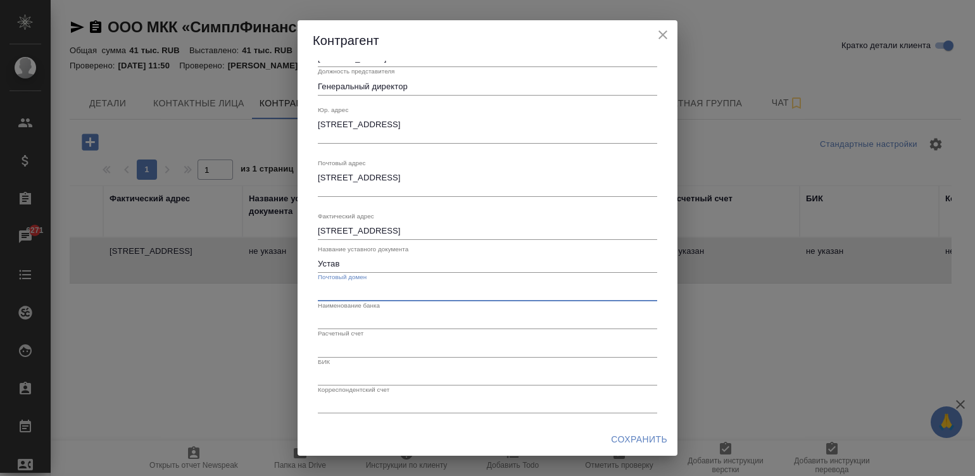
click at [370, 291] on input "text" at bounding box center [487, 292] width 339 height 18
paste input "info@simplefinance.ru"
type input "simplefinance.ru"
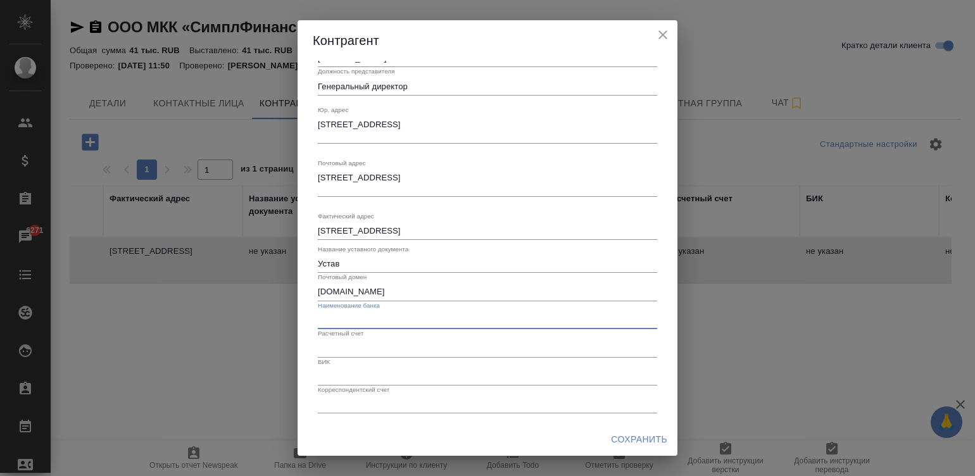
click at [367, 323] on input "text" at bounding box center [487, 320] width 339 height 18
paste input "ПАО Сбербанк"
type input "ПАО Сбербанк"
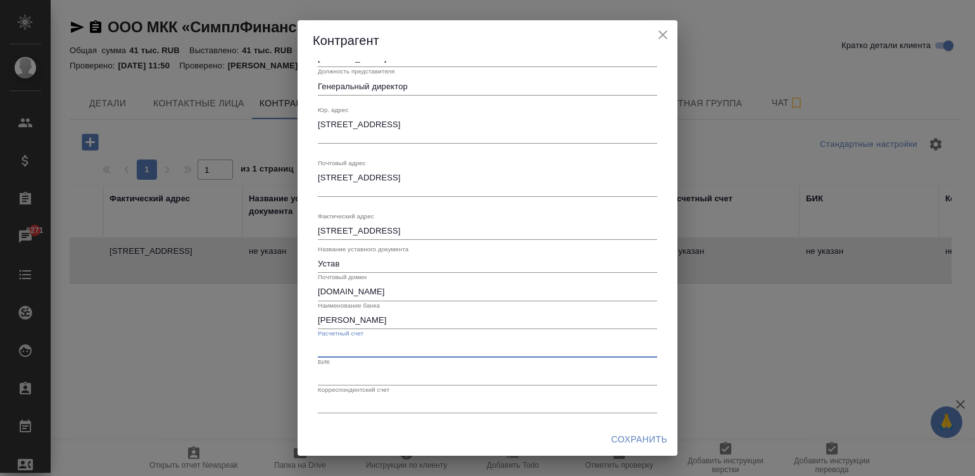
click at [348, 350] on input "text" at bounding box center [487, 348] width 339 height 18
paste input "40701.810.6.38000001262"
type input "40701810638000001262"
click at [353, 372] on input "text" at bounding box center [487, 377] width 339 height 18
paste input "044525225"
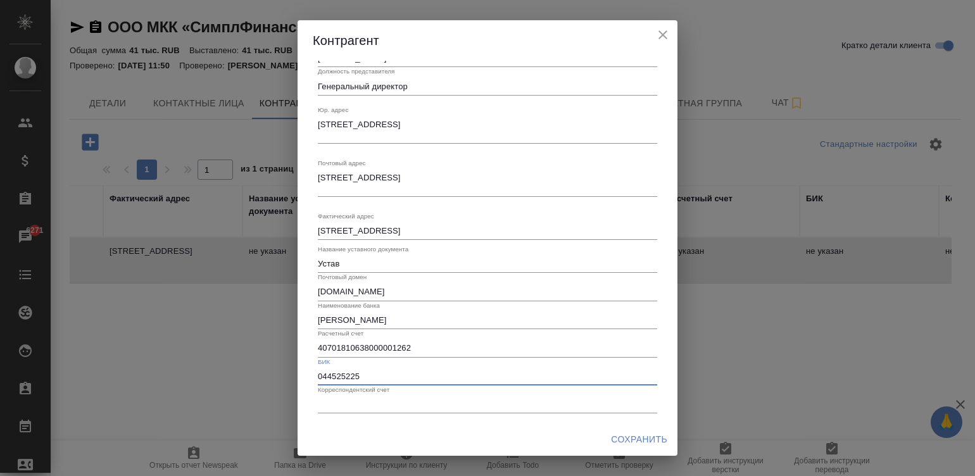
type input "044525225"
click at [382, 401] on input "text" at bounding box center [487, 405] width 339 height 18
paste input "30101810400000000225"
type input "30101810400000000225"
click at [640, 435] on span "Сохранить" at bounding box center [639, 440] width 56 height 16
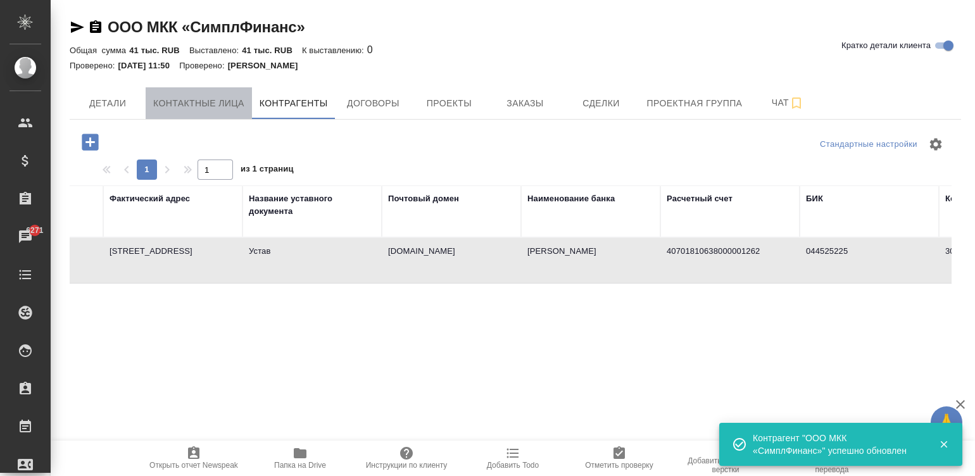
click at [212, 99] on span "Контактные лица" at bounding box center [198, 104] width 91 height 16
select select "RU"
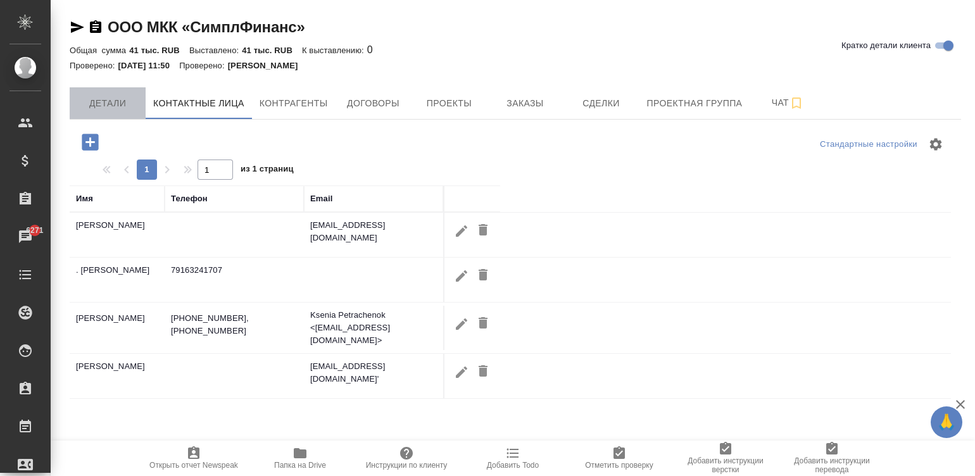
click at [118, 101] on span "Детали" at bounding box center [107, 104] width 61 height 16
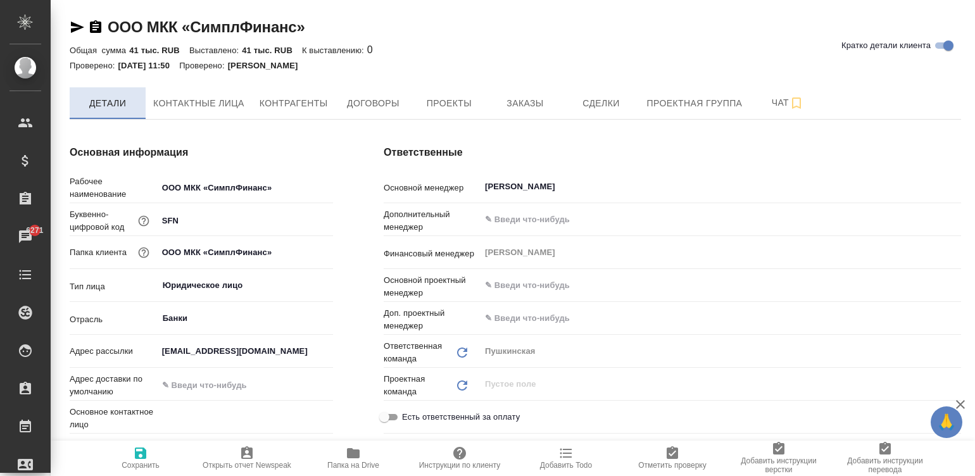
type textarea "x"
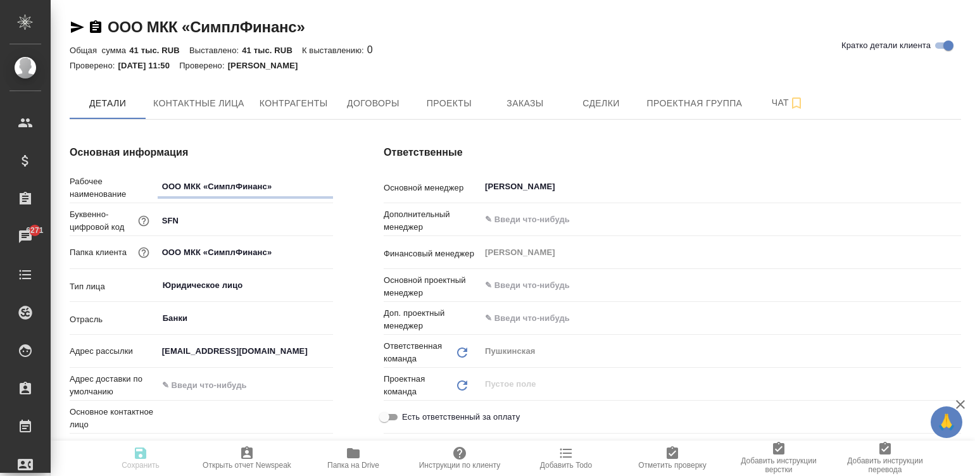
type textarea "x"
click at [231, 386] on input "text" at bounding box center [245, 385] width 174 height 18
paste input "[STREET_ADDRESS];"
type input "[STREET_ADDRESS];"
type textarea "x"
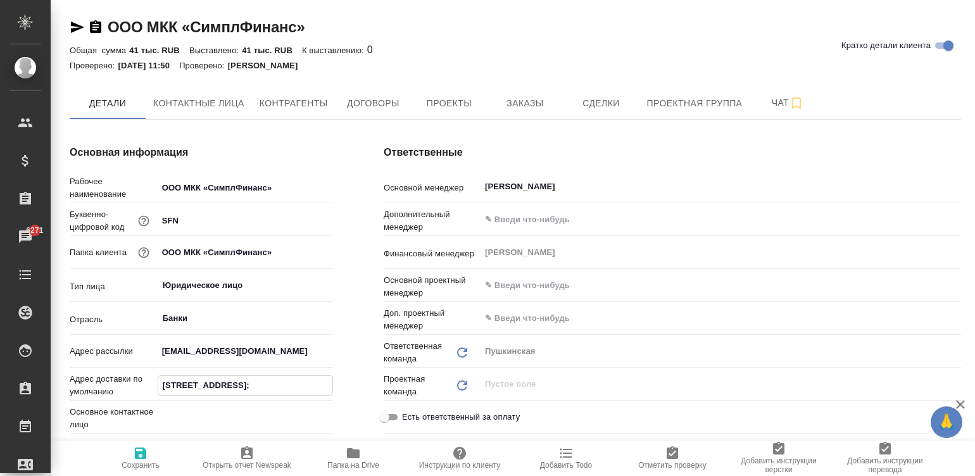
type textarea "x"
type input "[STREET_ADDRESS];"
click at [359, 145] on div "Ответственные Основной менеджер Булахова Елена ​ Дополнительный менеджер ​ Фина…" at bounding box center [672, 380] width 628 height 520
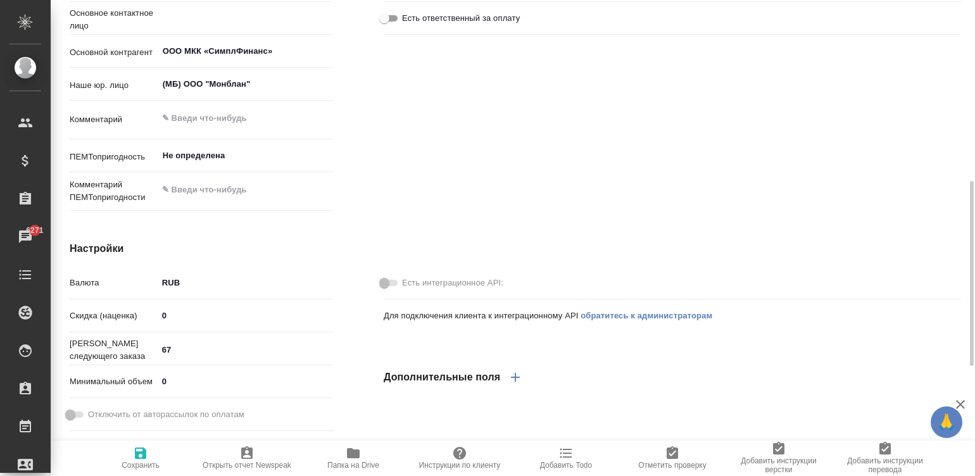
scroll to position [493, 0]
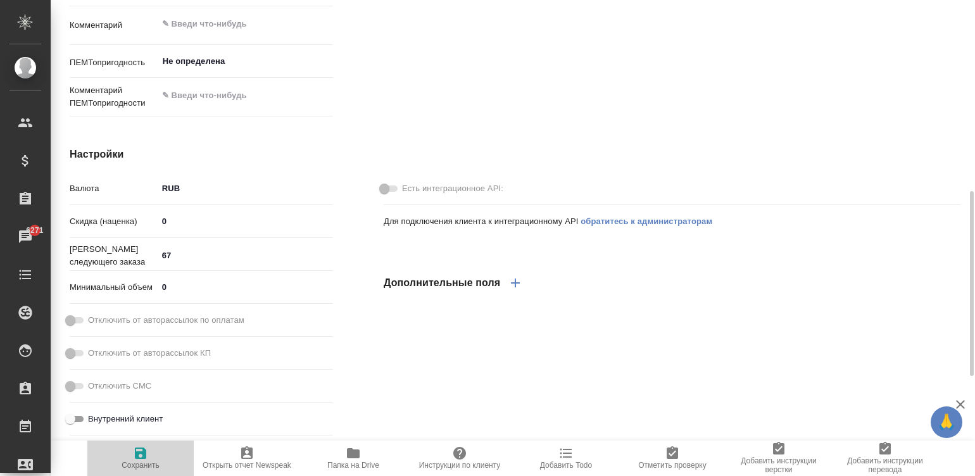
click at [142, 461] on span "Сохранить" at bounding box center [141, 465] width 38 height 9
type textarea "x"
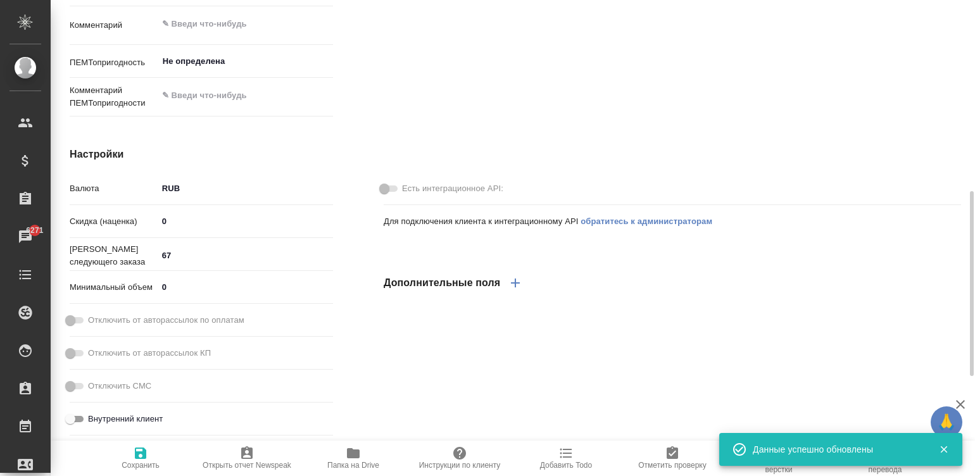
type textarea "x"
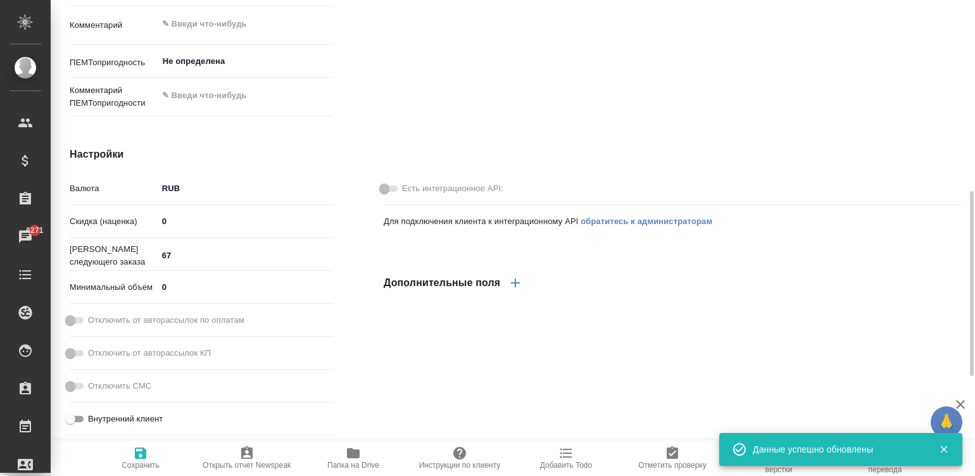
type textarea "x"
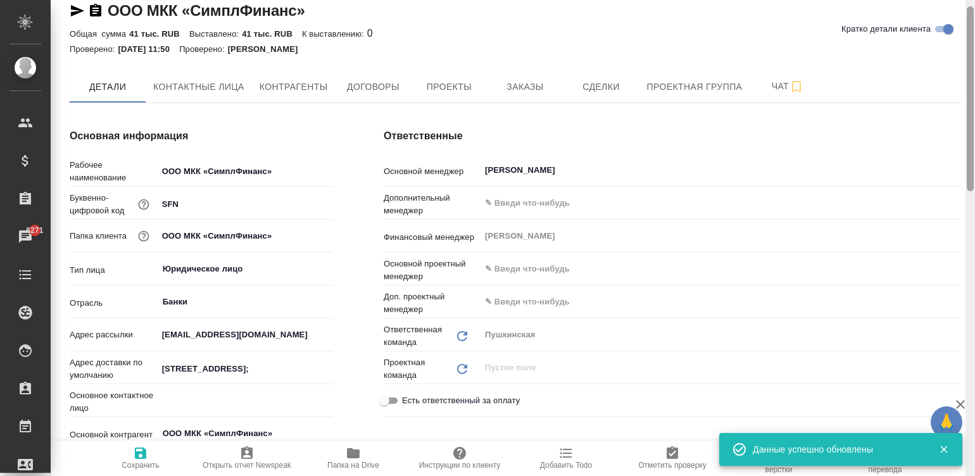
click at [665, 32] on div at bounding box center [969, 238] width 9 height 477
click at [665, 32] on div at bounding box center [970, 98] width 7 height 185
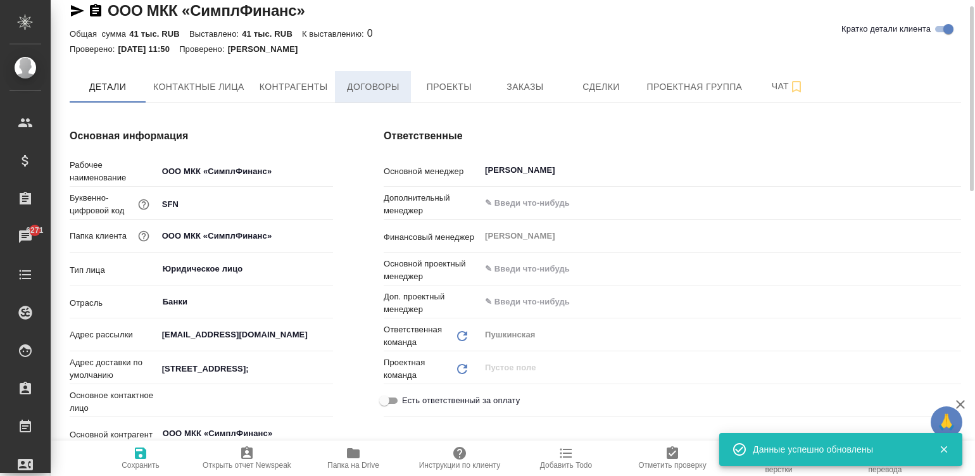
click at [360, 80] on span "Договоры" at bounding box center [372, 87] width 61 height 16
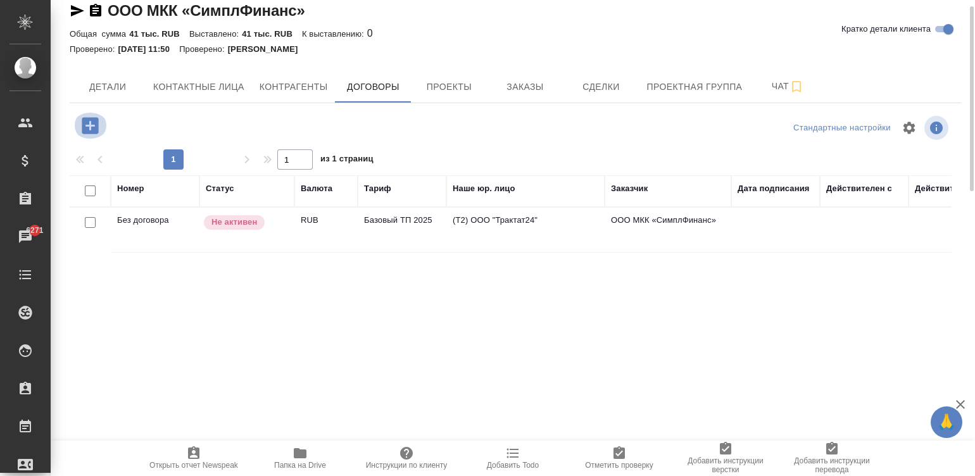
click at [85, 115] on icon "button" at bounding box center [90, 126] width 22 height 22
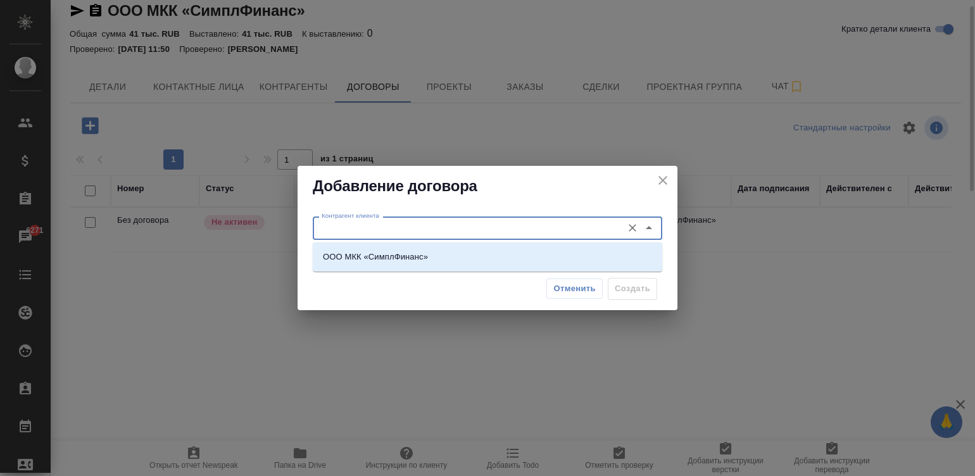
click at [453, 232] on input "Контрагент клиента" at bounding box center [466, 227] width 299 height 15
click at [487, 265] on li "ООО МКК «СимплФинанс»" at bounding box center [487, 257] width 349 height 23
type input "ООО МКК «СимплФинанс»"
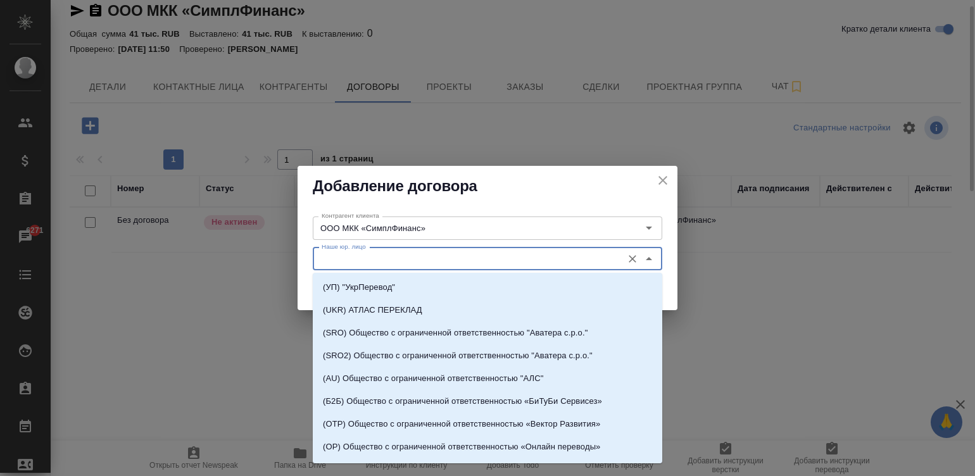
click at [422, 254] on input "Наше юр. лицо" at bounding box center [466, 258] width 299 height 15
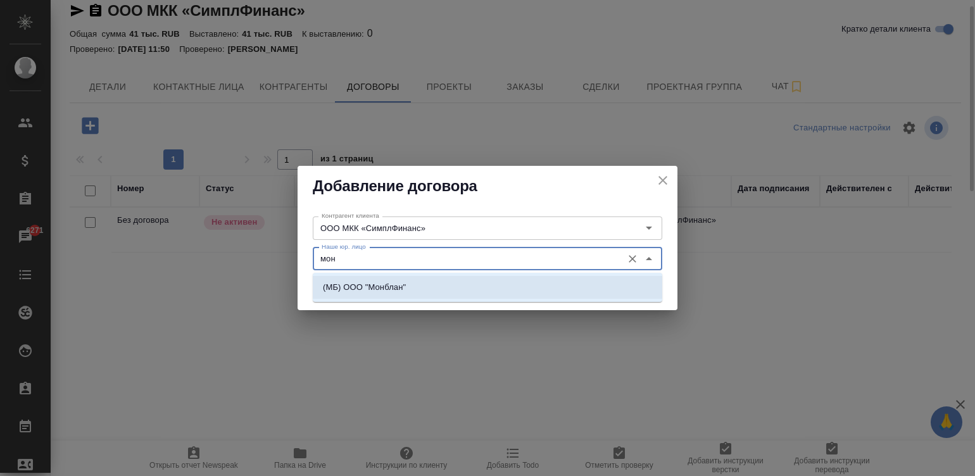
click at [362, 279] on li "(МБ) ООО "Монблан"" at bounding box center [487, 287] width 349 height 23
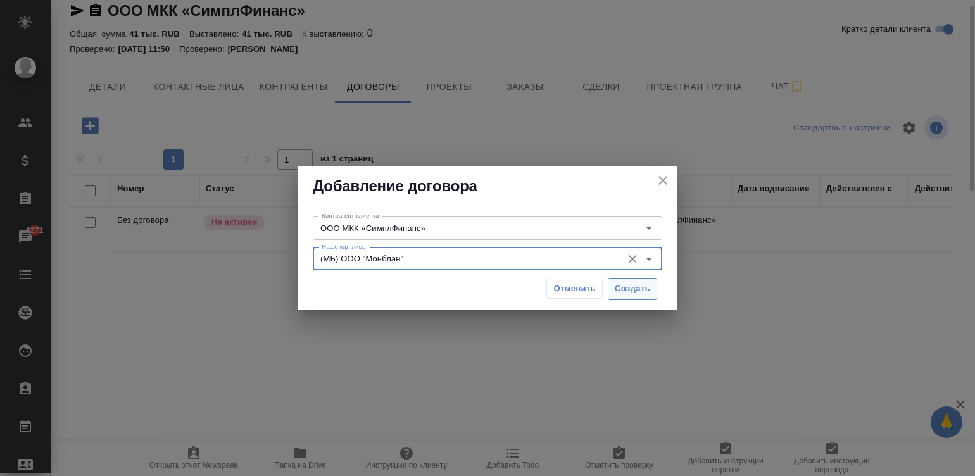
type input "(МБ) ООО "Монблан""
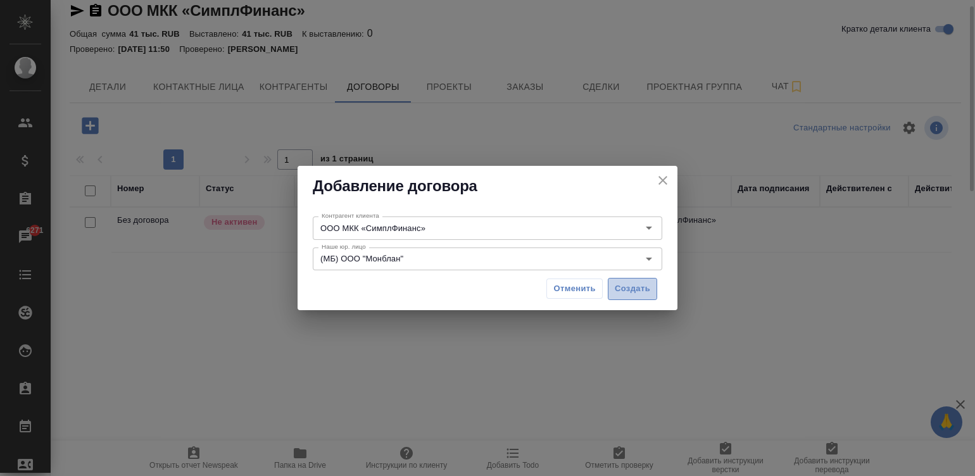
click at [627, 285] on span "Создать" at bounding box center [632, 289] width 35 height 15
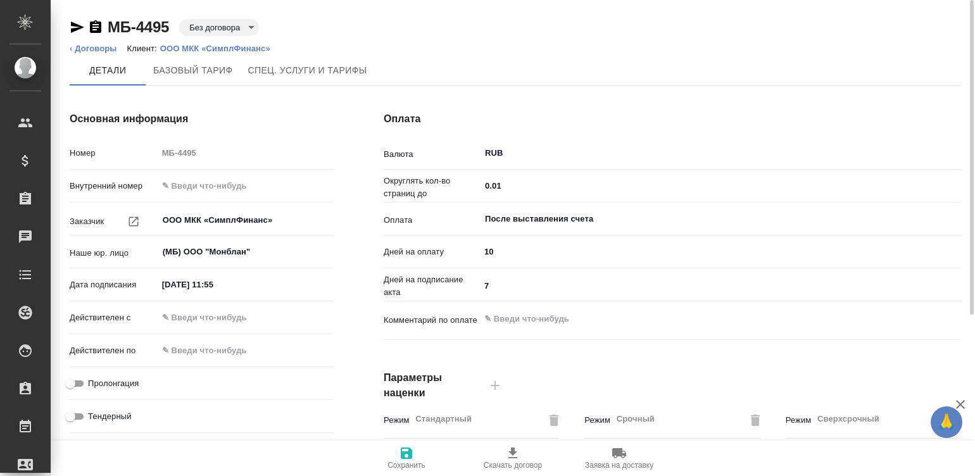
click at [246, 289] on input "03.09.2025 11:55" at bounding box center [213, 284] width 111 height 18
type input "0_.__.____ __:__"
type textarea "x"
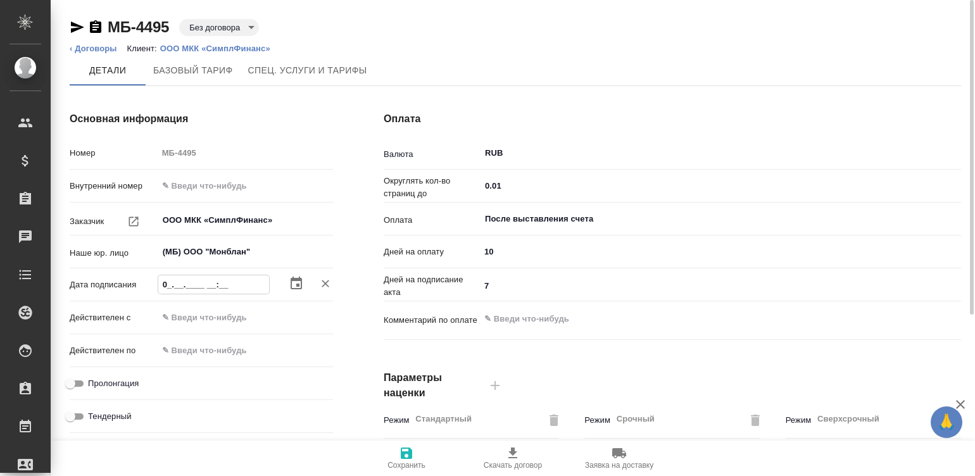
type input "02.__.____ __:__"
type textarea "x"
type input "02.0_.____ __:__"
type textarea "x"
type input "02.09.____ __:__"
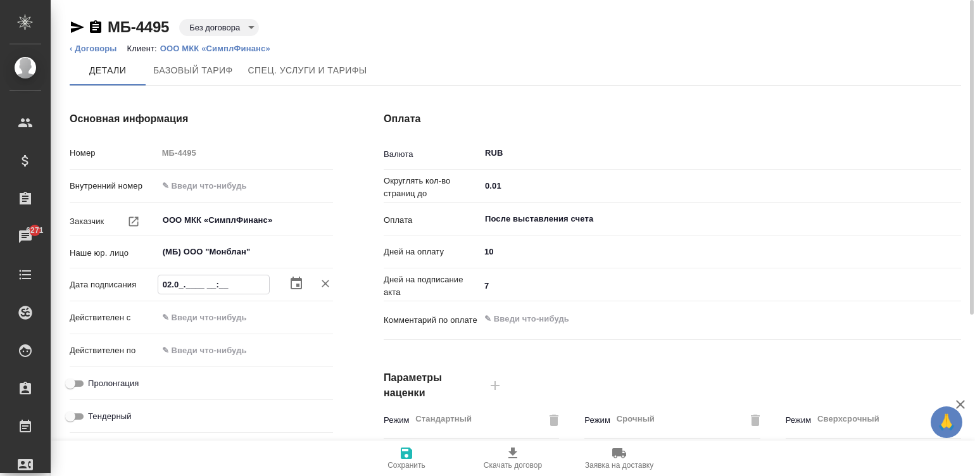
type textarea "x"
type input "02.09.2___ __:__"
type textarea "x"
type input "02.09.20__ __:__"
type textarea "x"
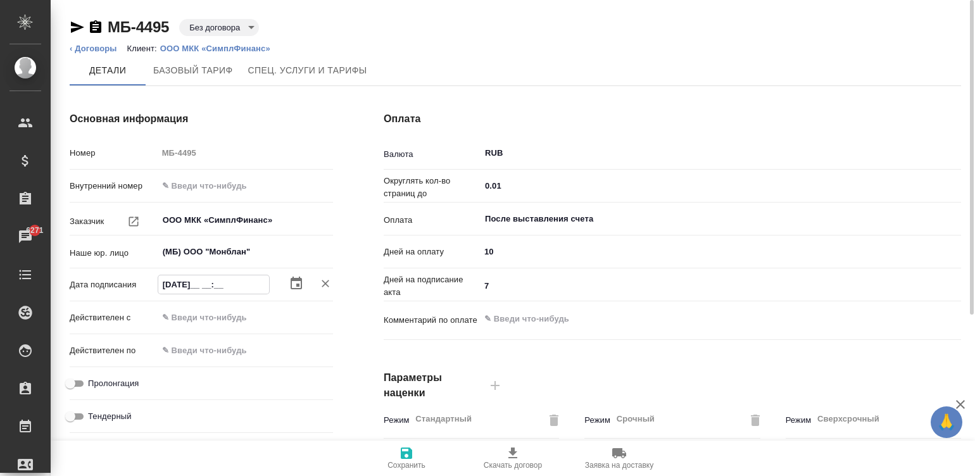
type input "02.09.202_ __:__"
type textarea "x"
type input "02.09.2025 __:__"
type textarea "x"
type input "02.09.2025 0_:__"
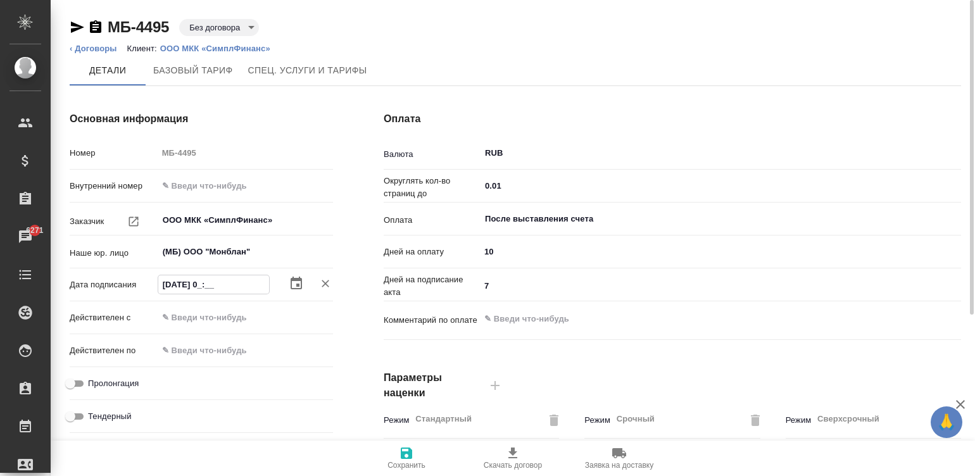
type textarea "x"
type input "02.09.2025 09:__"
type textarea "x"
type input "02.09.2025 09:0_"
type textarea "x"
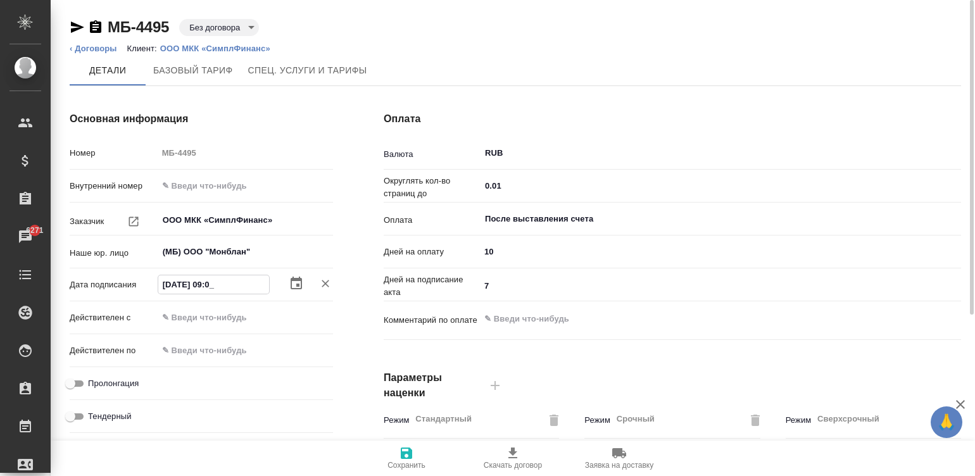
type input "02.09.2025 09:00"
type textarea "x"
type input "02.09.2025 09:00"
click at [204, 313] on input "text" at bounding box center [213, 317] width 111 height 18
type input "0_.__.____ __:__"
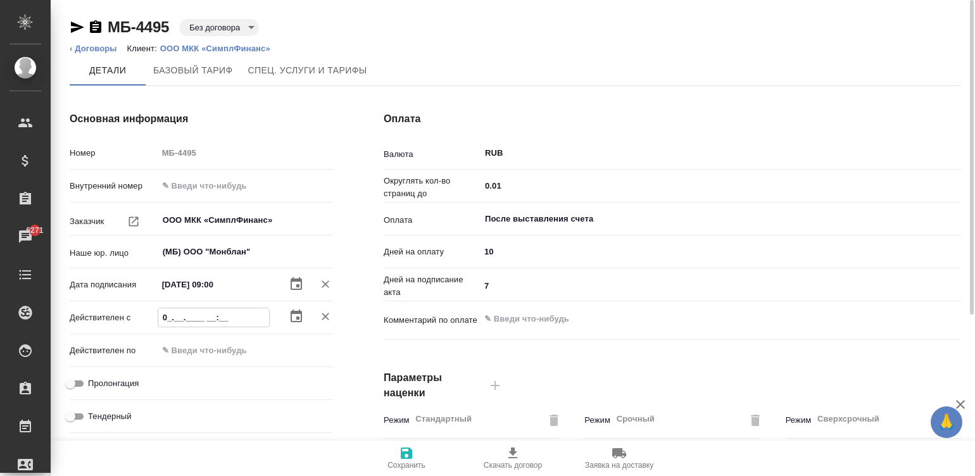
type textarea "x"
type input "02.__.____ __:__"
type textarea "x"
type input "02.0_.____ __:__"
type textarea "x"
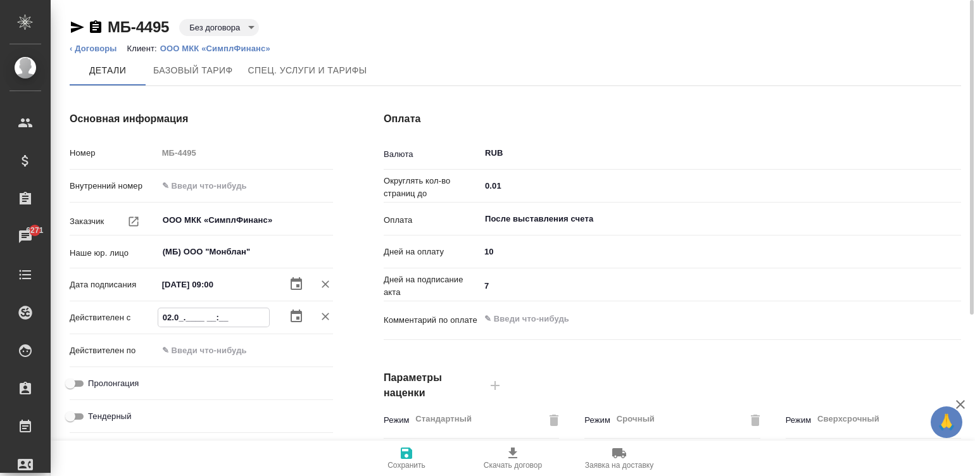
type input "02.09.____ __:__"
type textarea "x"
type input "02.09.2___ __:__"
type textarea "x"
type input "02.09.20__ __:__"
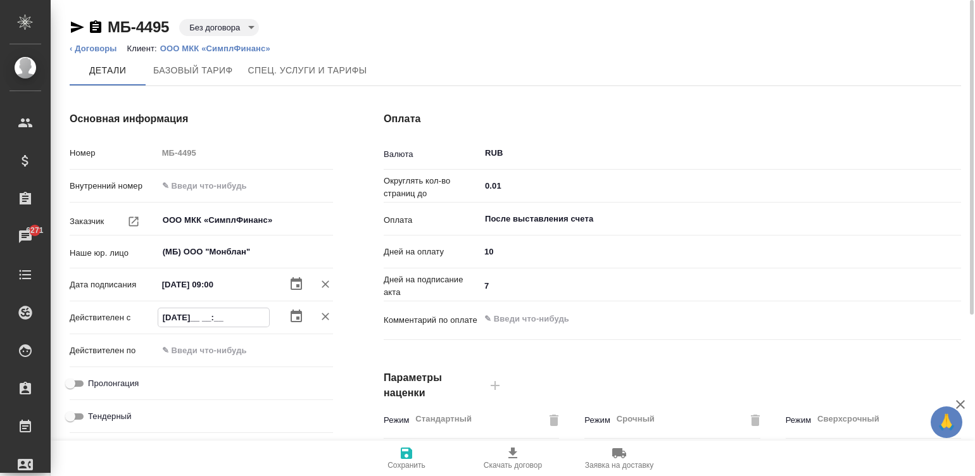
type textarea "x"
type input "02.09.202_ __:__"
type textarea "x"
type input "02.09.2025 __:__"
type textarea "x"
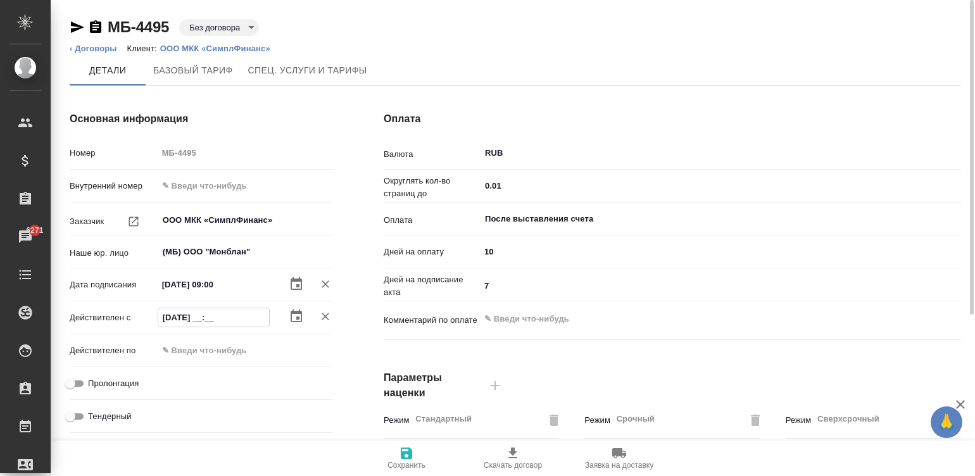
type input "02.09.2025 0_:__"
type textarea "x"
type input "02.09.2025 09:__"
type textarea "x"
type input "02.09.2025 09:0_"
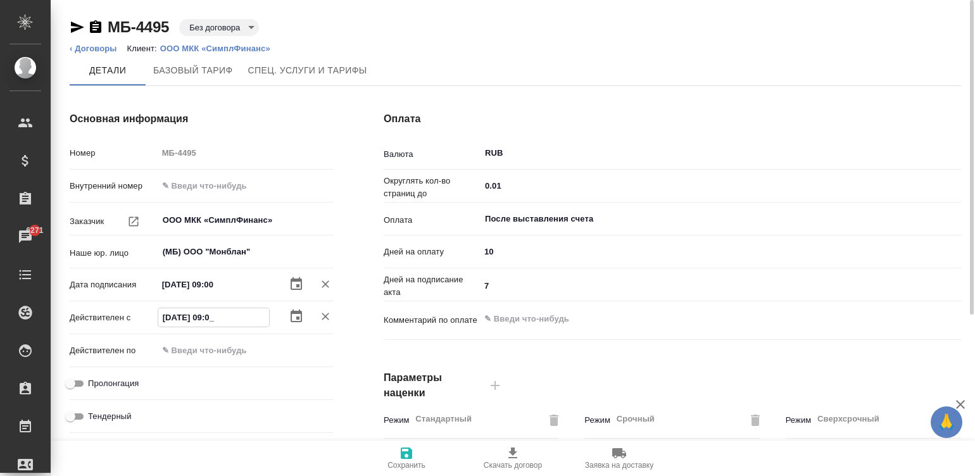
type textarea "x"
type input "02.09.2025 09:00"
type textarea "x"
type input "02.09.2025 09:00"
click at [79, 379] on input "Пролонгация" at bounding box center [70, 383] width 46 height 15
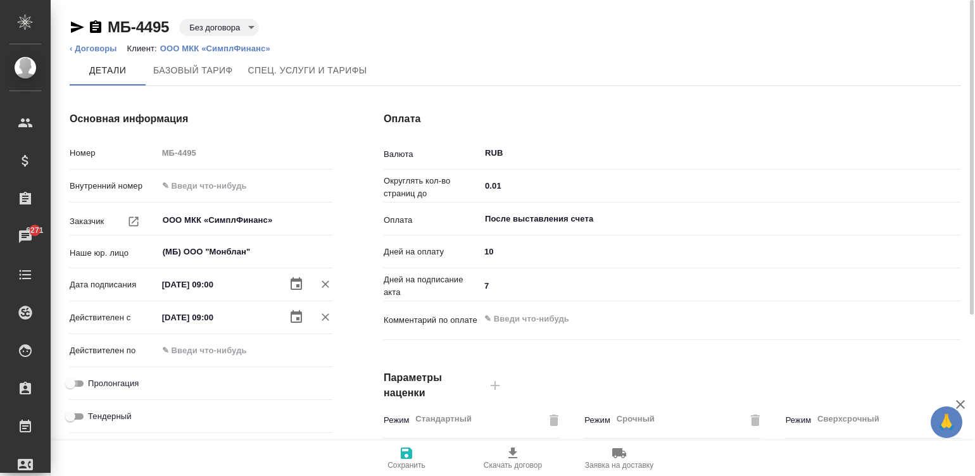
checkbox input "true"
type textarea "x"
click at [570, 208] on div "После выставления счета ​" at bounding box center [720, 219] width 481 height 23
click at [596, 219] on input "После выставления счета" at bounding box center [699, 218] width 431 height 15
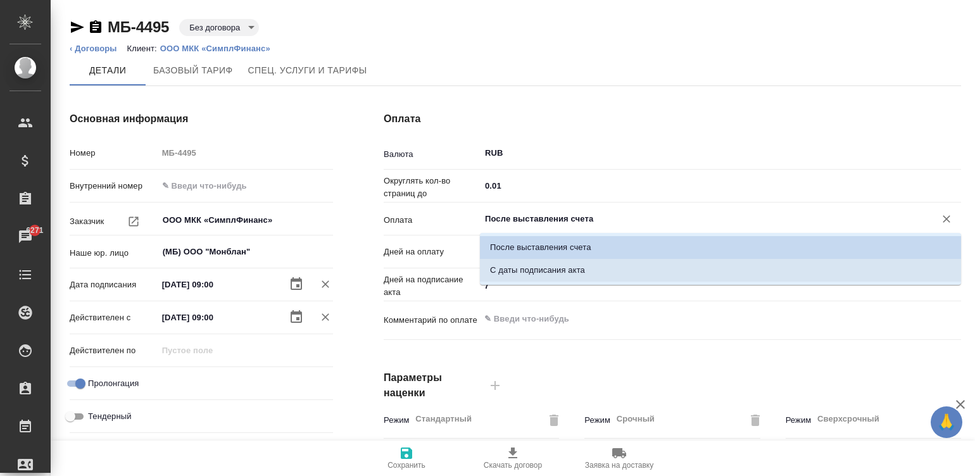
click at [532, 272] on p "С даты подписания акта" at bounding box center [537, 270] width 95 height 13
type input "С даты подписания акта"
type textarea "x"
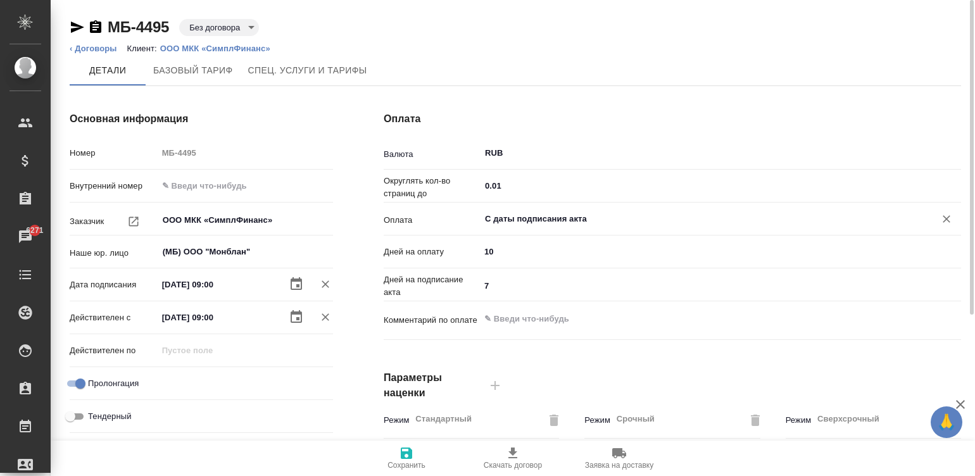
click at [410, 456] on icon "button" at bounding box center [406, 453] width 11 height 11
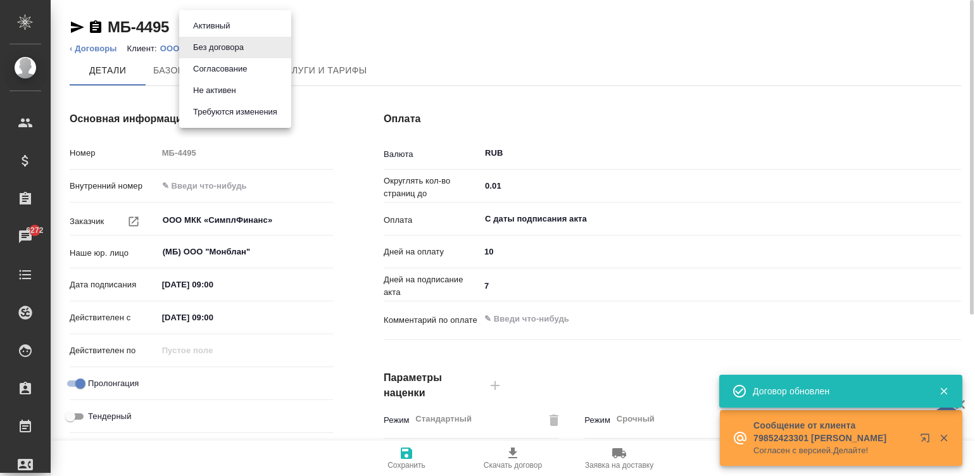
click at [208, 25] on body "🙏 .cls-1 fill:#fff; AWATERA Малинина Мария m.malinina Клиенты Спецификации Зака…" at bounding box center [487, 238] width 975 height 476
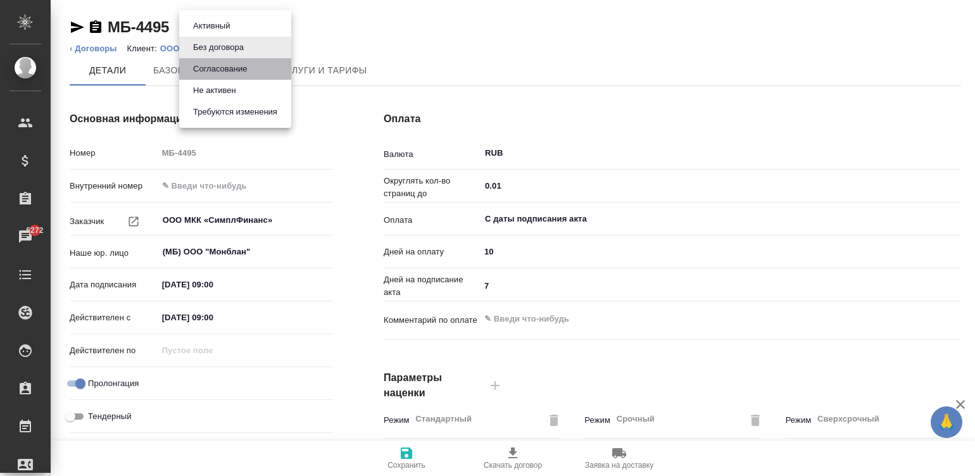
click at [227, 72] on button "Согласование" at bounding box center [219, 69] width 61 height 14
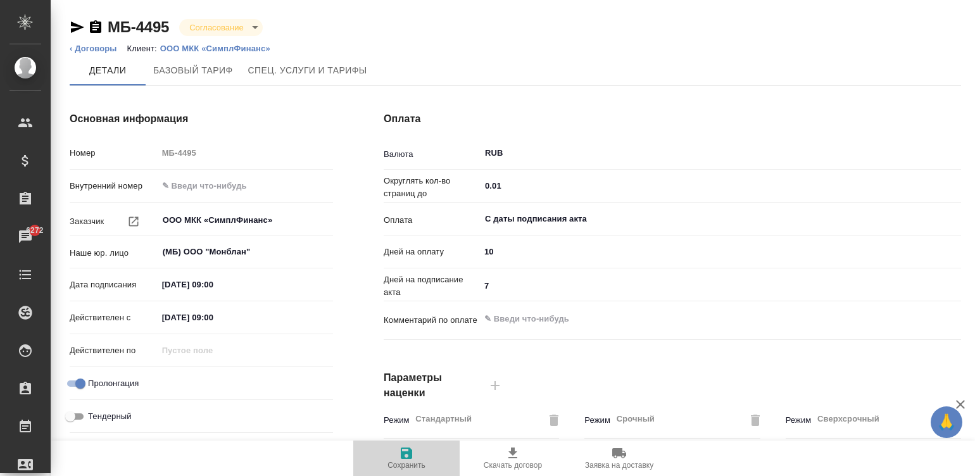
click at [399, 461] on span "Сохранить" at bounding box center [406, 465] width 38 height 9
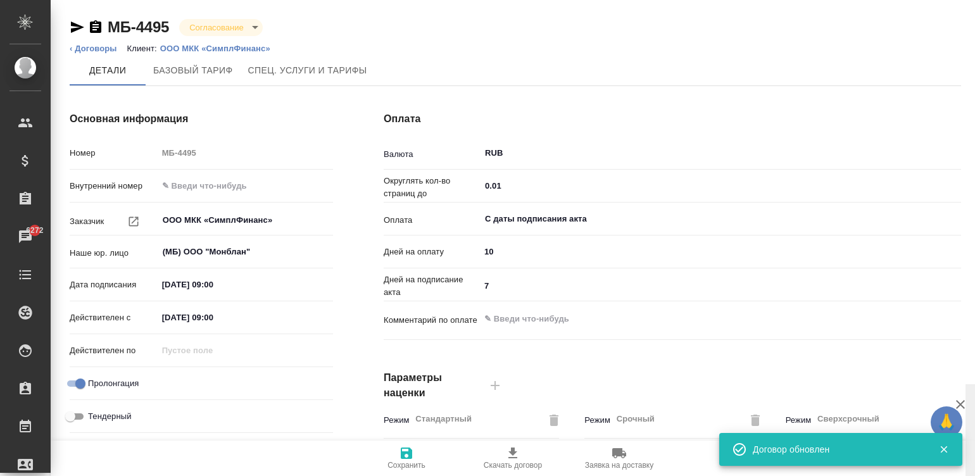
scroll to position [384, 0]
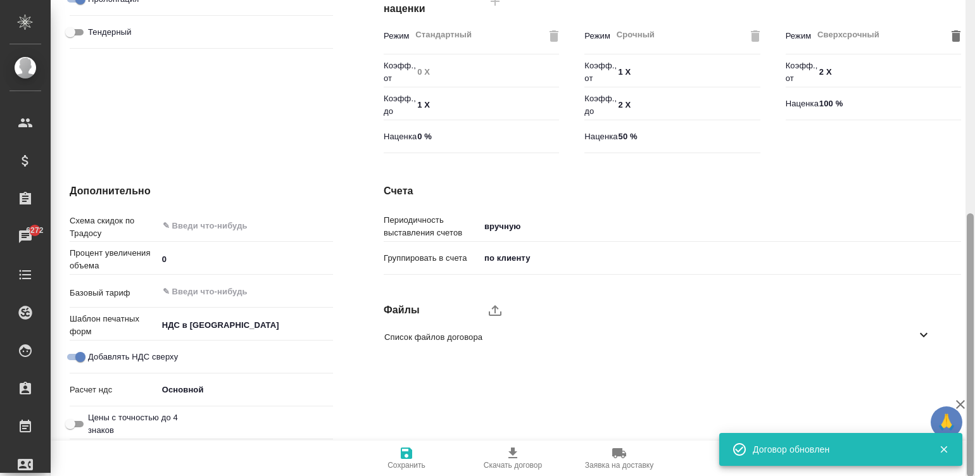
click at [969, 346] on div at bounding box center [969, 238] width 9 height 477
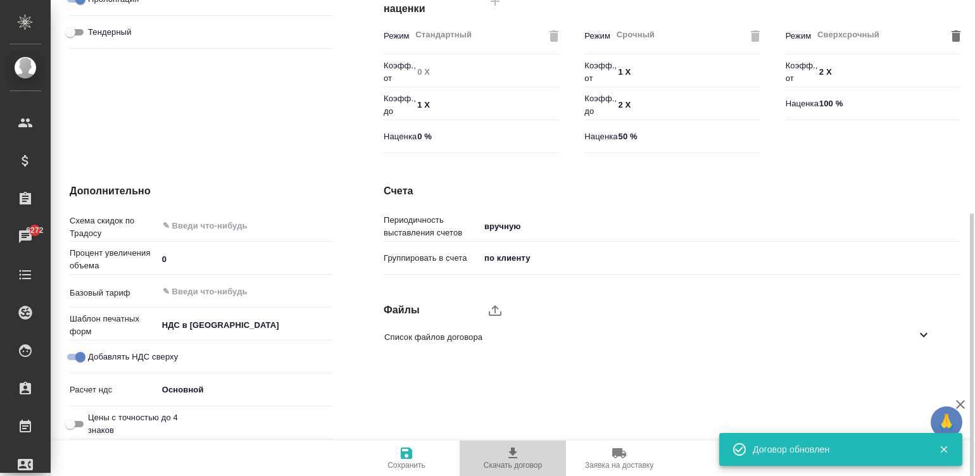
click at [516, 461] on span "Скачать договор" at bounding box center [513, 465] width 58 height 9
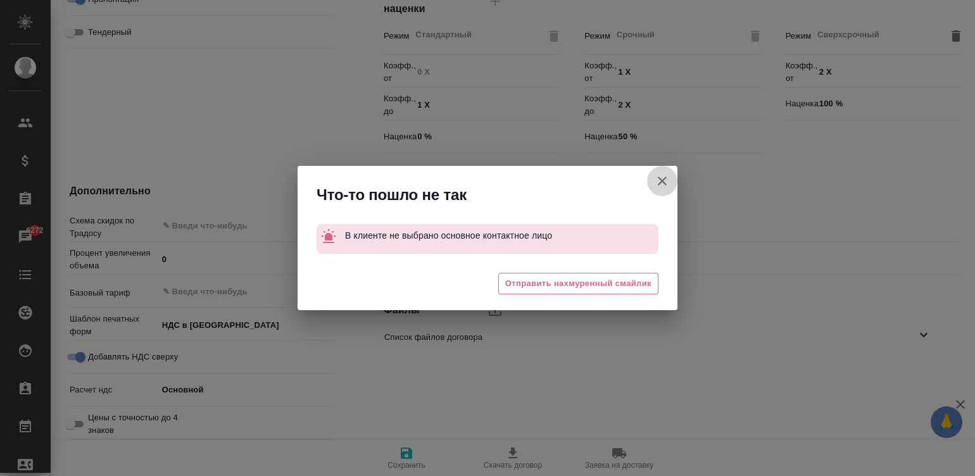
click at [655, 179] on icon "button" at bounding box center [662, 180] width 15 height 15
type textarea "x"
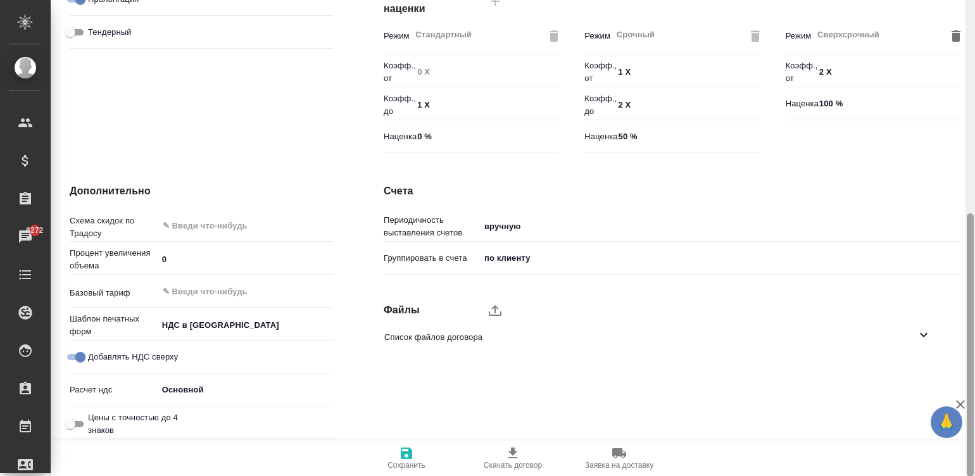
scroll to position [0, 0]
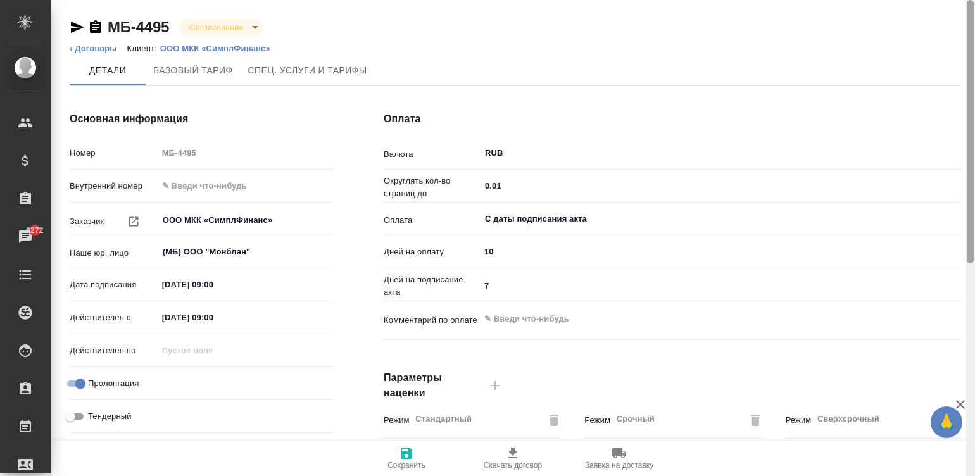
click at [972, 13] on div at bounding box center [969, 238] width 9 height 477
click at [222, 47] on p "ООО МКК «СимплФинанс»" at bounding box center [220, 48] width 120 height 9
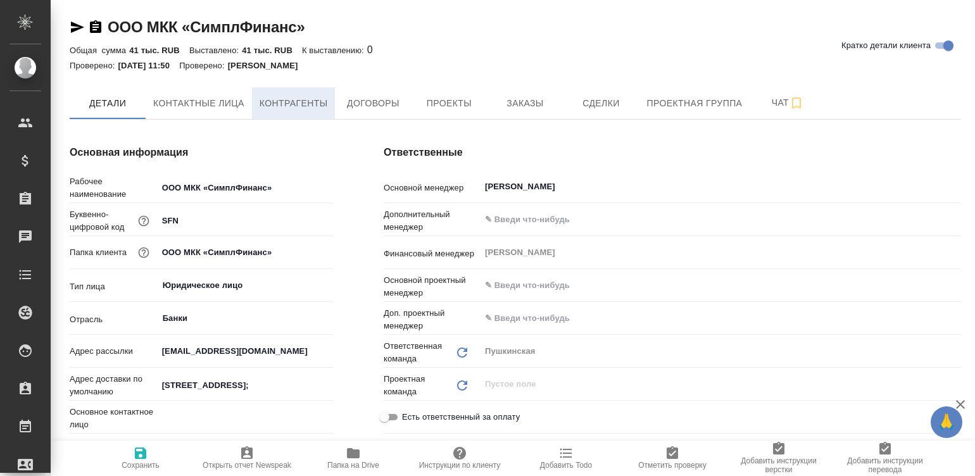
type textarea "x"
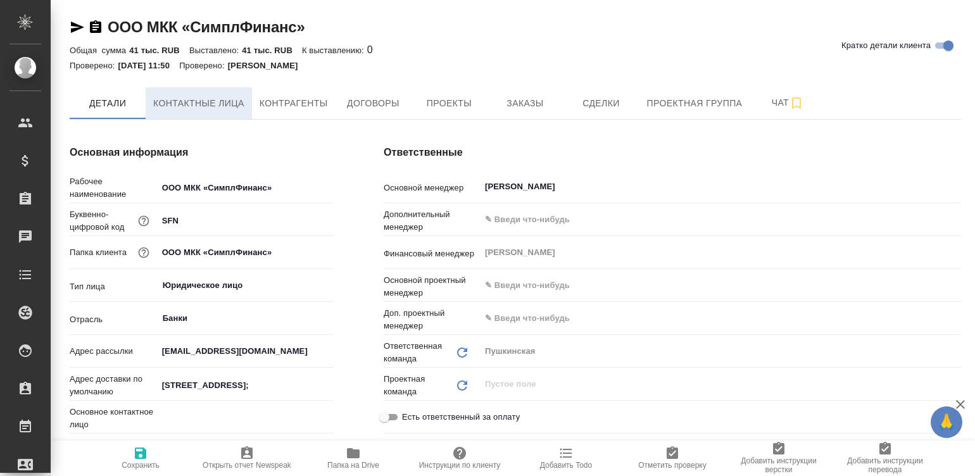
click at [215, 97] on span "Контактные лица" at bounding box center [198, 104] width 91 height 16
type textarea "x"
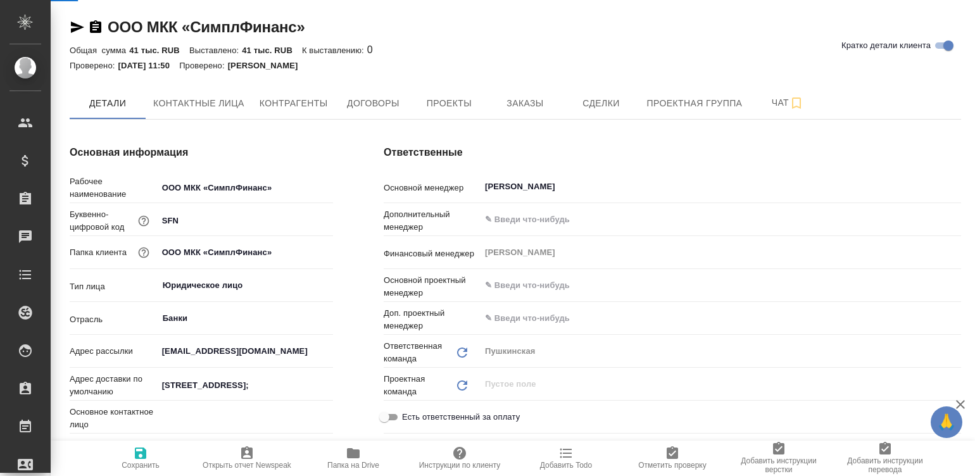
select select "RU"
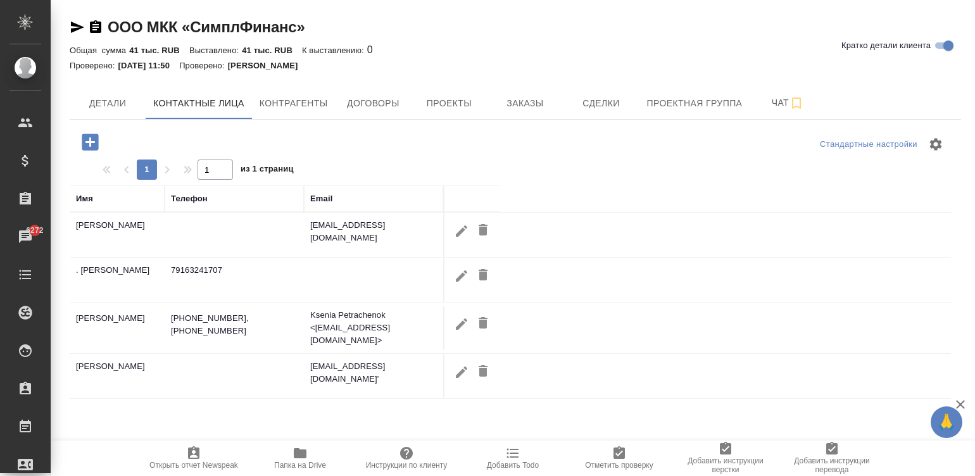
click at [188, 224] on td at bounding box center [234, 235] width 139 height 44
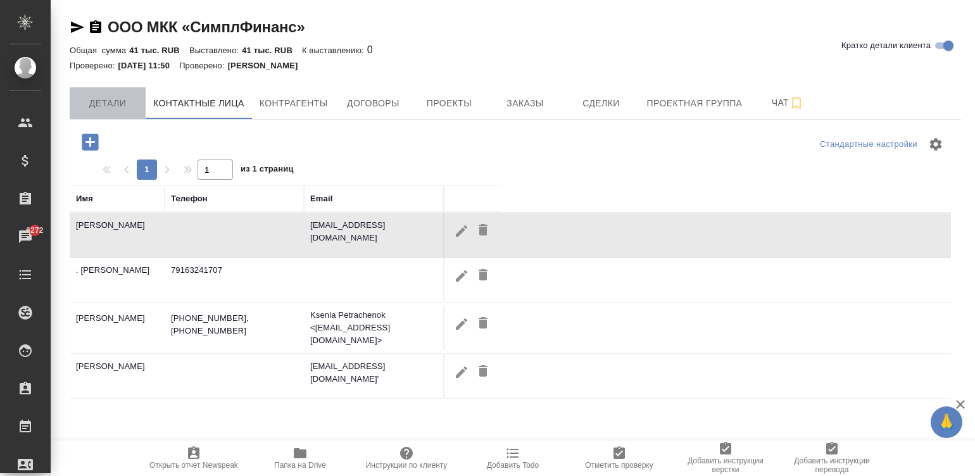
click at [104, 105] on span "Детали" at bounding box center [107, 104] width 61 height 16
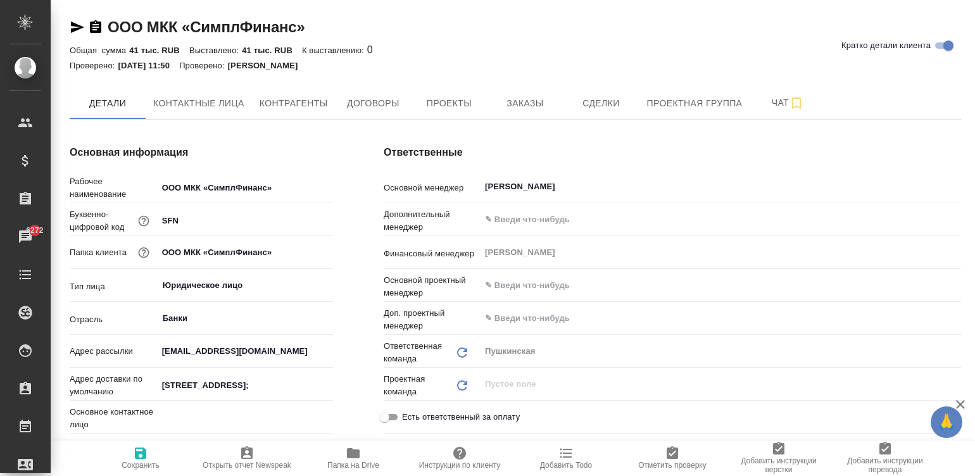
type textarea "x"
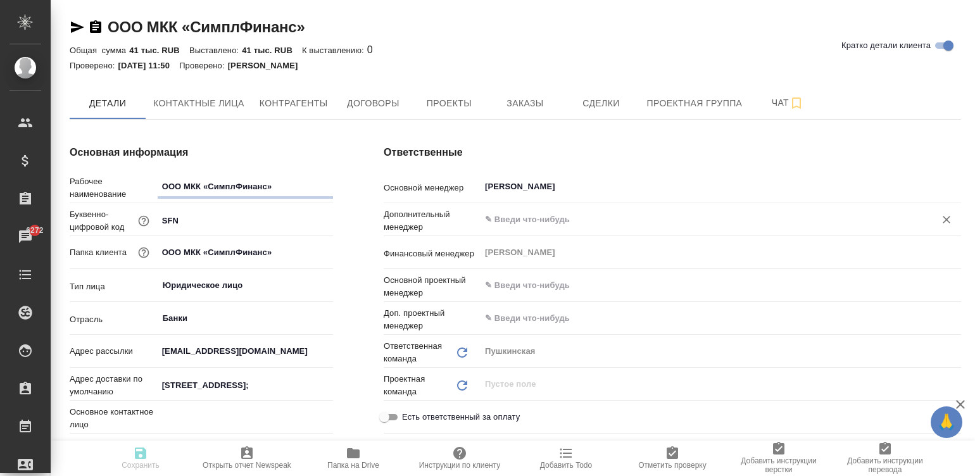
type textarea "x"
click at [608, 145] on h4 "Ответственные" at bounding box center [672, 152] width 577 height 15
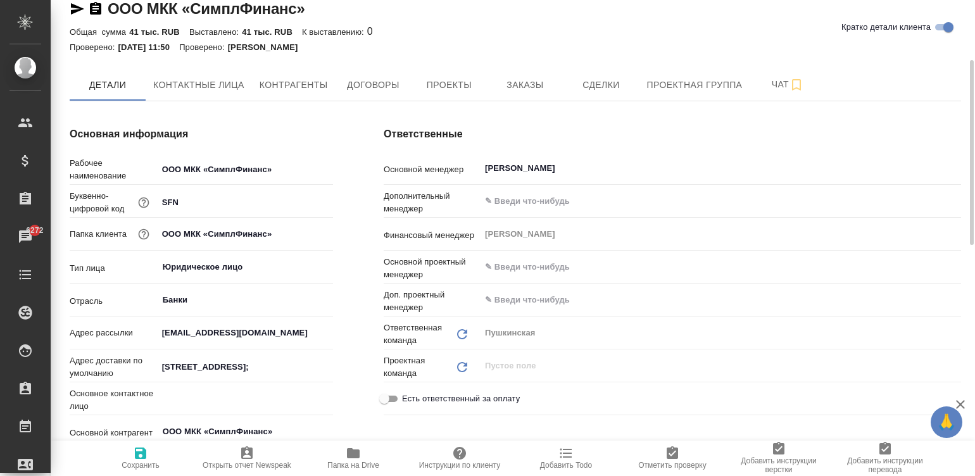
scroll to position [95, 0]
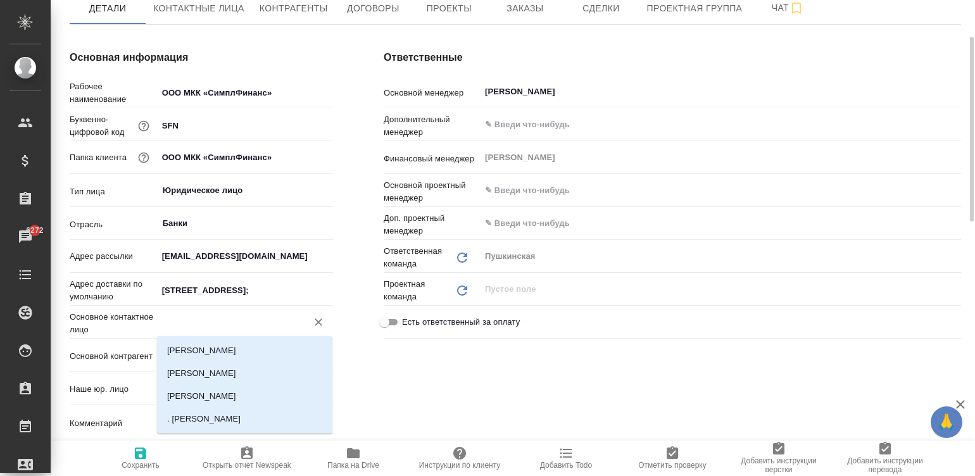
click at [200, 323] on input "text" at bounding box center [223, 322] width 125 height 15
click at [204, 391] on li "[PERSON_NAME]" at bounding box center [244, 396] width 175 height 23
type input "[PERSON_NAME]"
type textarea "x"
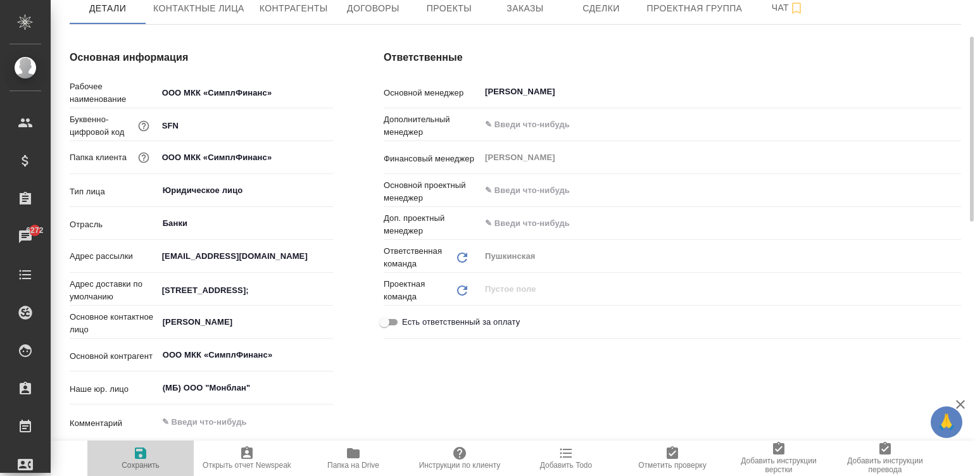
click at [130, 448] on span "Сохранить" at bounding box center [140, 458] width 91 height 24
type textarea "x"
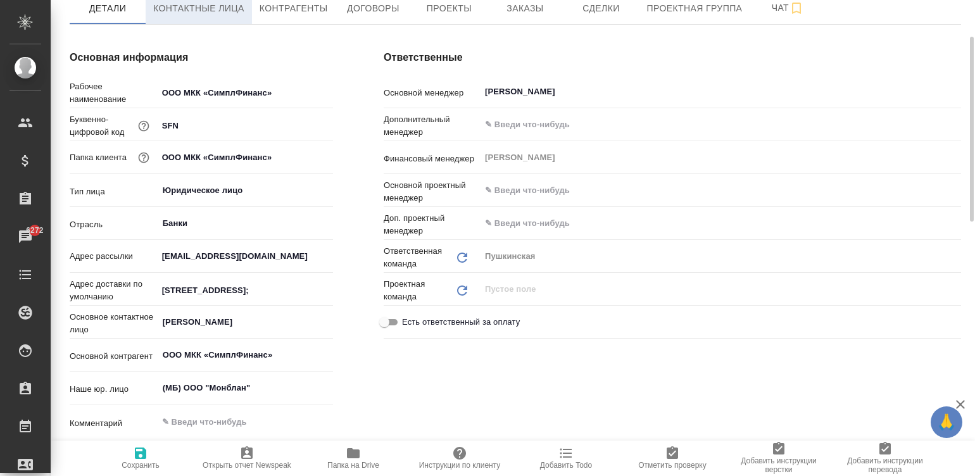
type textarea "x"
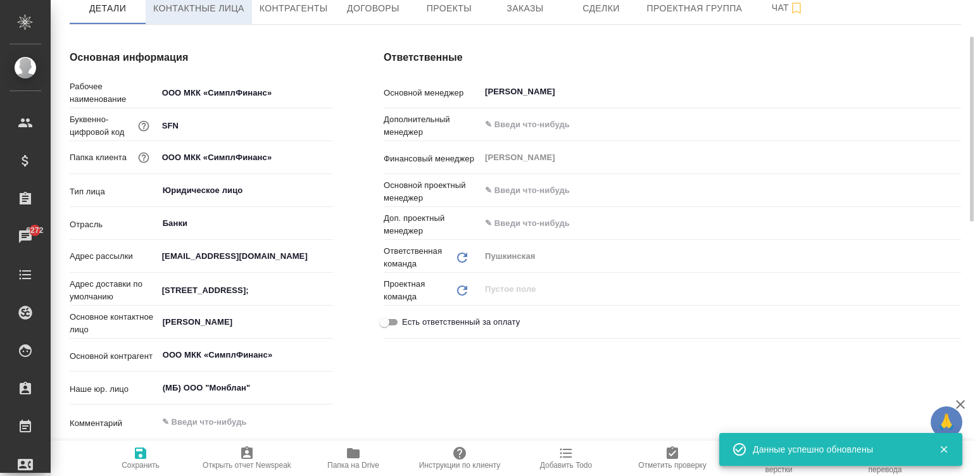
type textarea "x"
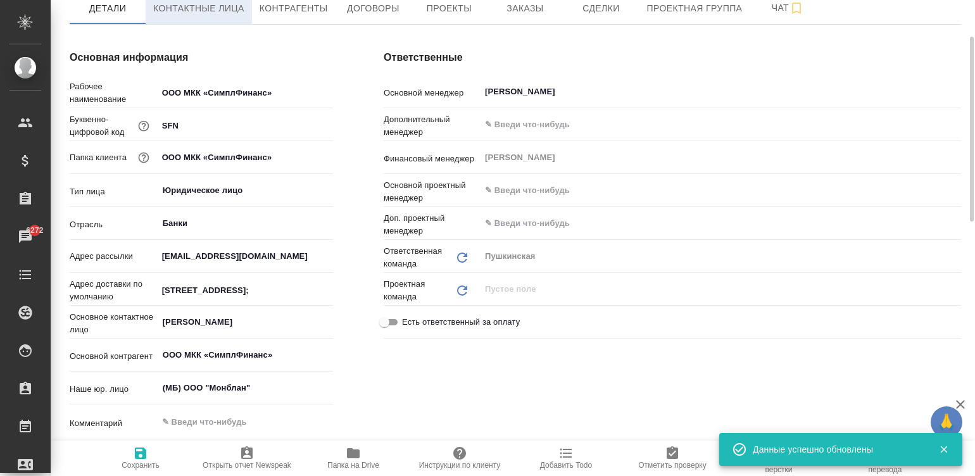
type textarea "x"
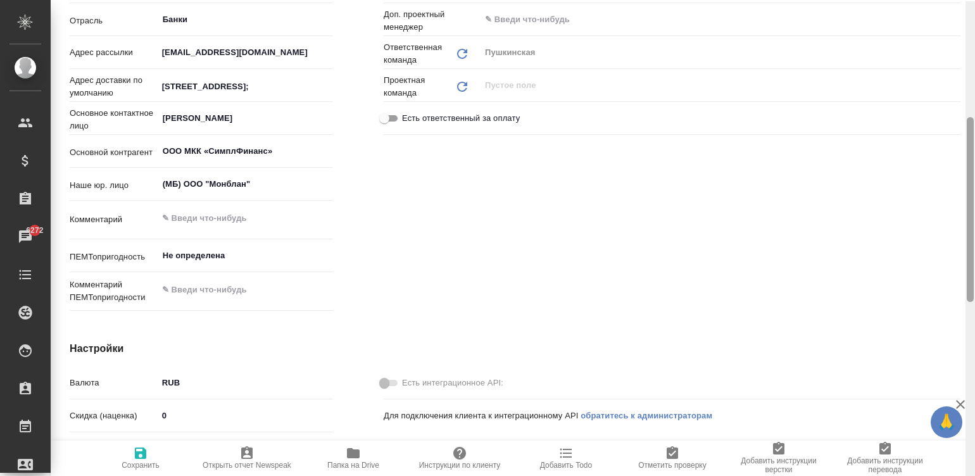
scroll to position [300, 0]
drag, startPoint x: 970, startPoint y: 98, endPoint x: 981, endPoint y: 178, distance: 80.5
click at [974, 178] on html "🙏 .cls-1 fill:#fff; AWATERA Малинина Мария m.malinina Клиенты Спецификации Зака…" at bounding box center [487, 238] width 975 height 476
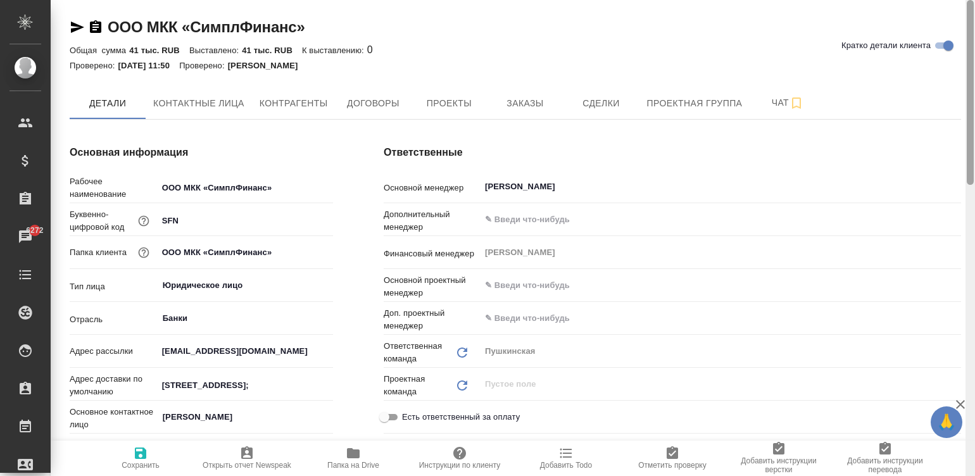
click at [971, 23] on div at bounding box center [969, 238] width 9 height 477
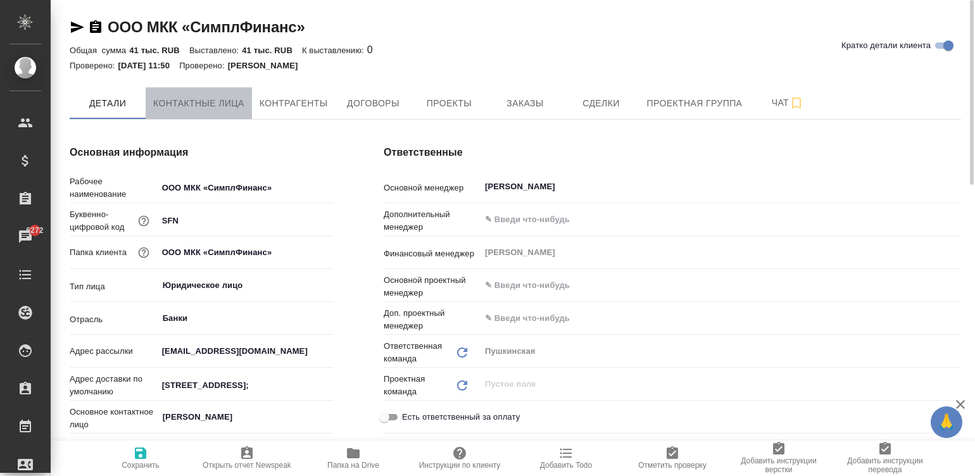
click at [215, 106] on span "Контактные лица" at bounding box center [198, 104] width 91 height 16
select select "RU"
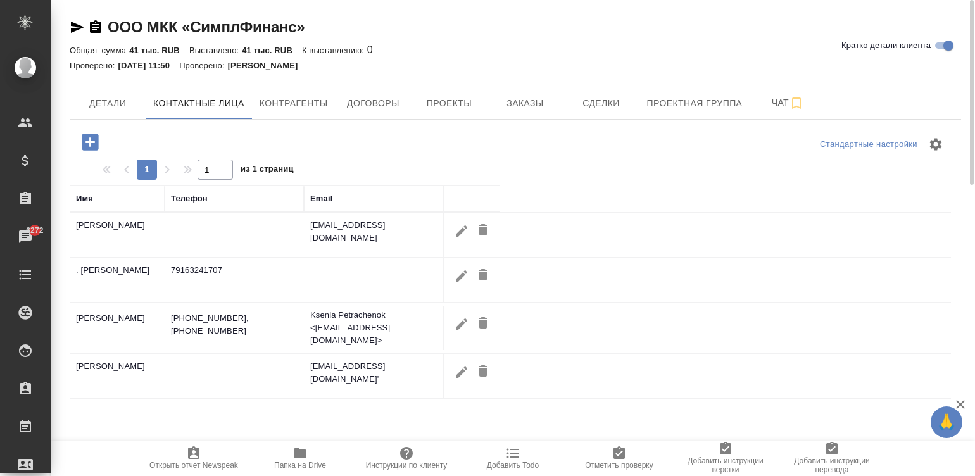
click at [203, 260] on td "79163241707" at bounding box center [234, 280] width 139 height 44
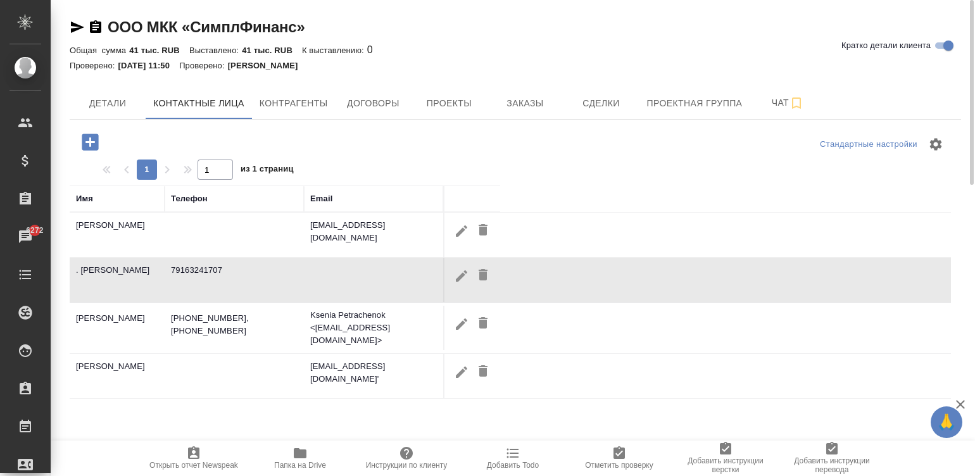
click at [203, 260] on td "79163241707" at bounding box center [234, 280] width 139 height 44
click at [222, 264] on td "79163241707" at bounding box center [234, 280] width 139 height 44
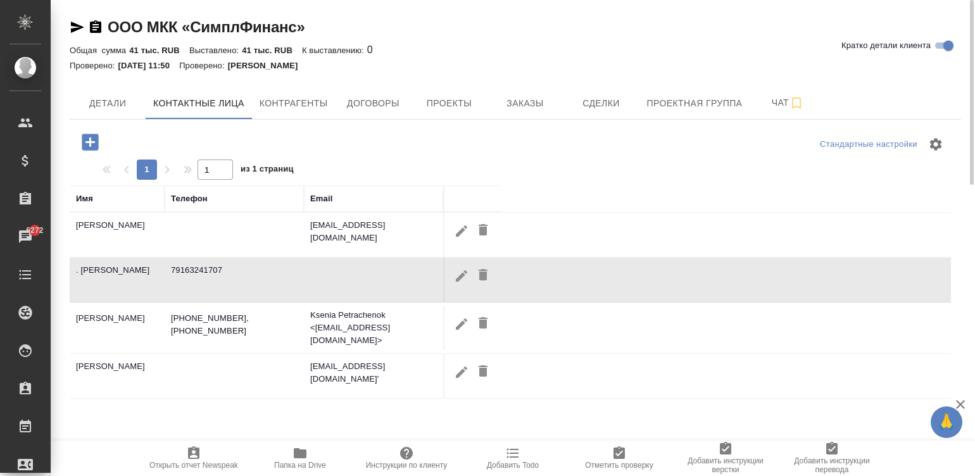
click at [222, 264] on td "79163241707" at bounding box center [234, 280] width 139 height 44
drag, startPoint x: 222, startPoint y: 264, endPoint x: 149, endPoint y: 262, distance: 72.8
click at [149, 262] on tr ". Екатерина 79163241707" at bounding box center [510, 280] width 881 height 45
click at [459, 275] on icon "button" at bounding box center [461, 275] width 15 height 15
type input "Екатерина"
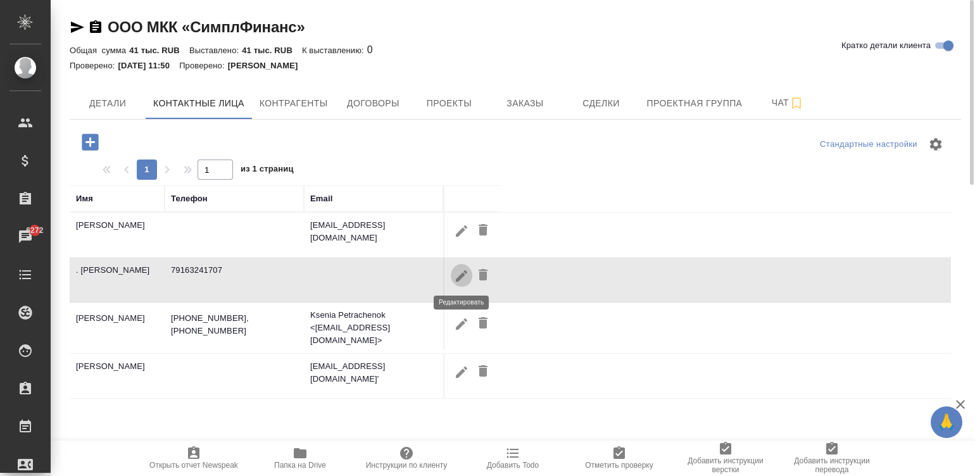
type input "."
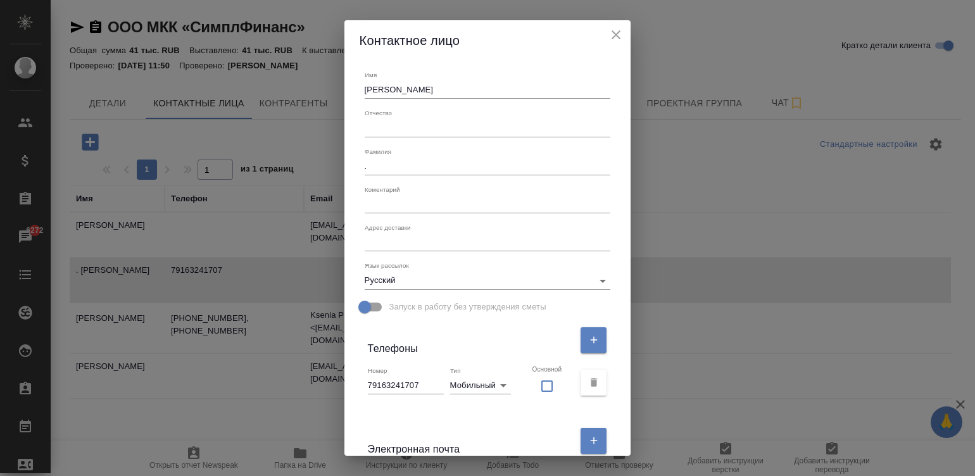
click at [394, 384] on input "79163241707" at bounding box center [406, 386] width 76 height 18
click at [608, 30] on icon "close" at bounding box center [615, 34] width 15 height 15
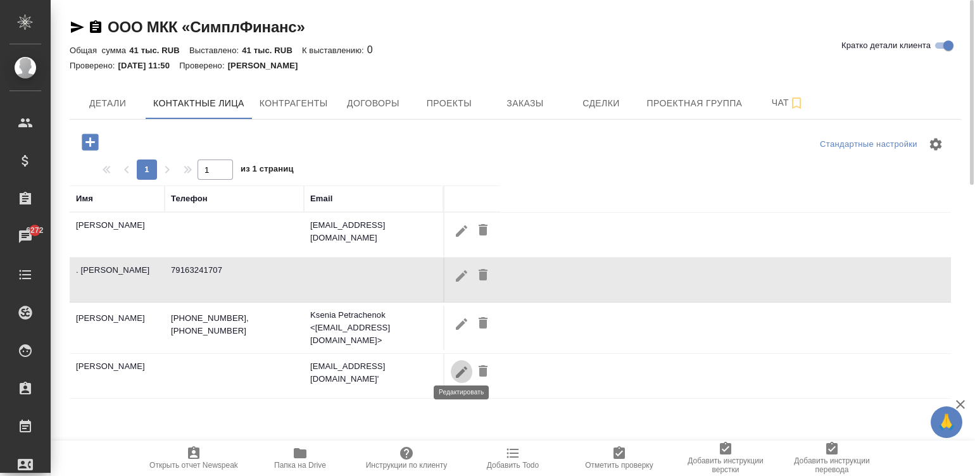
click at [456, 365] on icon "button" at bounding box center [461, 372] width 15 height 15
type input "Арам"
type input "Арутюнян"
type input "phone"
checkbox input "false"
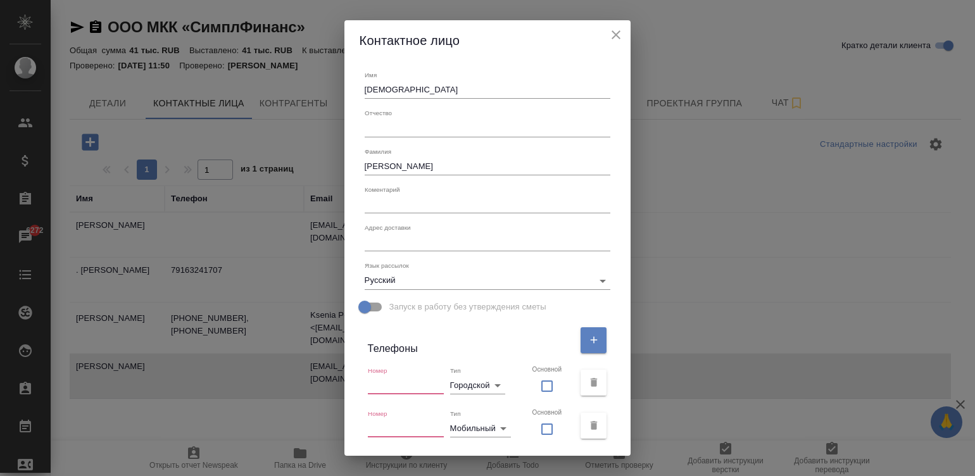
click at [406, 386] on input "text" at bounding box center [406, 386] width 76 height 18
paste input "79163241707"
type input "79163241707"
click at [484, 387] on body "🙏 .cls-1 fill:#fff; AWATERA Малинина Мария m.malinina Клиенты Спецификации Зака…" at bounding box center [487, 238] width 975 height 476
click at [505, 401] on li "Мобильный" at bounding box center [484, 406] width 66 height 20
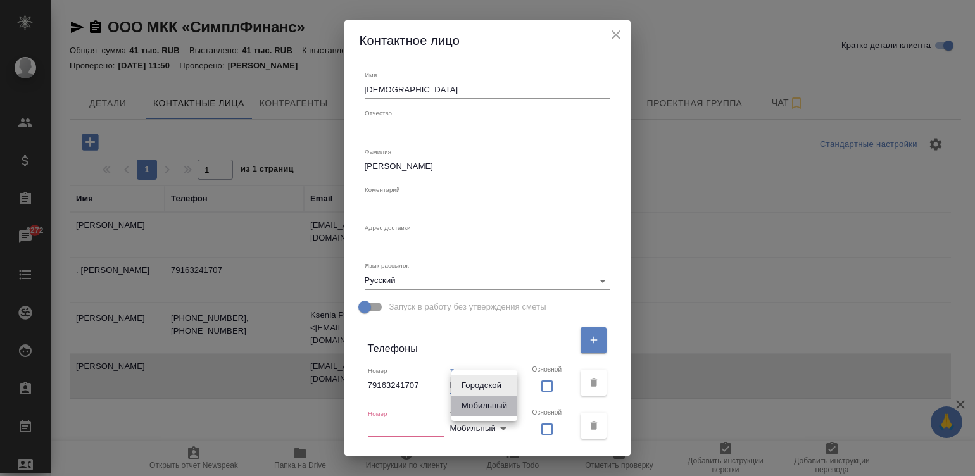
type input "mobile"
click at [536, 381] on input "checkbox" at bounding box center [547, 386] width 30 height 27
checkbox input "true"
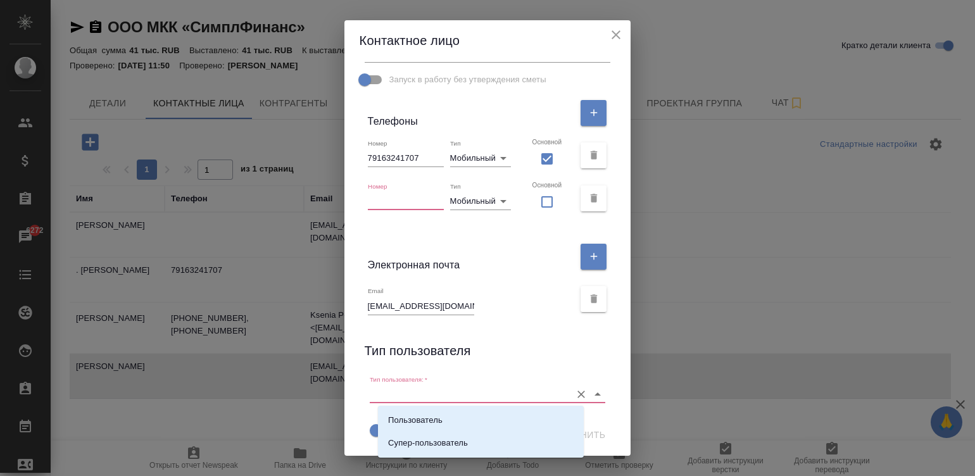
click at [467, 389] on input "Тип пользователя:   *" at bounding box center [468, 394] width 196 height 17
click at [415, 422] on p "Пользователь" at bounding box center [415, 420] width 54 height 13
type input "Пользователь"
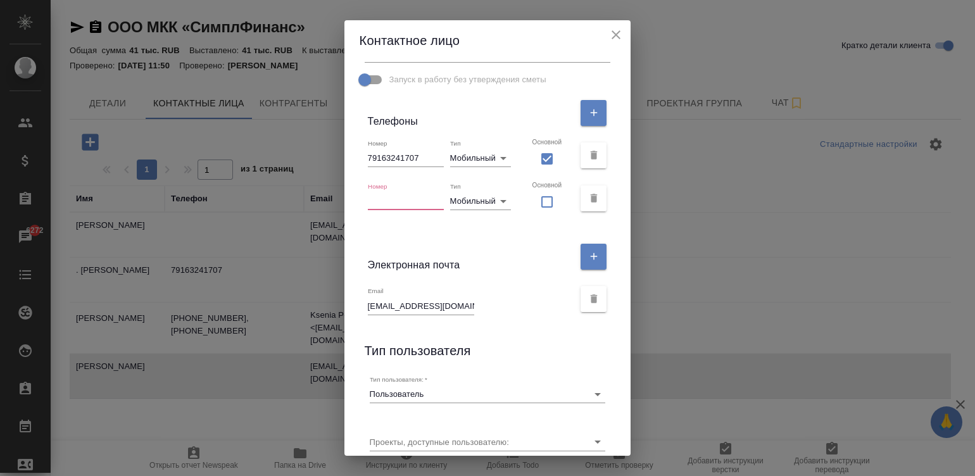
scroll to position [275, 0]
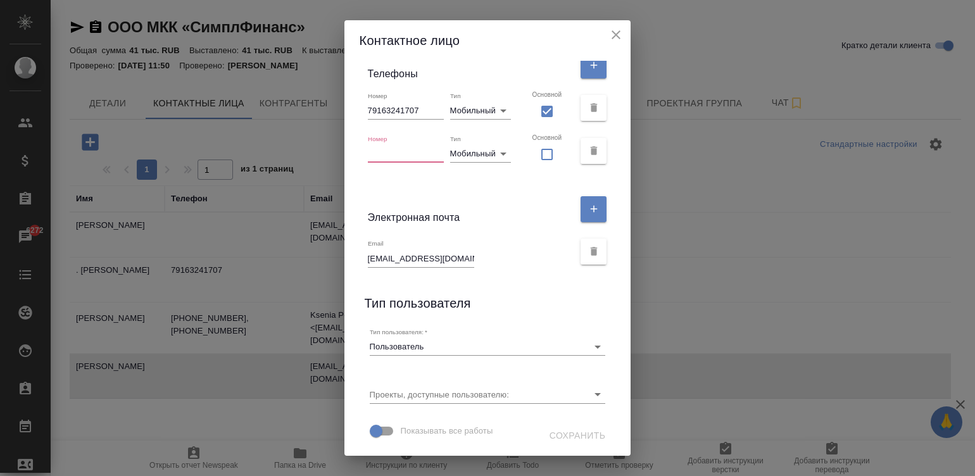
click at [401, 153] on input "text" at bounding box center [406, 154] width 76 height 18
paste input "79163241707"
type input "79163241707"
click at [549, 429] on span "Сохранить" at bounding box center [577, 436] width 56 height 16
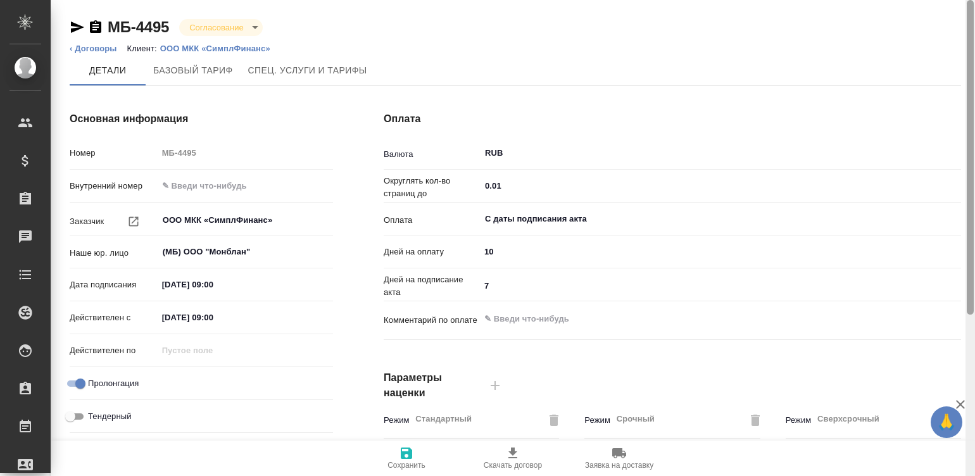
scroll to position [384, 0]
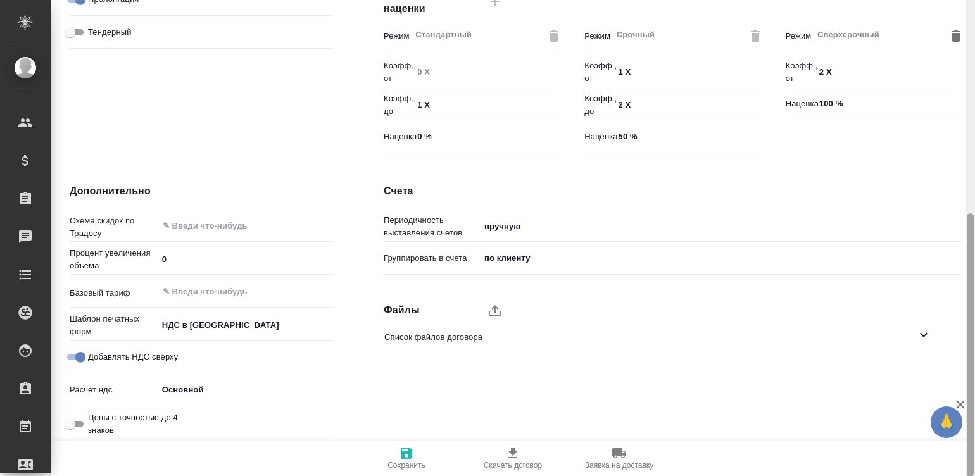
click at [970, 343] on div at bounding box center [969, 238] width 9 height 477
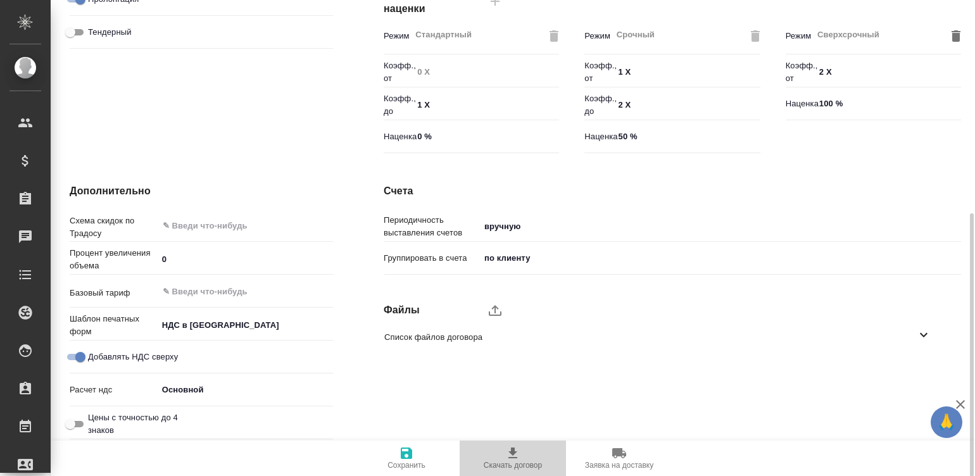
click at [508, 464] on span "Скачать договор" at bounding box center [513, 465] width 58 height 9
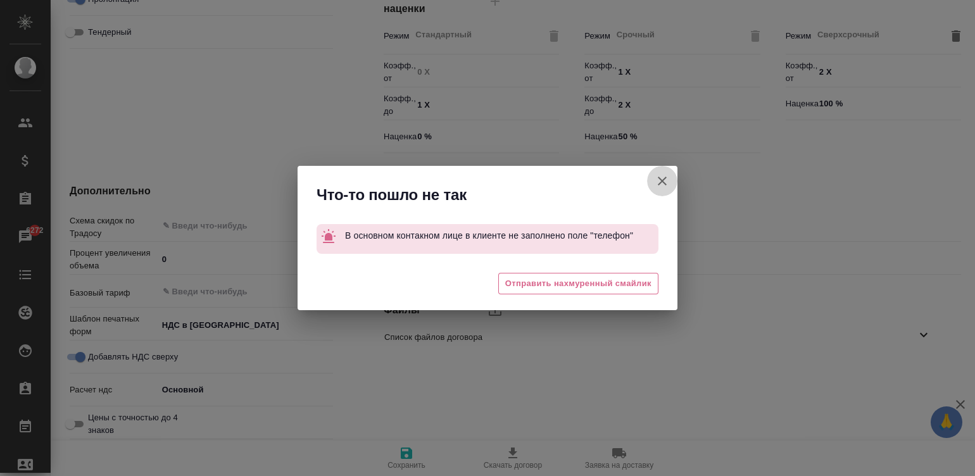
click at [658, 179] on icon "button" at bounding box center [662, 180] width 15 height 15
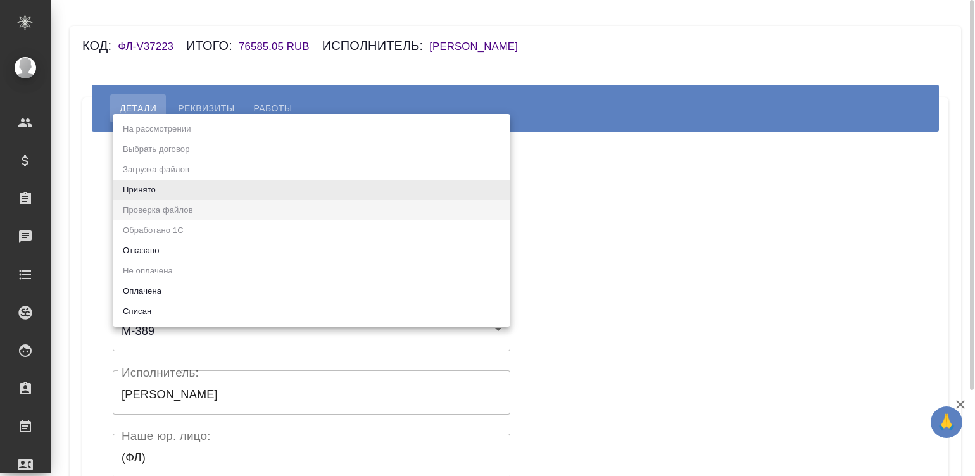
click at [210, 180] on body "🙏 .cls-1 fill:#fff; AWATERA [PERSON_NAME]malinina Клиенты Спецификации Заказы Ч…" at bounding box center [487, 238] width 975 height 476
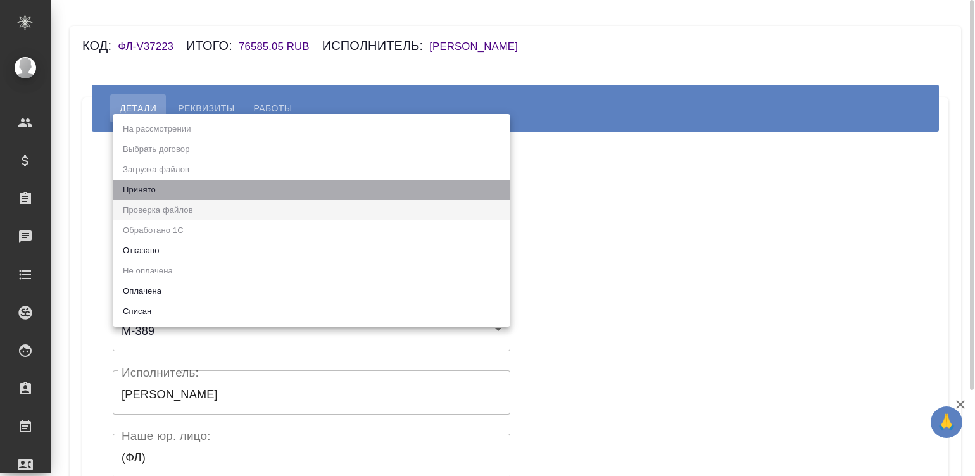
click at [210, 180] on li "Принято" at bounding box center [312, 190] width 398 height 20
type input "accepted"
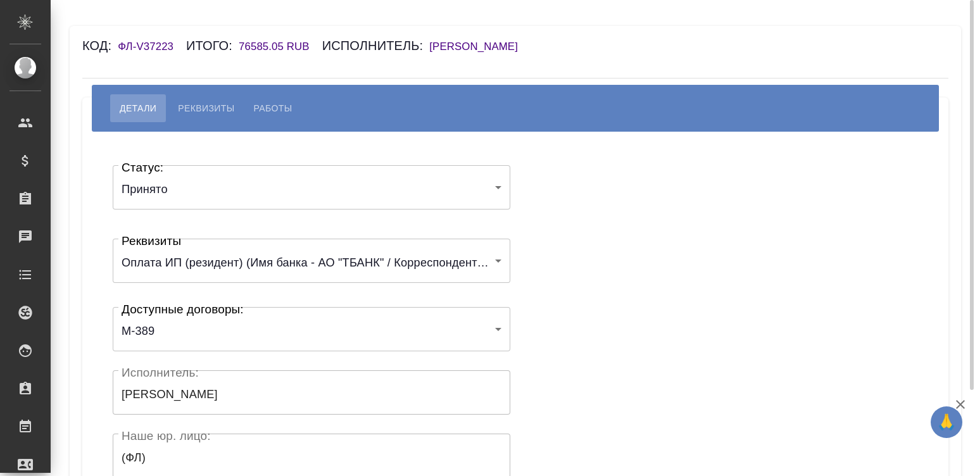
click at [575, 203] on div "Статус: Принято accepted Статус: Реквизиты Оплата ИП (резидент) (Имя банка - АО…" at bounding box center [515, 380] width 815 height 458
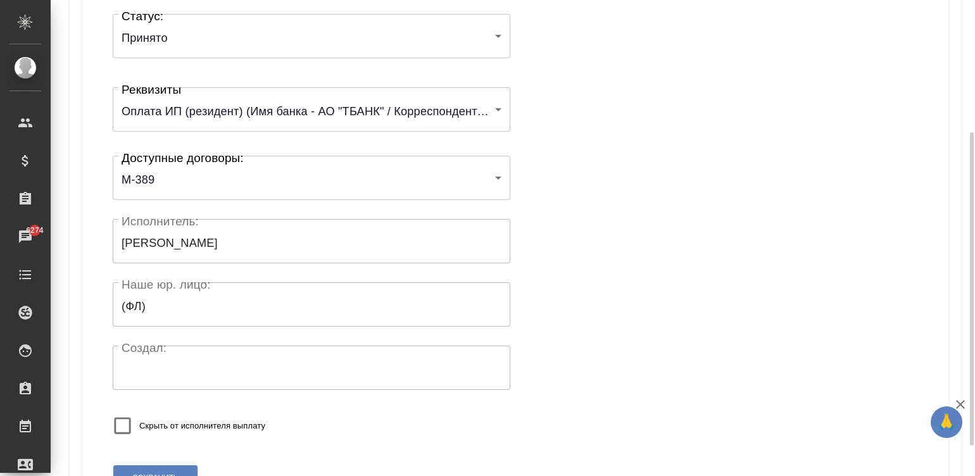
scroll to position [248, 0]
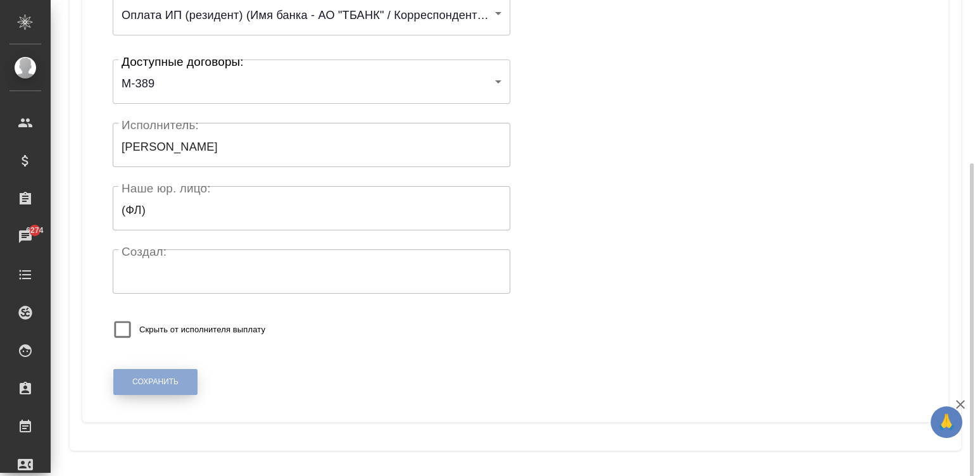
click at [130, 373] on button "Сохранить" at bounding box center [155, 382] width 84 height 26
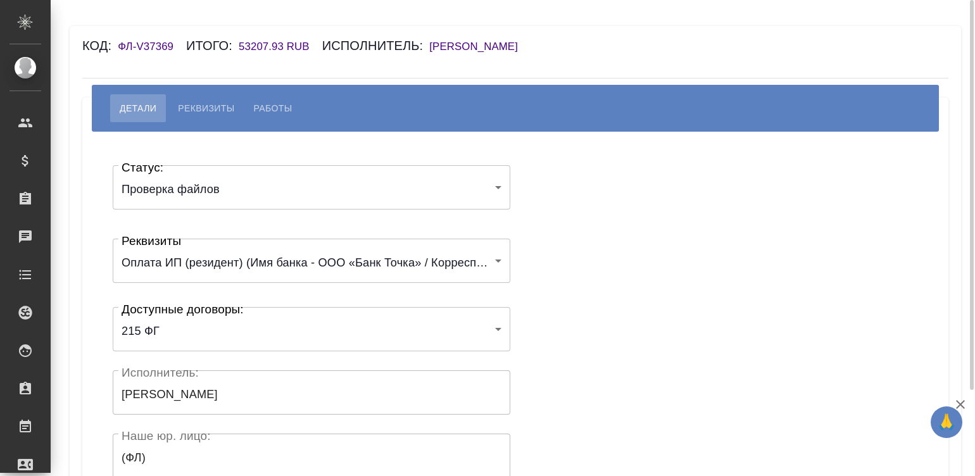
click at [201, 184] on body "🙏 .cls-1 fill:#fff; AWATERA [PERSON_NAME]malinina Клиенты Спецификации Заказы Ч…" at bounding box center [487, 238] width 975 height 476
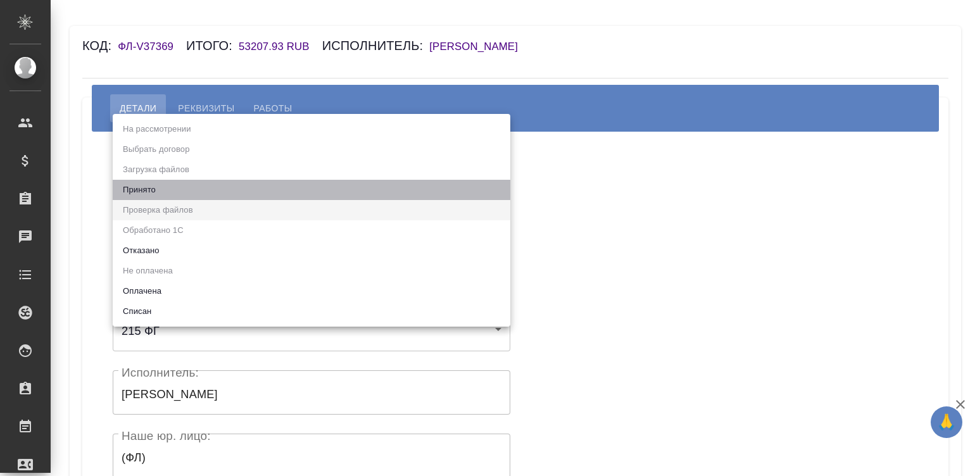
click at [201, 184] on li "Принято" at bounding box center [312, 190] width 398 height 20
type input "accepted"
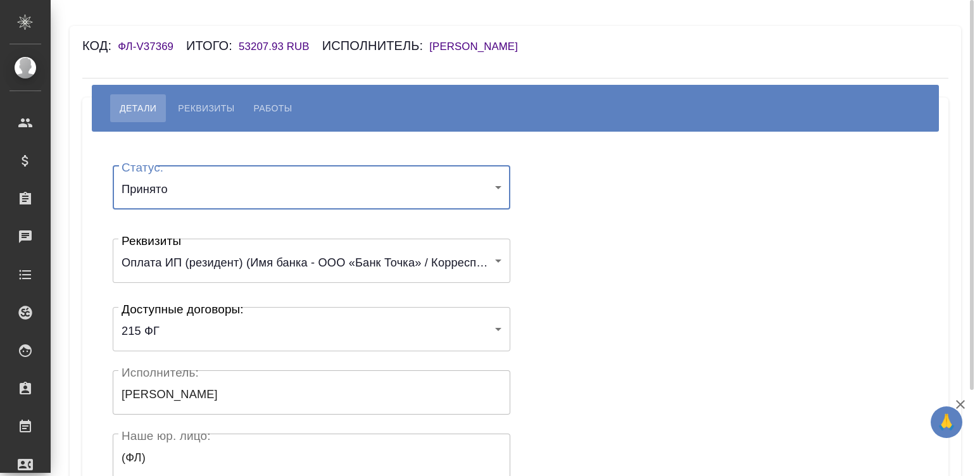
click at [609, 213] on div "Статус: Принято accepted Статус: Реквизиты Оплата ИП (резидент) (Имя банка - ОО…" at bounding box center [515, 380] width 815 height 458
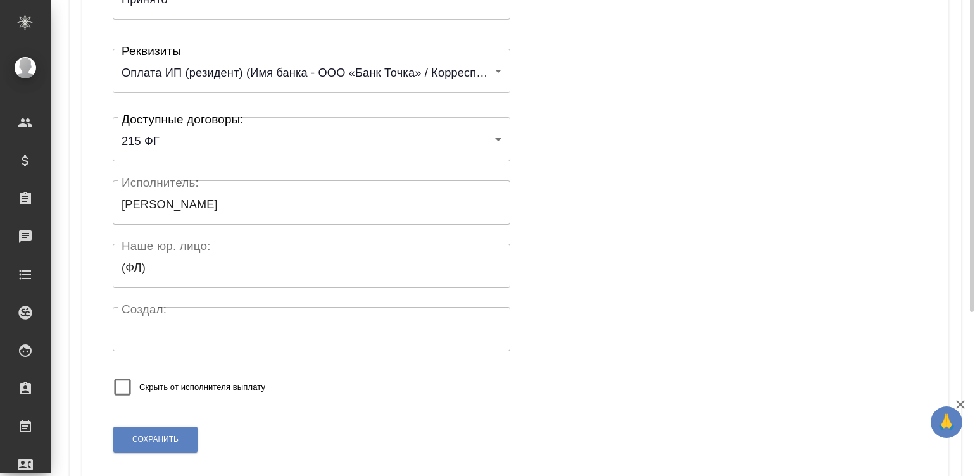
scroll to position [248, 0]
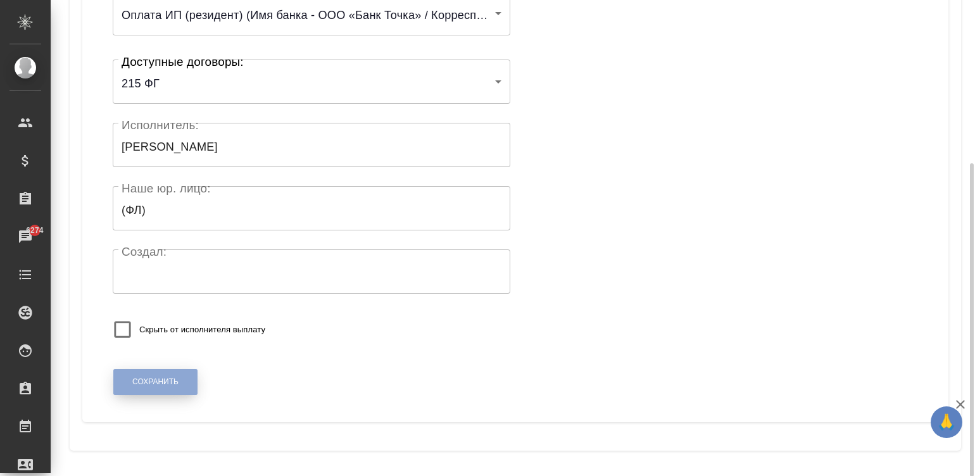
click at [162, 378] on span "Сохранить" at bounding box center [155, 382] width 46 height 11
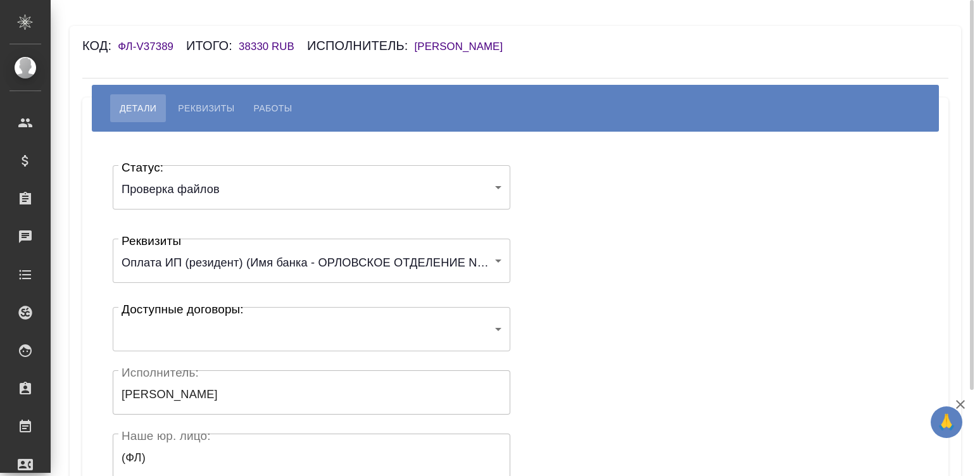
click at [174, 187] on body "🙏 .cls-1 fill:#fff; AWATERA [PERSON_NAME]malinina Клиенты Спецификации Заказы Ч…" at bounding box center [487, 238] width 975 height 476
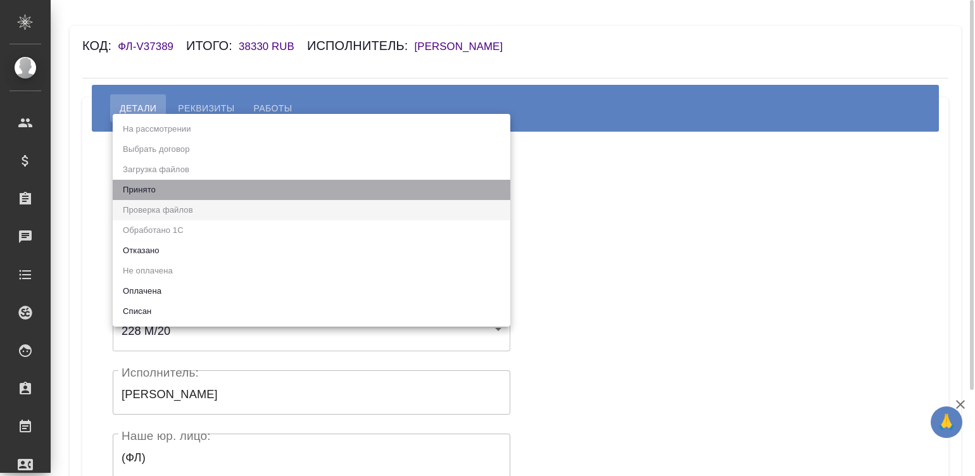
click at [174, 187] on li "Принято" at bounding box center [312, 190] width 398 height 20
type input "accepted"
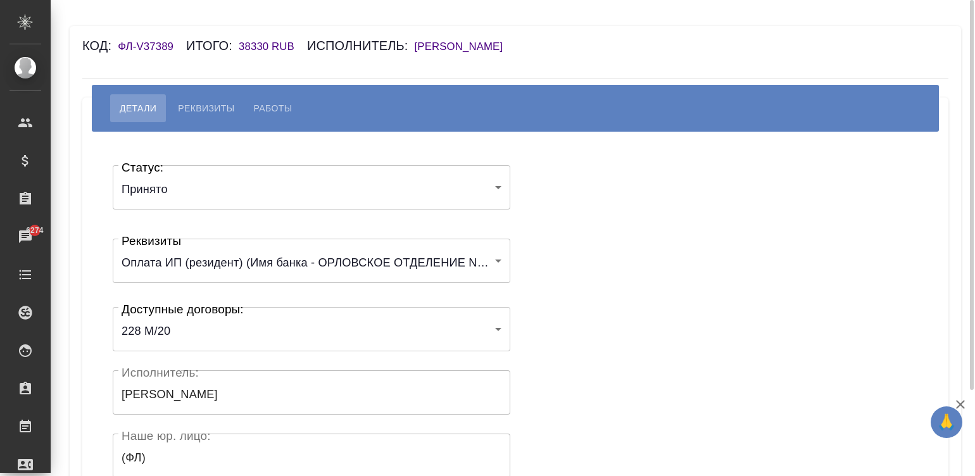
click at [551, 239] on div "Статус: Принято accepted Статус: Реквизиты Оплата ИП (резидент) (Имя банка - ОР…" at bounding box center [515, 380] width 815 height 458
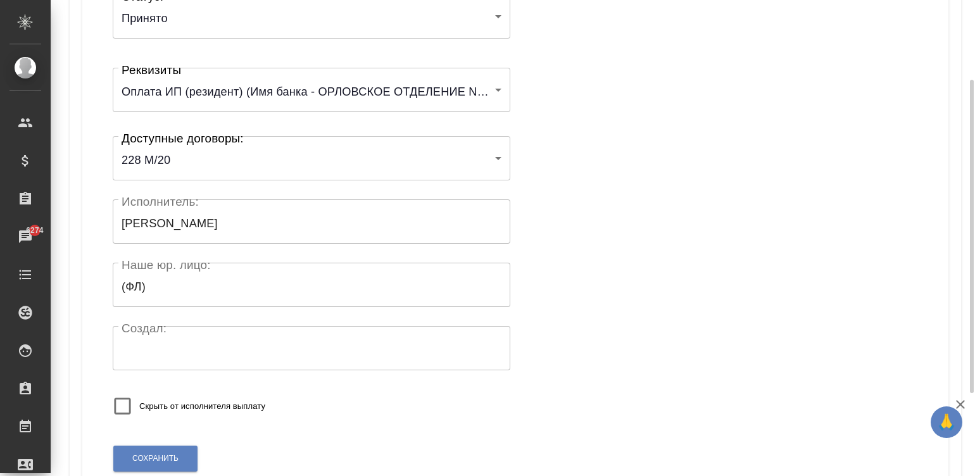
scroll to position [246, 0]
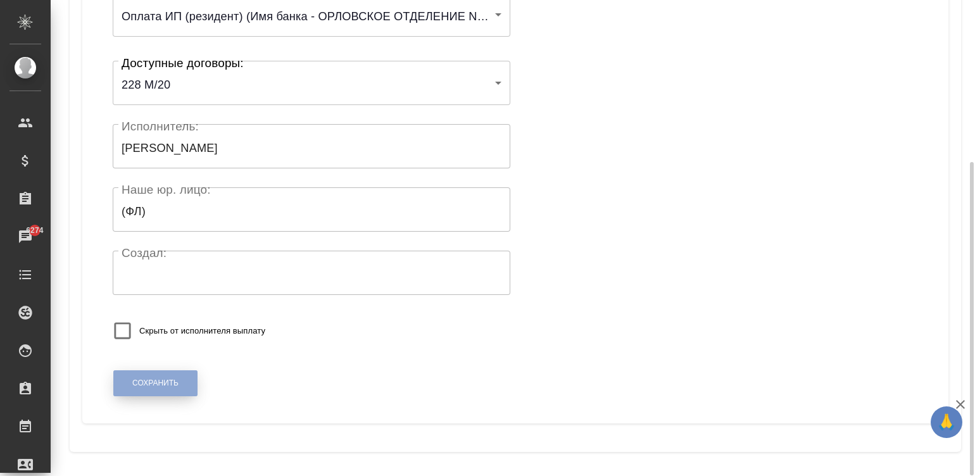
click at [124, 380] on button "Сохранить" at bounding box center [155, 383] width 84 height 26
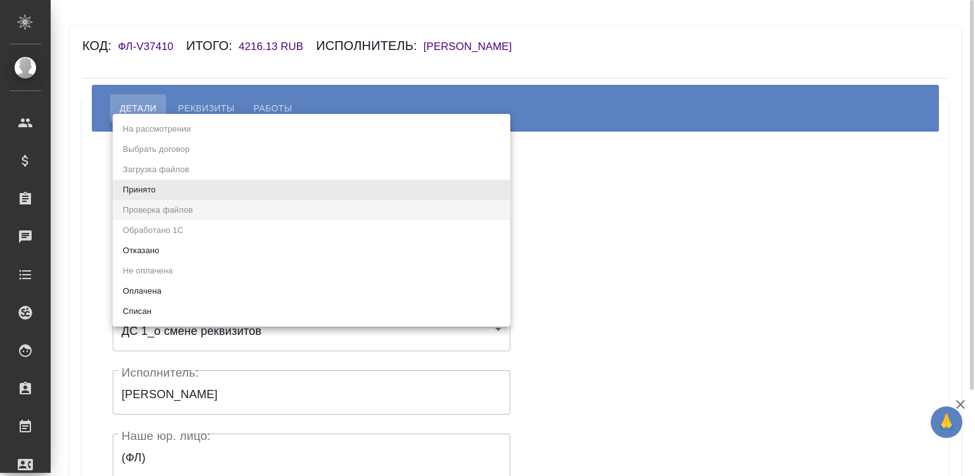
click at [246, 176] on body "🙏 .cls-1 fill:#fff; AWATERA [PERSON_NAME]malinina Клиенты Спецификации Заказы Ч…" at bounding box center [487, 238] width 975 height 476
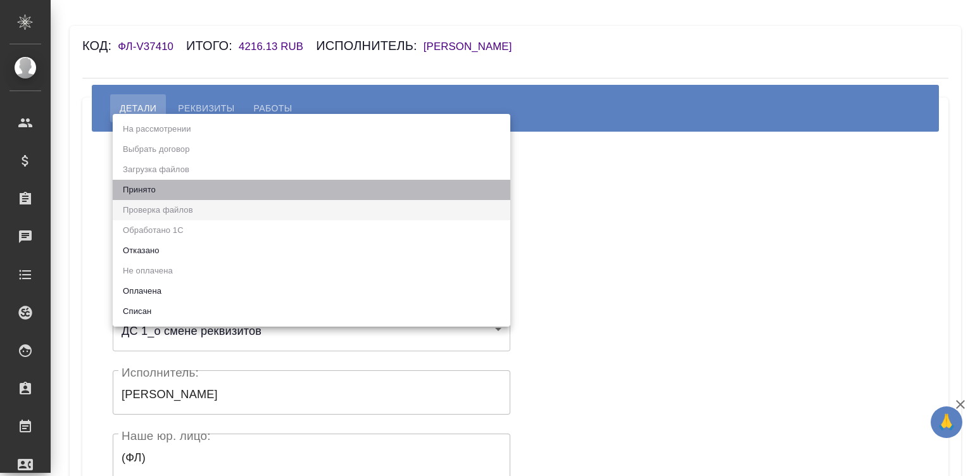
click at [197, 182] on li "Принято" at bounding box center [312, 190] width 398 height 20
type input "accepted"
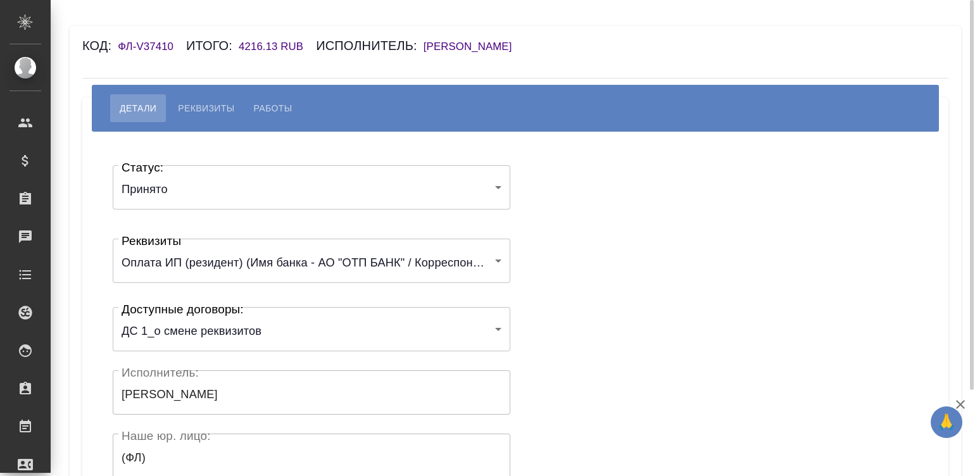
click at [577, 230] on div "Статус: Принято accepted Статус: Реквизиты Оплата ИП (резидент) (Имя банка - АО…" at bounding box center [515, 380] width 815 height 458
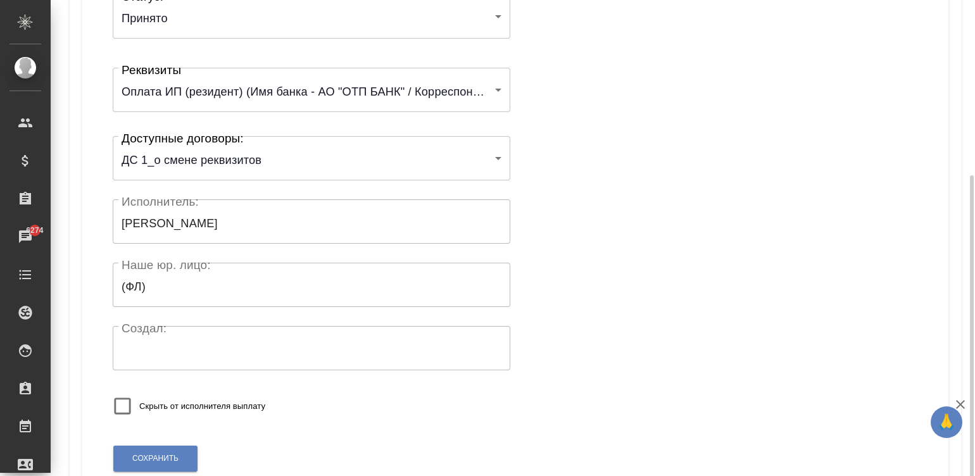
scroll to position [248, 0]
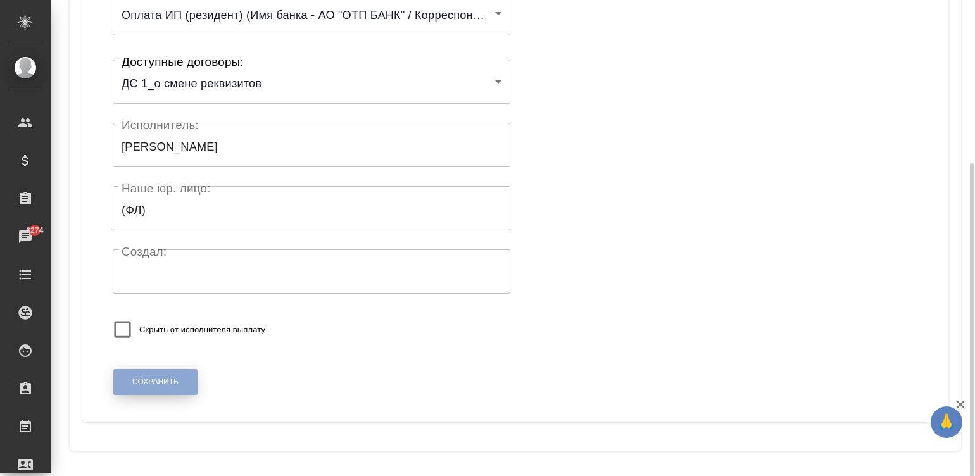
click at [156, 377] on span "Сохранить" at bounding box center [155, 382] width 46 height 11
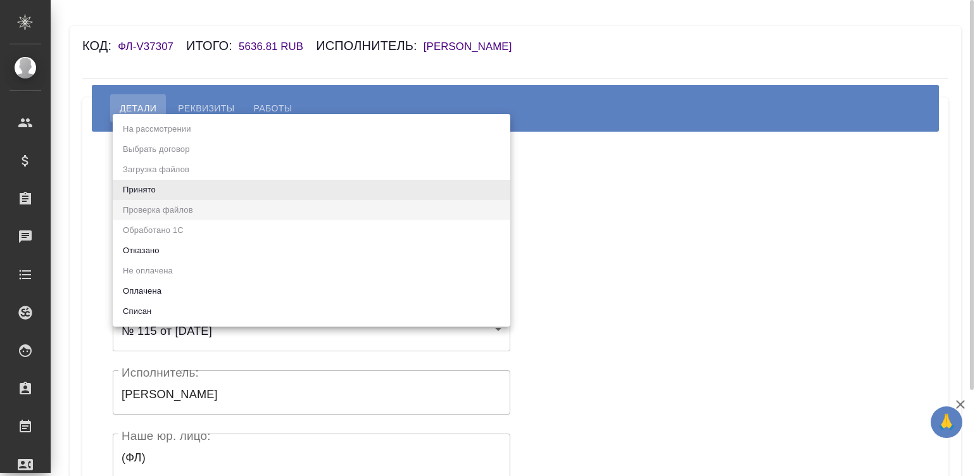
click at [223, 196] on body "🙏 .cls-1 fill:#fff; AWATERA [PERSON_NAME][PERSON_NAME] Спецификации Заказы Чаты…" at bounding box center [487, 238] width 975 height 476
click at [223, 196] on li "Принято" at bounding box center [312, 190] width 398 height 20
type input "accepted"
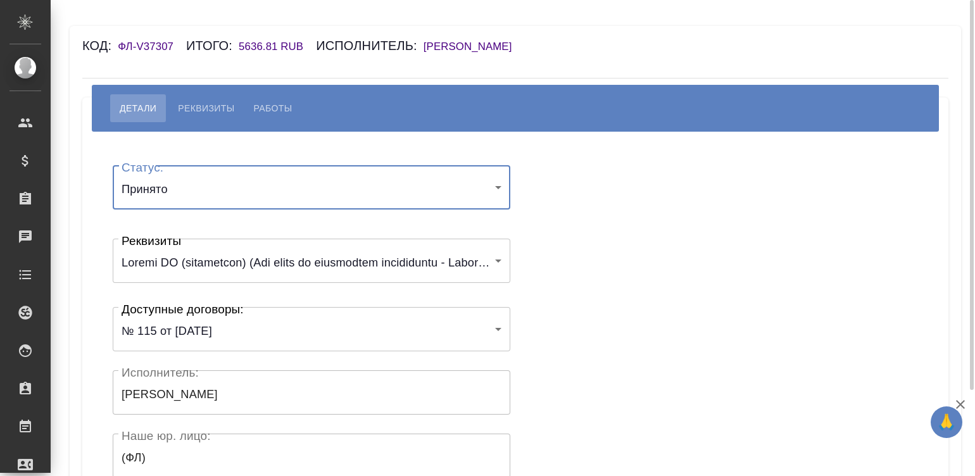
click at [585, 201] on div "Статус: Принято accepted Статус: Реквизиты 6167fd5821936847e10bef2d Реквизиты Д…" at bounding box center [515, 380] width 815 height 458
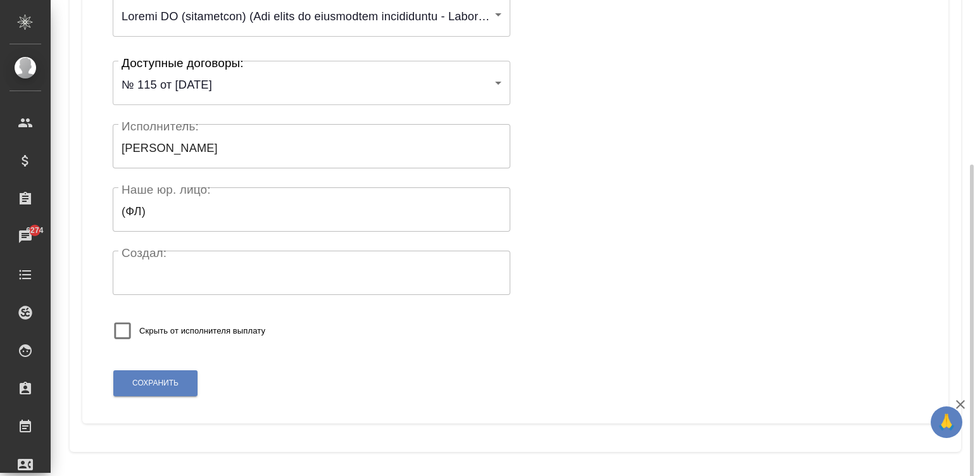
scroll to position [248, 0]
click at [135, 373] on button "Сохранить" at bounding box center [155, 382] width 84 height 26
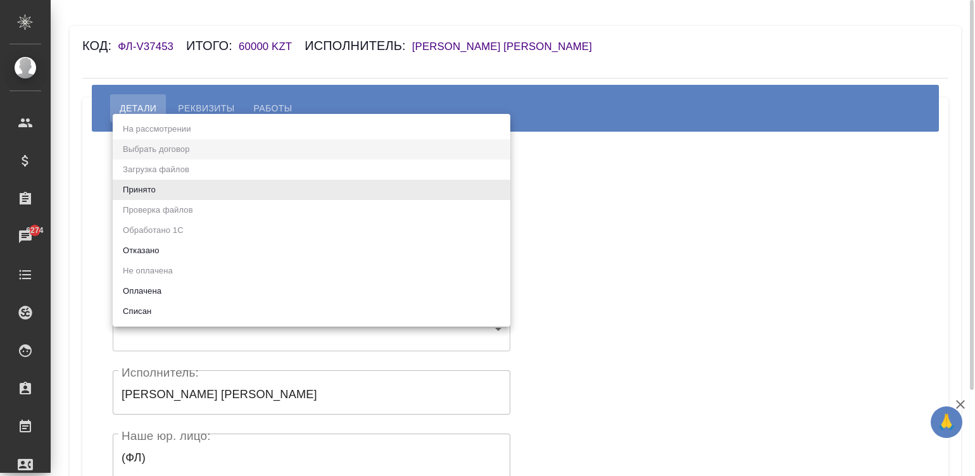
click at [225, 200] on body "🙏 .cls-1 fill:#fff; AWATERA Малинина Мария m.malinina Клиенты Спецификации Зака…" at bounding box center [487, 238] width 975 height 476
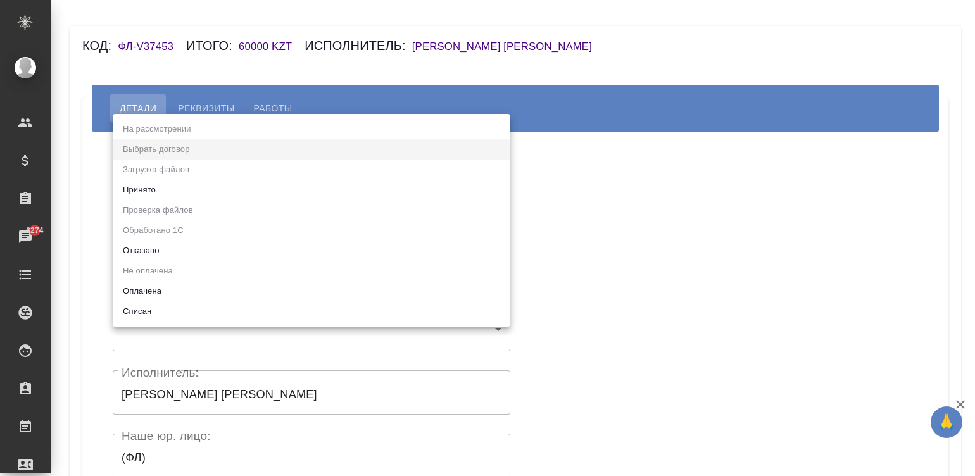
click at [633, 176] on div at bounding box center [487, 238] width 975 height 476
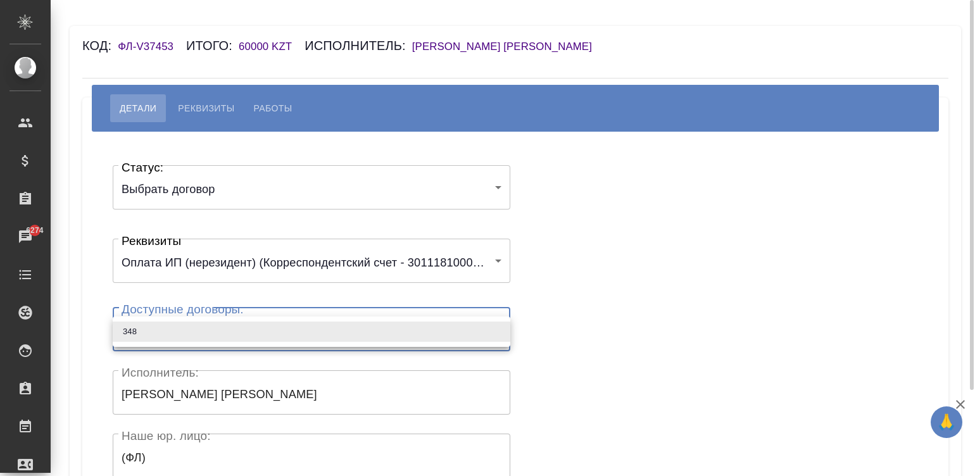
click at [218, 329] on body "🙏 .cls-1 fill:#fff; AWATERA Малинина Мария m.malinina Клиенты Спецификации Зака…" at bounding box center [487, 238] width 975 height 476
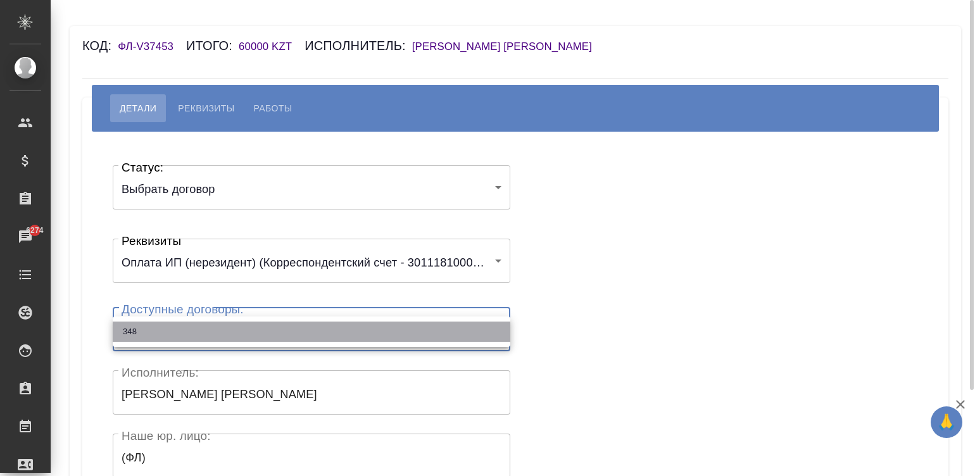
click at [218, 329] on li "348" at bounding box center [312, 332] width 398 height 20
type input "65140b95375835e9379c07e7"
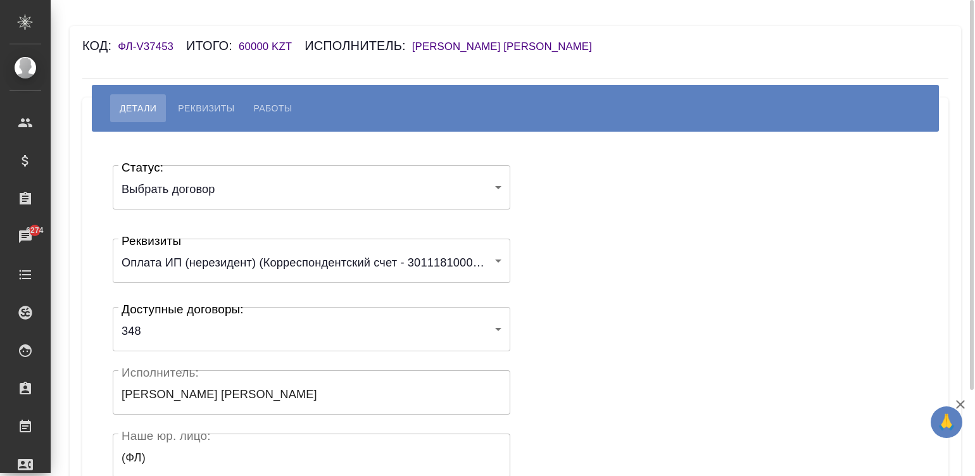
click at [515, 296] on div "Статус: Выбрать договор chooseContract Статус: Реквизиты Оплата ИП (нерезидент)…" at bounding box center [515, 380] width 815 height 458
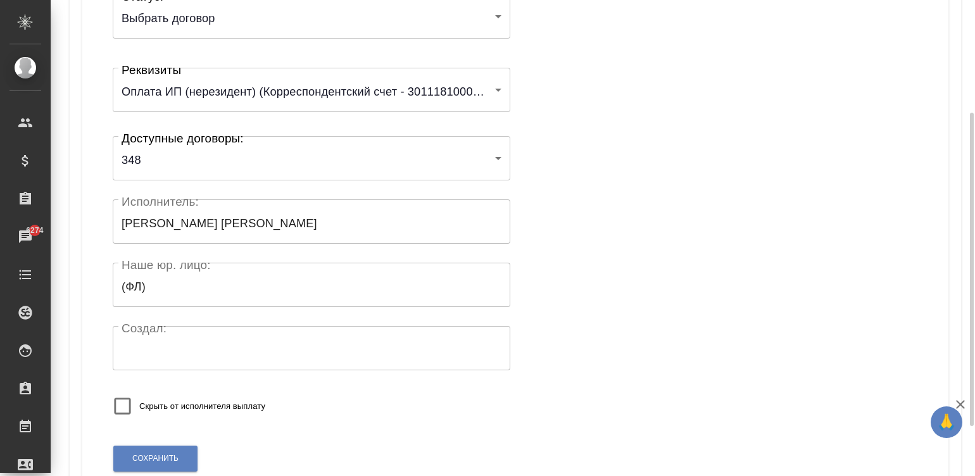
scroll to position [248, 0]
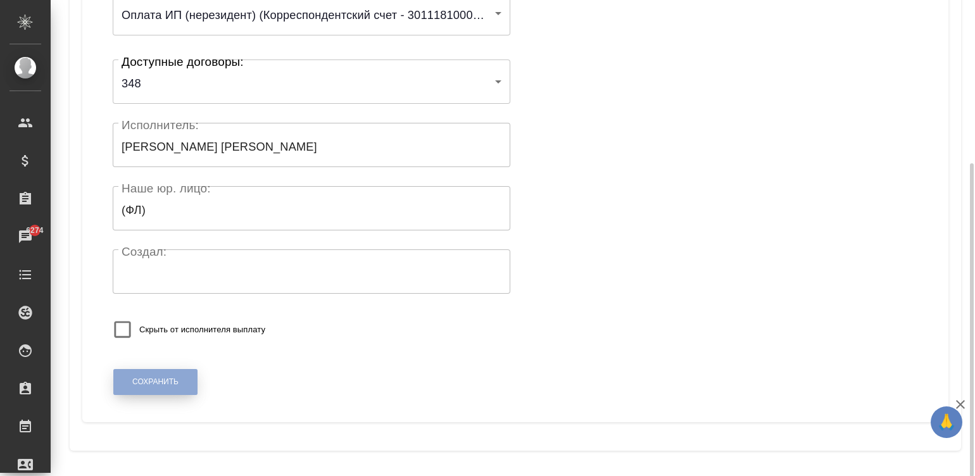
click at [171, 379] on span "Сохранить" at bounding box center [155, 382] width 46 height 11
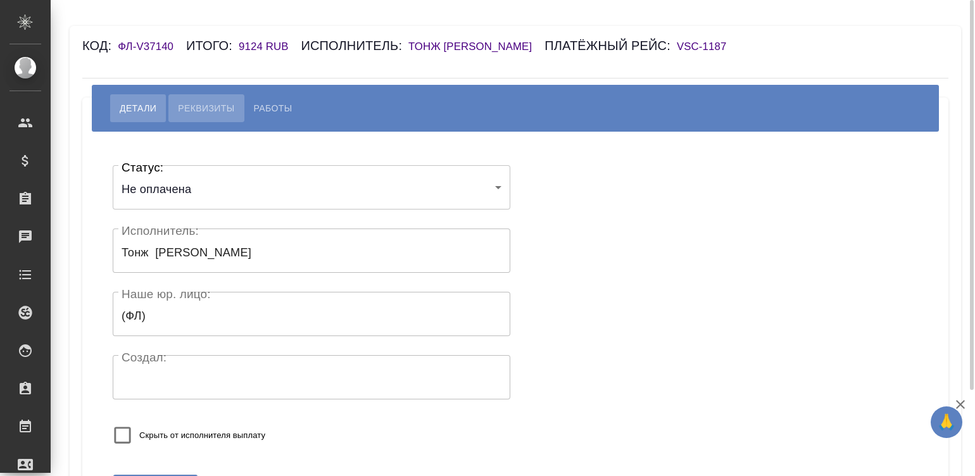
click at [207, 101] on span "Реквизиты" at bounding box center [206, 108] width 56 height 15
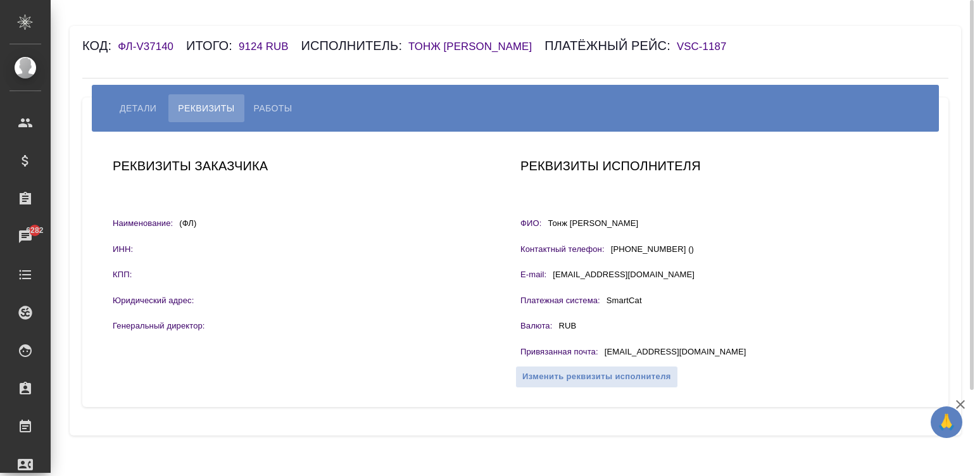
drag, startPoint x: 648, startPoint y: 224, endPoint x: 546, endPoint y: 224, distance: 101.9
click at [546, 224] on div "ФИО: [PERSON_NAME]" at bounding box center [719, 225] width 398 height 16
copy p "Тонж [PERSON_NAME]"
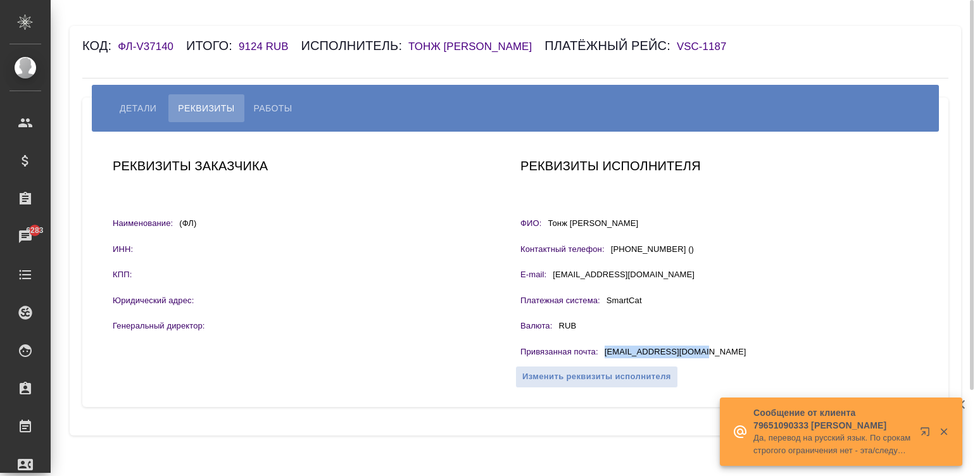
drag, startPoint x: 722, startPoint y: 351, endPoint x: 605, endPoint y: 353, distance: 117.1
click at [605, 353] on div "Привязанная почта : [EMAIL_ADDRESS][DOMAIN_NAME]" at bounding box center [719, 354] width 398 height 16
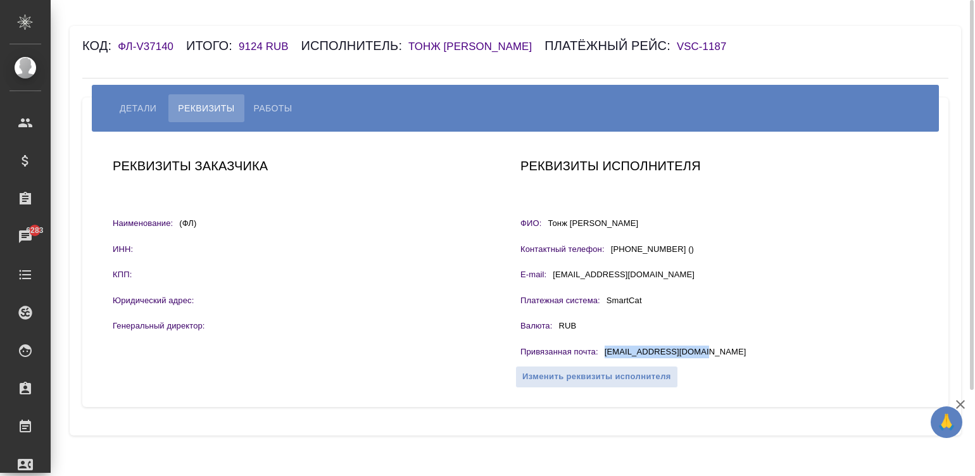
copy p "[EMAIL_ADDRESS][DOMAIN_NAME]"
click at [280, 105] on span "Работы" at bounding box center [273, 108] width 39 height 15
select select "10"
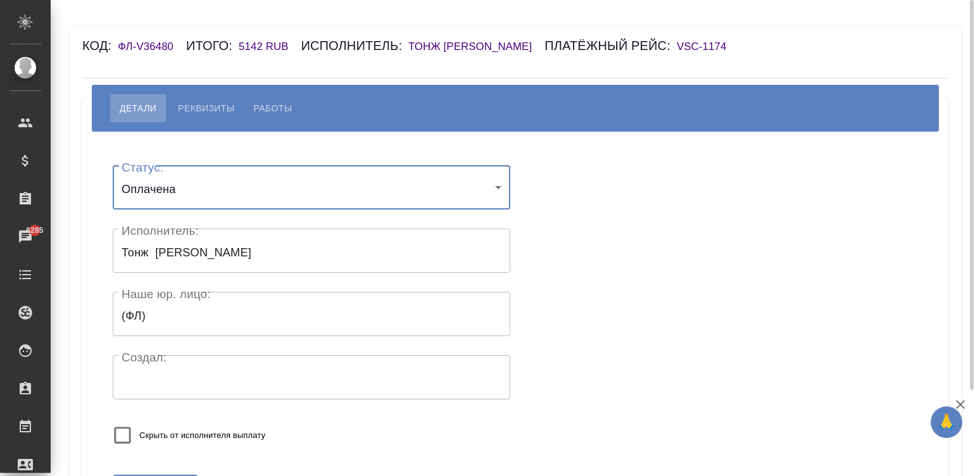
click at [584, 222] on div "Статус: Оплачена payed Статус: Исполнитель: [PERSON_NAME] Исполнитель: Наше юр.…" at bounding box center [515, 309] width 815 height 316
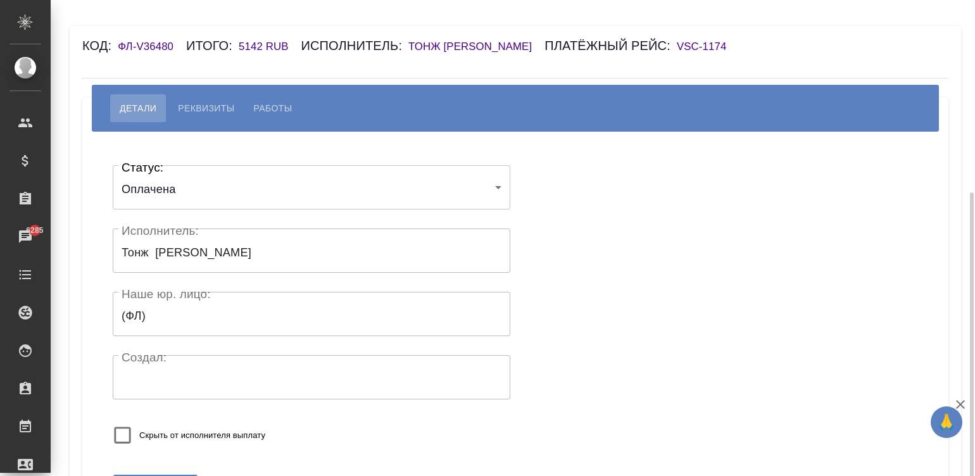
scroll to position [106, 0]
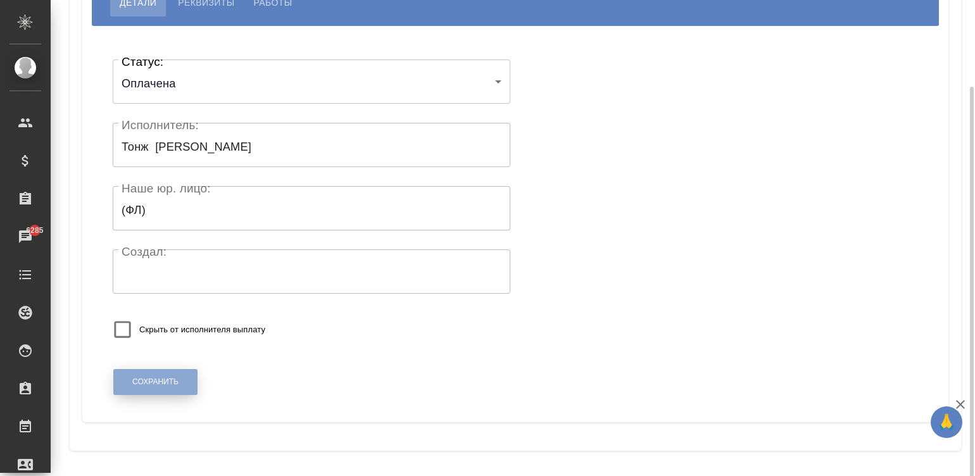
click at [125, 381] on button "Сохранить" at bounding box center [155, 382] width 84 height 26
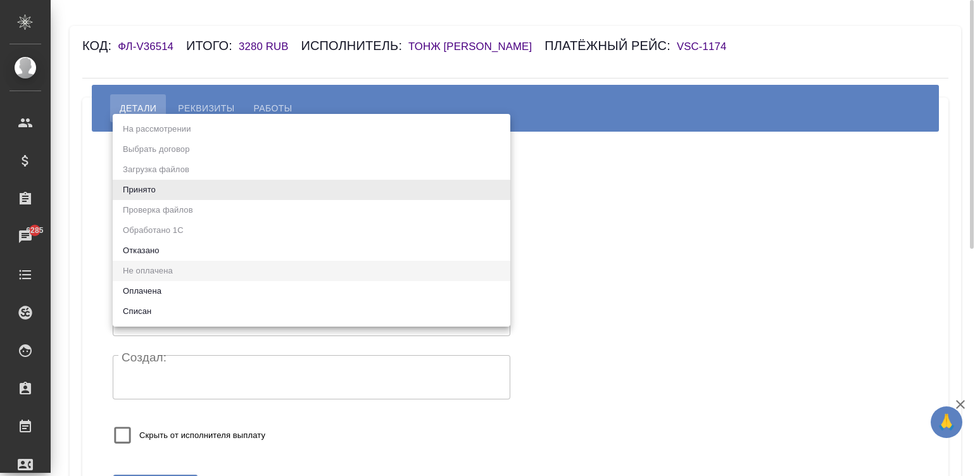
click at [199, 185] on body "🙏 .cls-1 fill:#fff; AWATERA [PERSON_NAME][PERSON_NAME] Спецификации Заказы 6285…" at bounding box center [487, 238] width 975 height 476
click at [151, 286] on li "Оплачена" at bounding box center [312, 291] width 398 height 20
type input "payed"
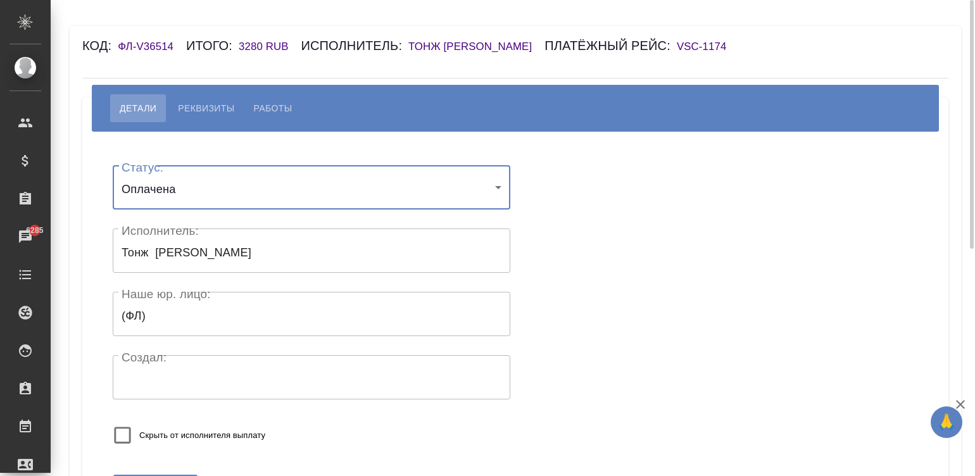
click at [546, 249] on div "Статус: Оплачена payed Статус: Исполнитель: [PERSON_NAME] Исполнитель: Наше юр.…" at bounding box center [515, 309] width 815 height 316
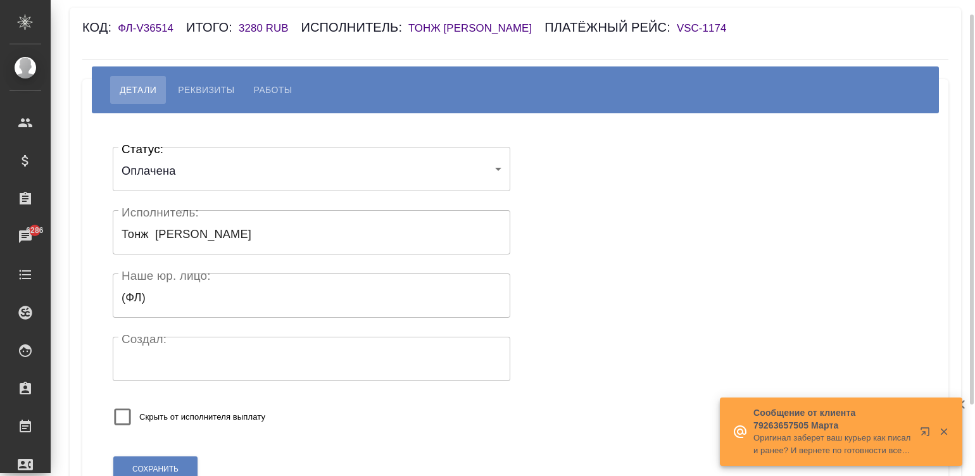
scroll to position [106, 0]
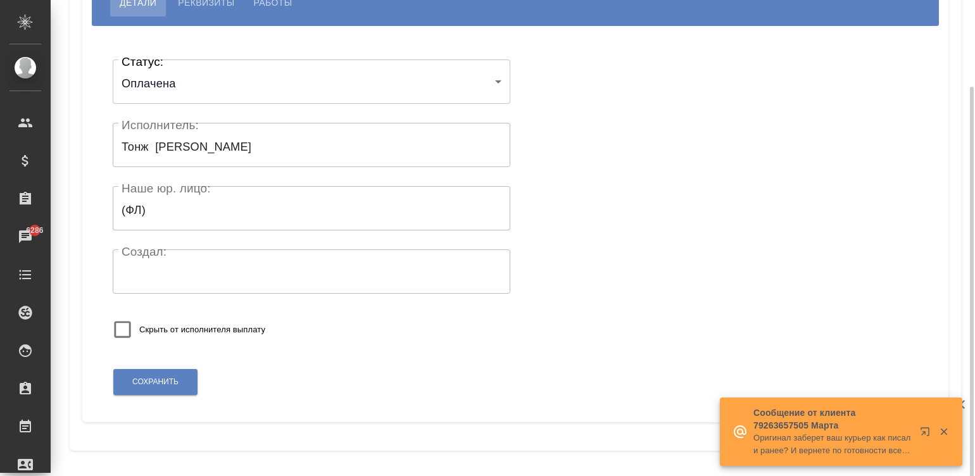
click at [172, 367] on div "Сохранить" at bounding box center [155, 382] width 85 height 32
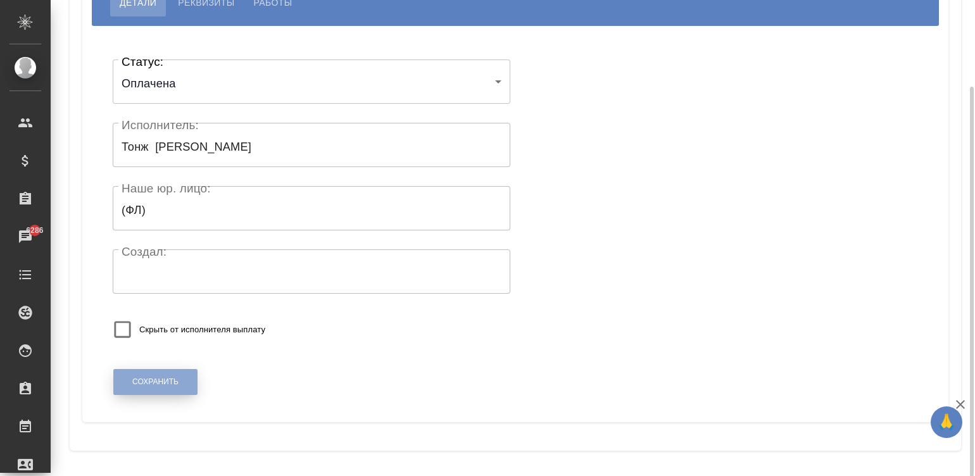
click at [153, 380] on span "Сохранить" at bounding box center [155, 382] width 46 height 11
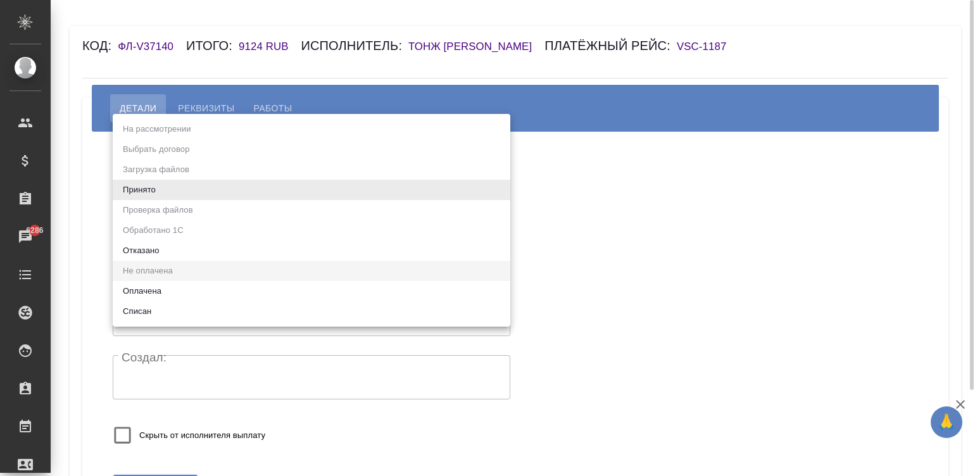
click at [184, 184] on body "🙏 .cls-1 fill:#fff; AWATERA [PERSON_NAME][PERSON_NAME] Спецификации Заказы 6286…" at bounding box center [487, 238] width 975 height 476
click at [146, 284] on li "Оплачена" at bounding box center [312, 291] width 398 height 20
type input "payed"
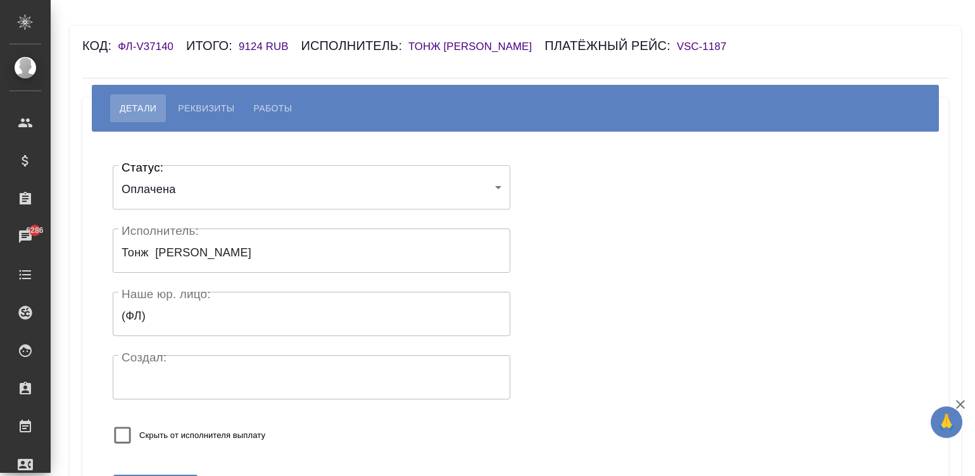
click at [627, 229] on div "Статус: Оплачена payed Статус: Исполнитель: [PERSON_NAME] Исполнитель: Наше юр.…" at bounding box center [515, 309] width 815 height 316
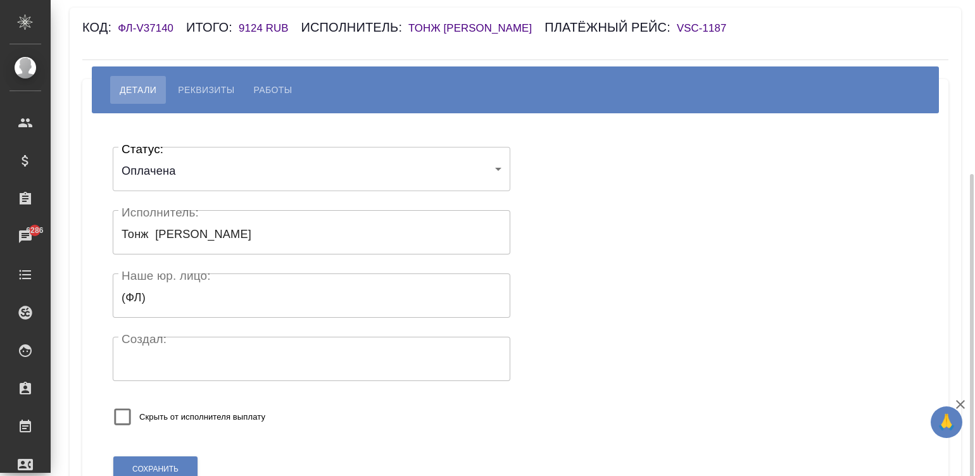
scroll to position [106, 0]
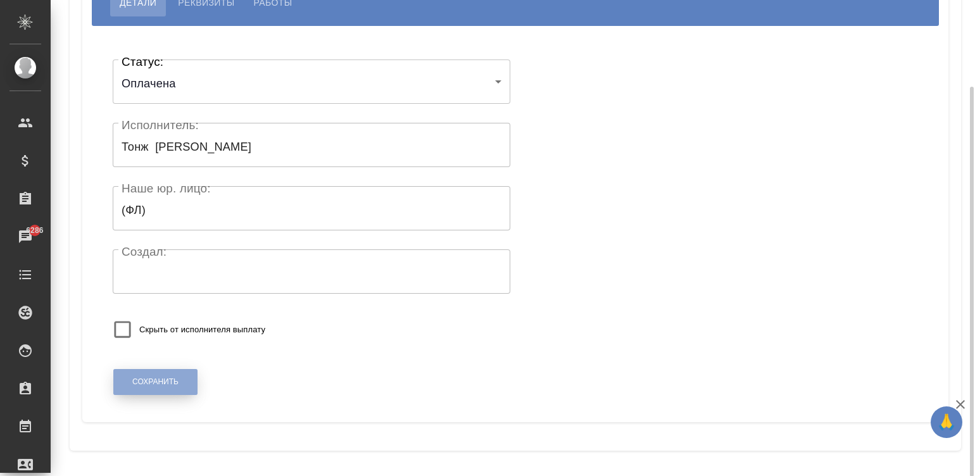
click at [165, 379] on span "Сохранить" at bounding box center [155, 382] width 46 height 11
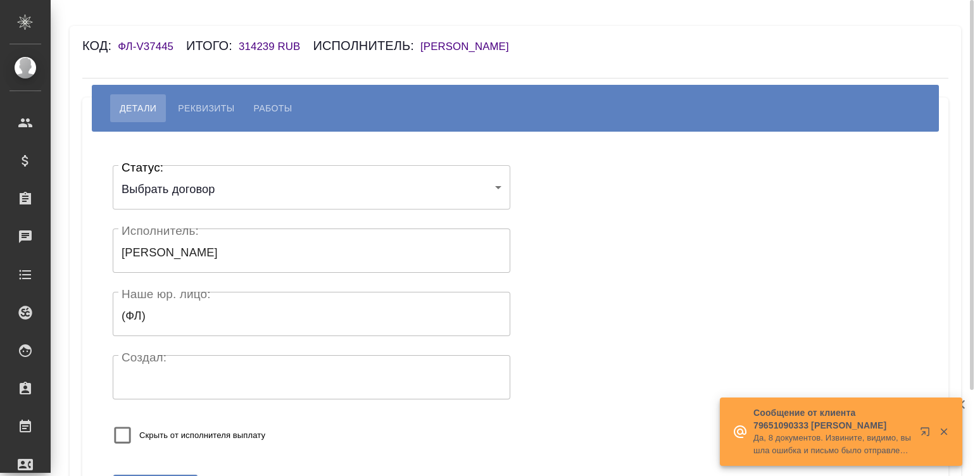
click at [206, 104] on span "Реквизиты" at bounding box center [206, 108] width 56 height 15
click at [263, 104] on span "Работы" at bounding box center [273, 108] width 39 height 15
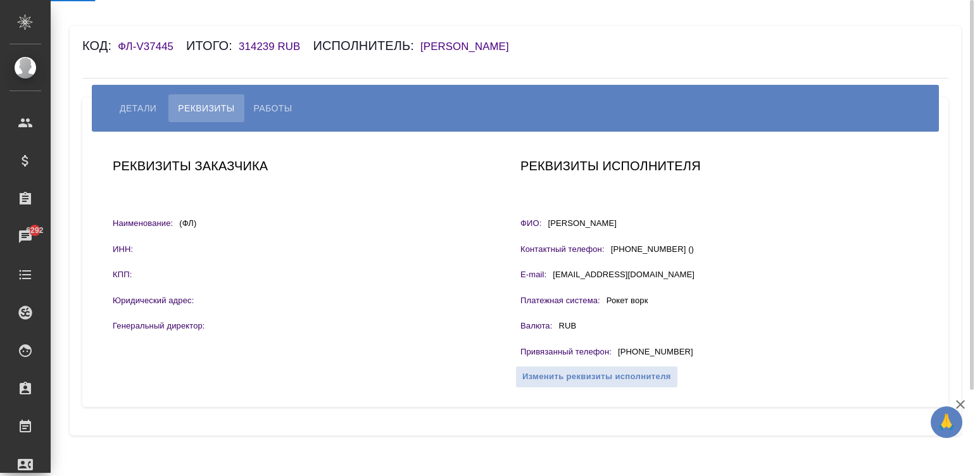
select select "10"
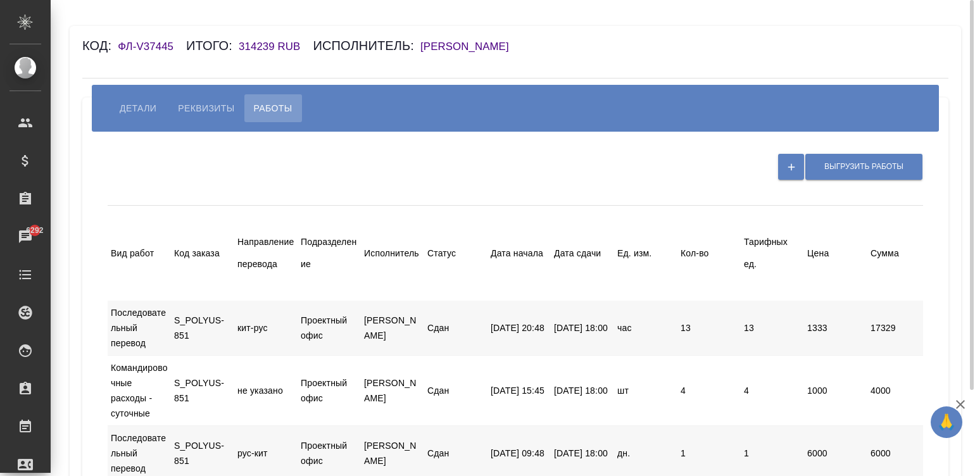
click at [513, 210] on div "Вид работ Код заказа Направление перевода Подразделение Исполнитель Статус Дата…" at bounding box center [642, 253] width 1068 height 95
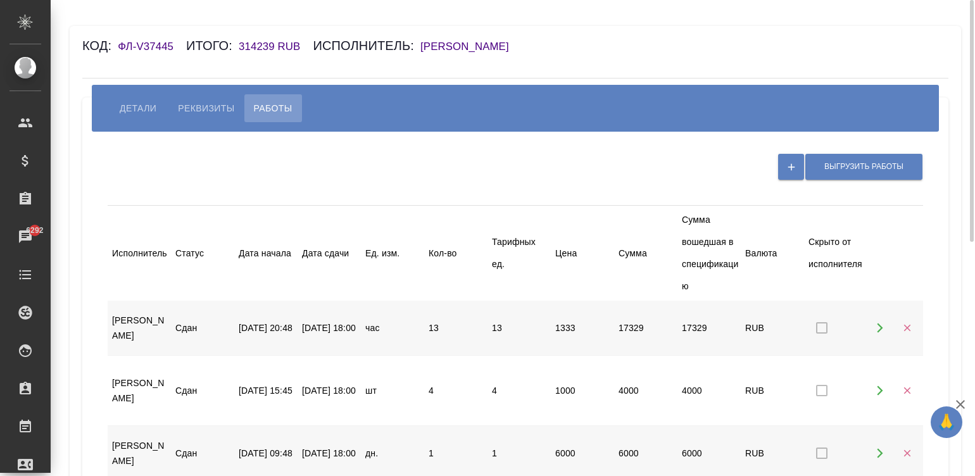
click at [484, 51] on h6 "[PERSON_NAME]" at bounding box center [470, 47] width 101 height 12
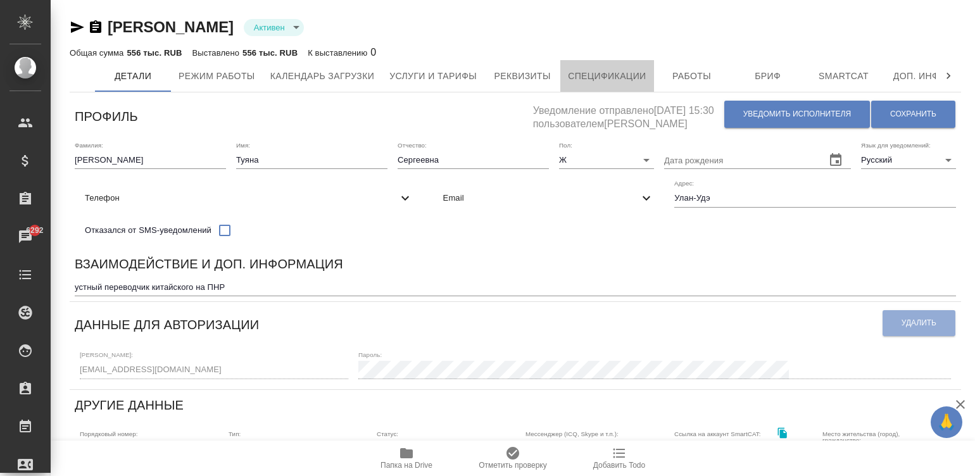
click at [588, 82] on span "Спецификации" at bounding box center [607, 76] width 78 height 16
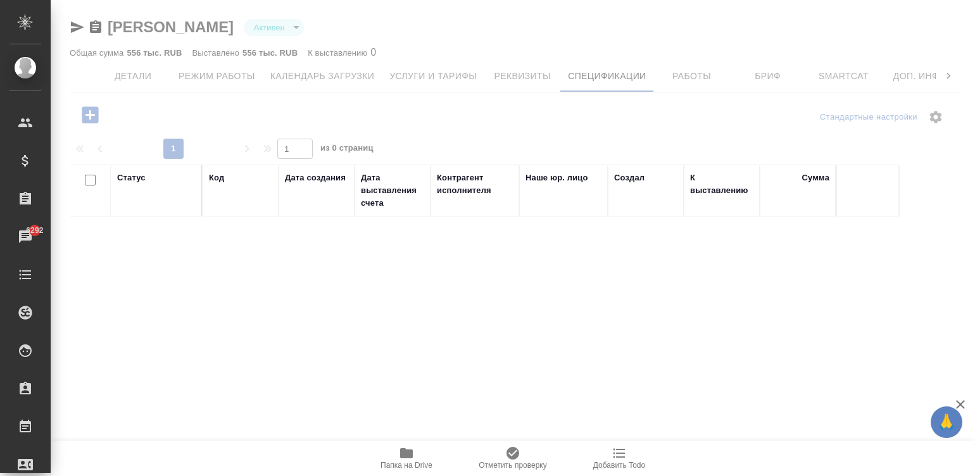
click at [85, 111] on icon "button" at bounding box center [90, 114] width 16 height 16
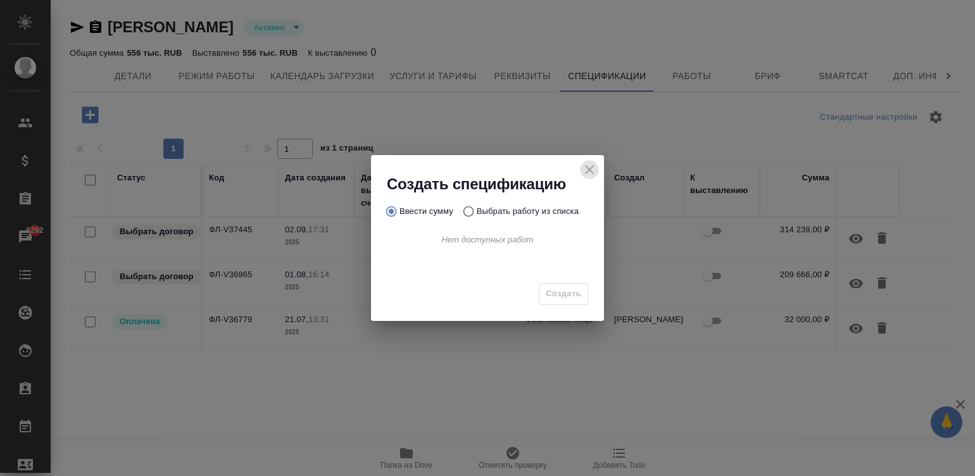
click at [582, 168] on icon "close" at bounding box center [589, 169] width 15 height 15
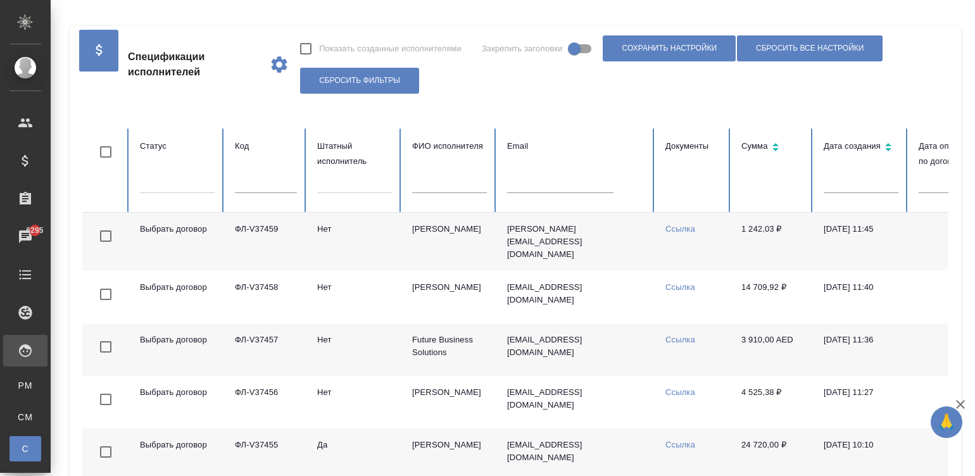
click at [627, 244] on td "[PERSON_NAME][EMAIL_ADDRESS][DOMAIN_NAME]" at bounding box center [576, 242] width 158 height 58
click at [21, 434] on ul "PM Для PM/LQA CM Для CM/VM С Спецификации П Платёжные рейсы" at bounding box center [25, 430] width 51 height 127
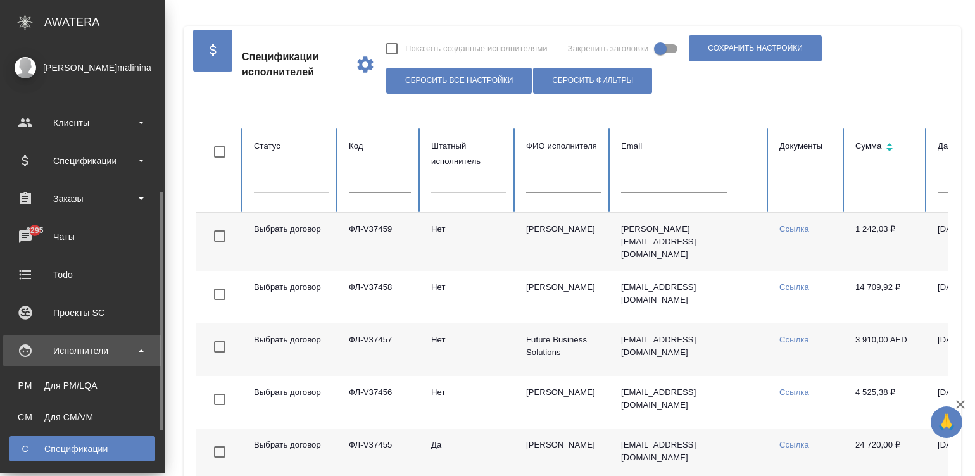
scroll to position [95, 0]
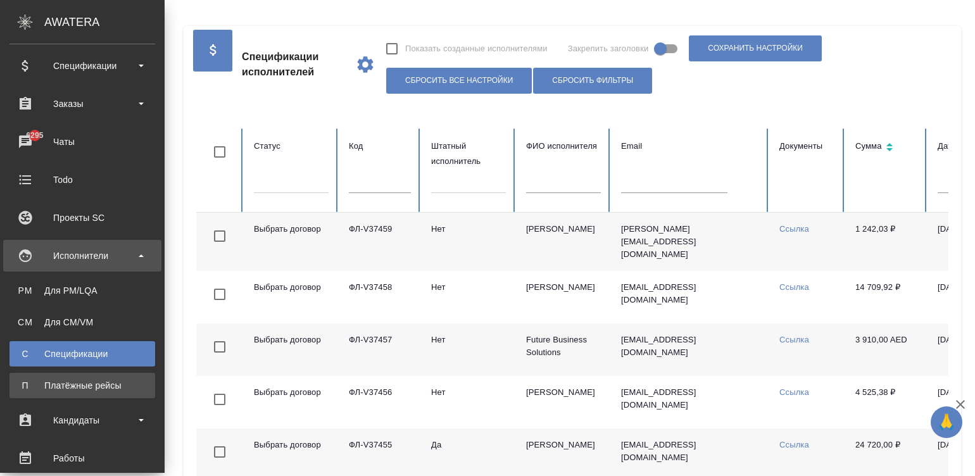
click at [39, 382] on div "Платёжные рейсы" at bounding box center [82, 385] width 133 height 13
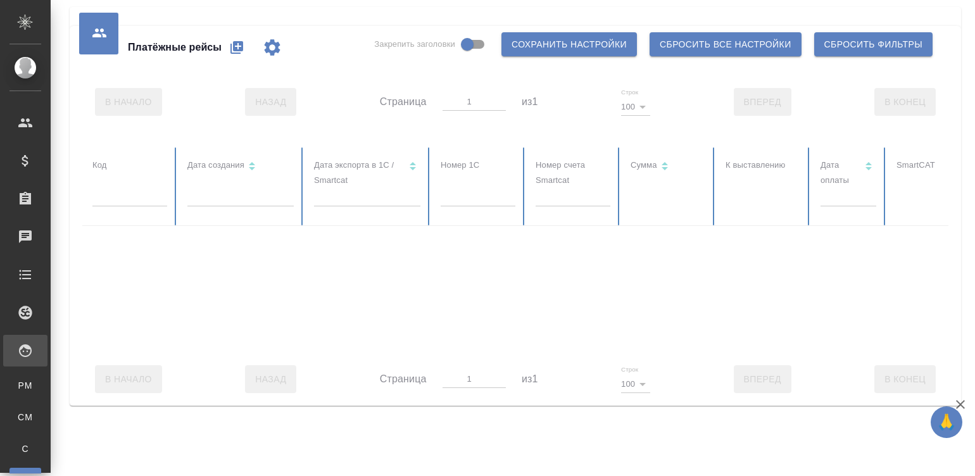
click at [19, 382] on div "Для PM/LQA" at bounding box center [9, 385] width 19 height 13
click at [717, 358] on div at bounding box center [689, 252] width 1215 height 211
